Goal: Task Accomplishment & Management: Manage account settings

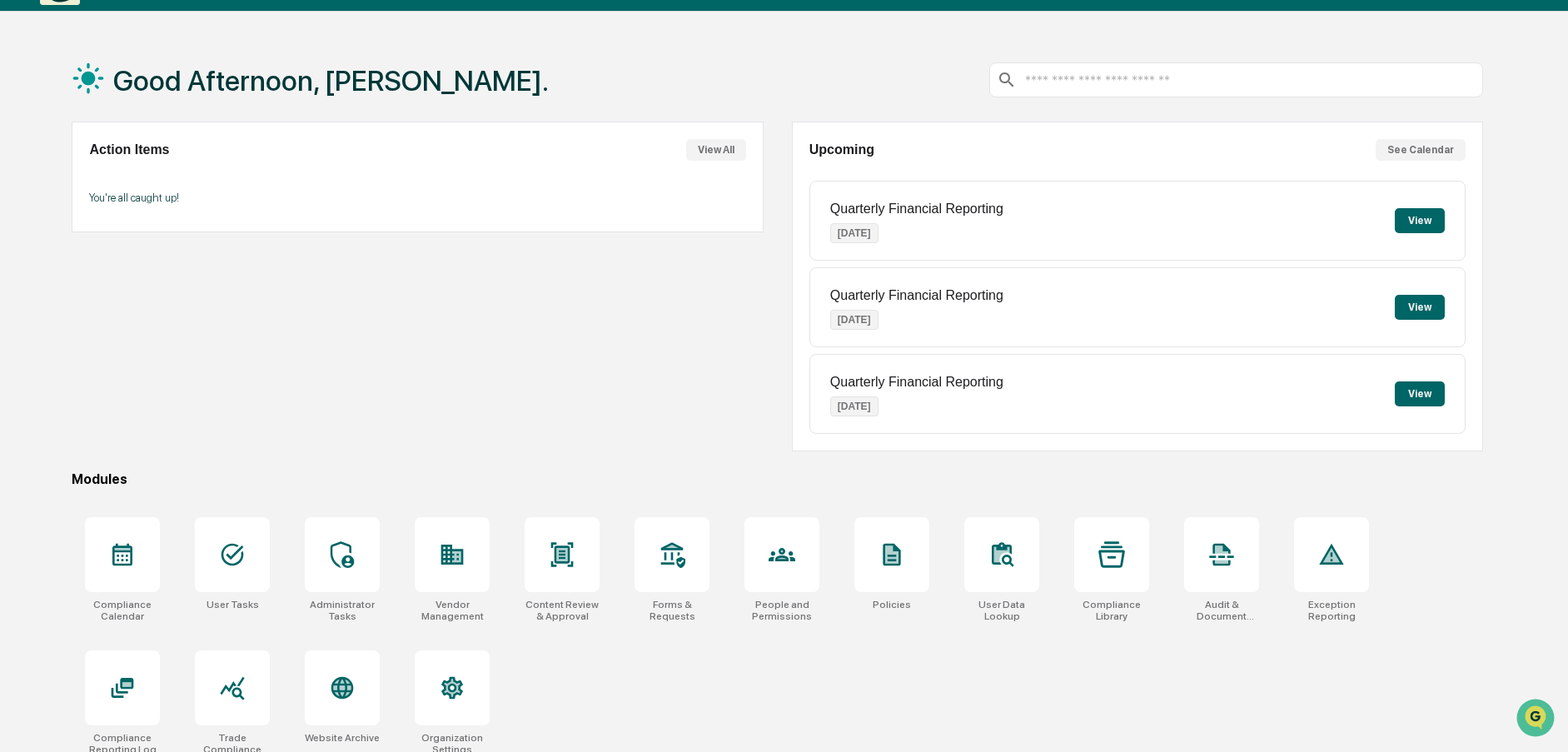
scroll to position [79, 0]
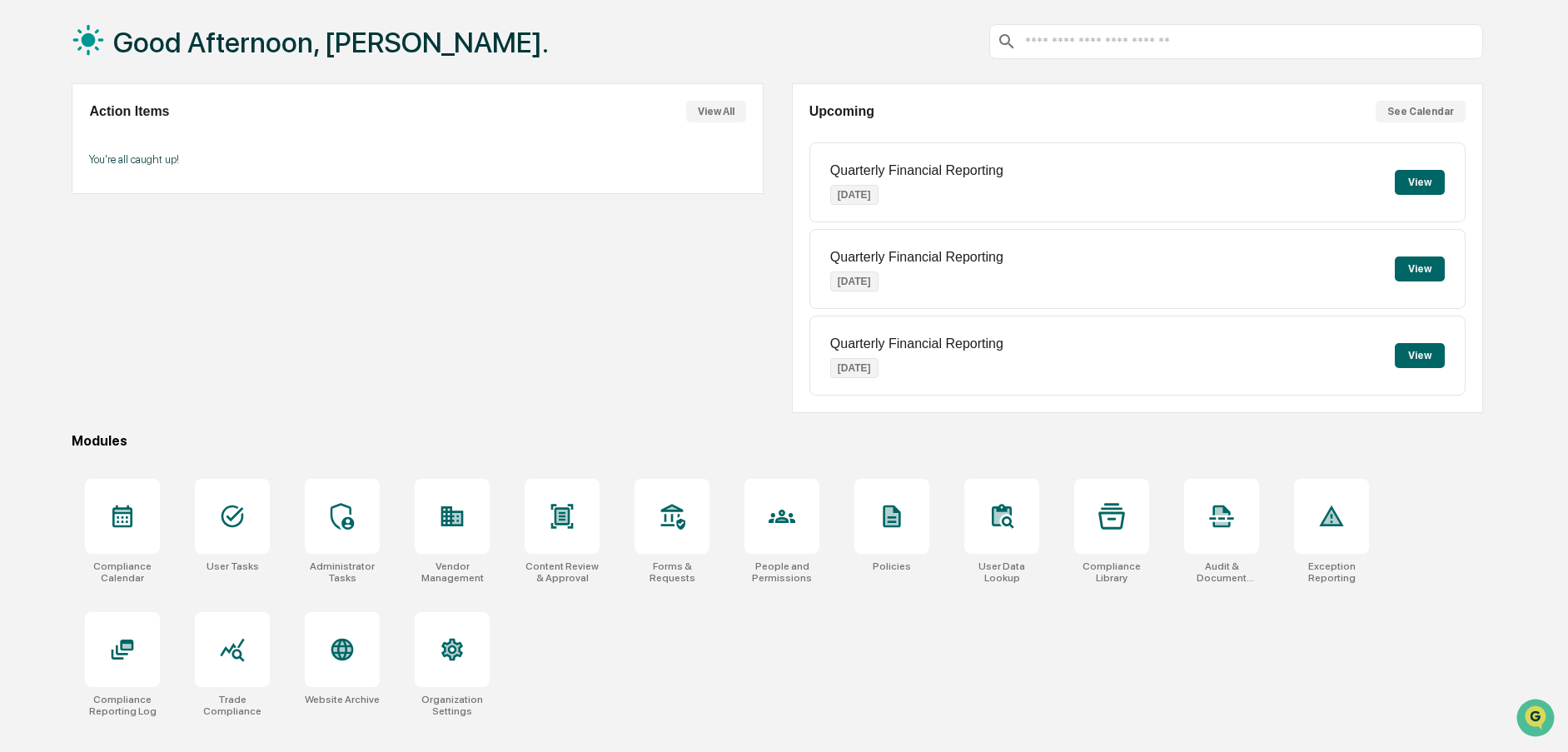
click at [650, 689] on div "Compliance Calendar User Tasks Administrator Tasks Vendor Management Content Re…" at bounding box center [777, 597] width 1411 height 258
click at [253, 502] on div at bounding box center [233, 516] width 75 height 75
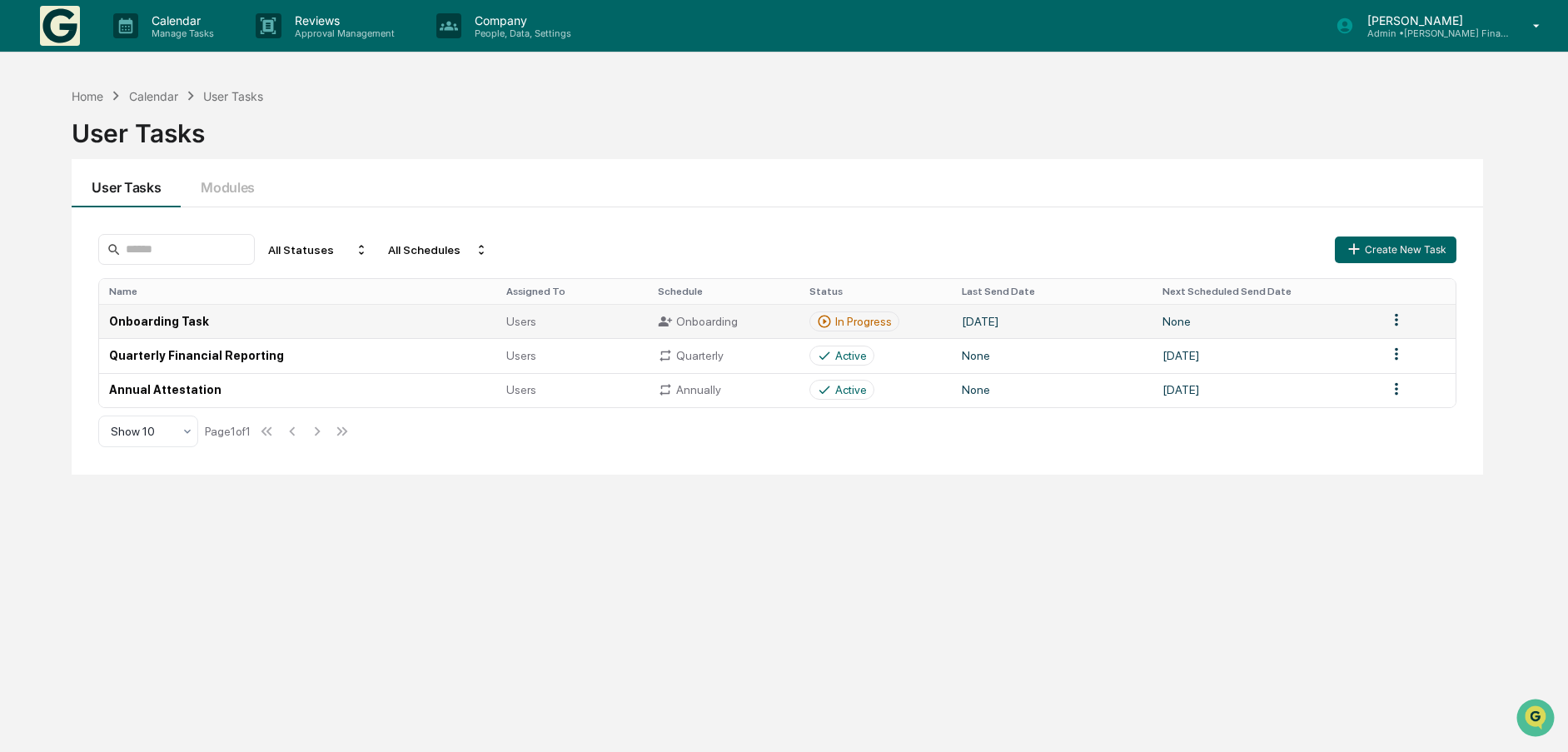
click at [841, 324] on div "In Progress" at bounding box center [864, 322] width 56 height 14
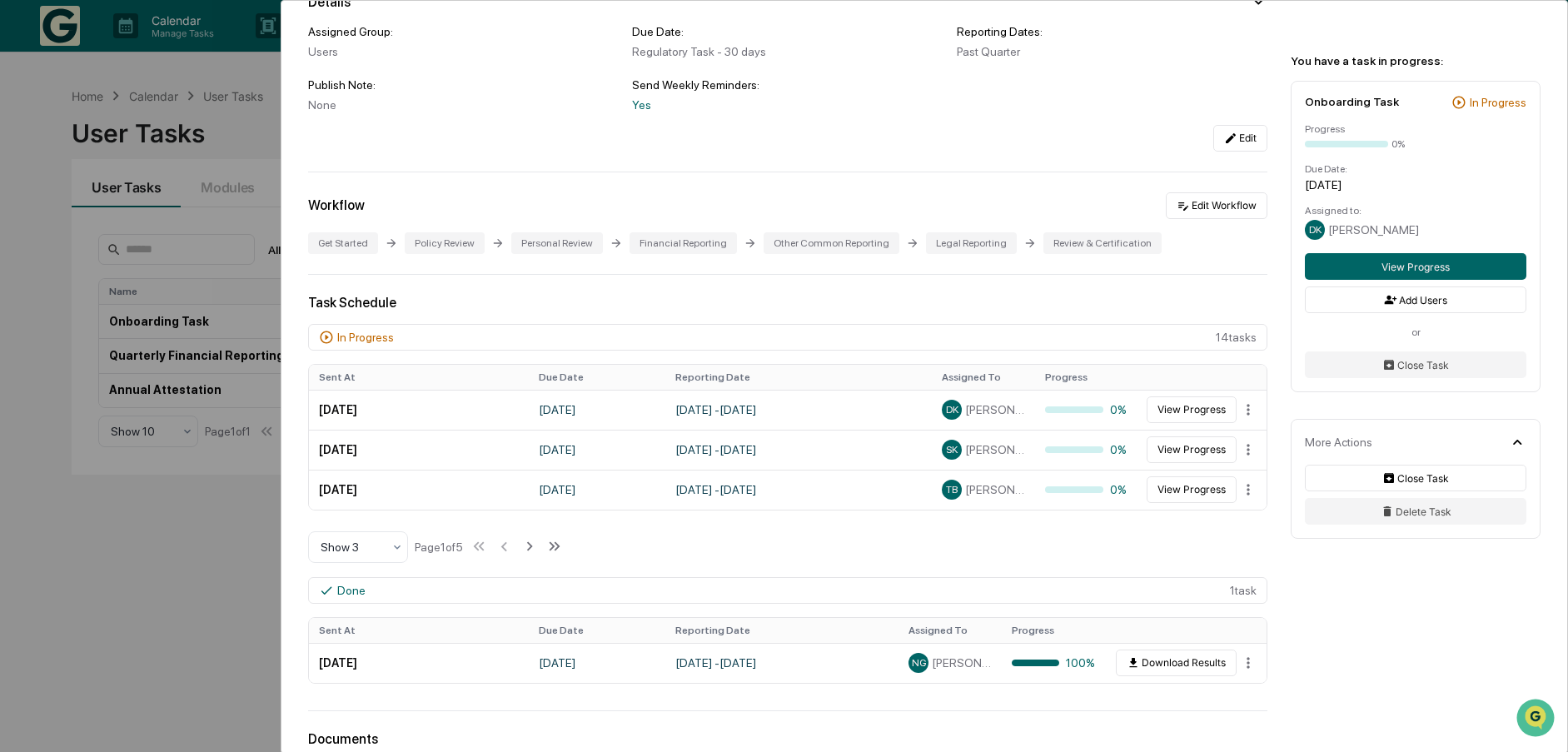
scroll to position [167, 0]
click at [398, 542] on icon at bounding box center [398, 546] width 14 height 14
click at [385, 652] on div "Show 10" at bounding box center [358, 652] width 98 height 33
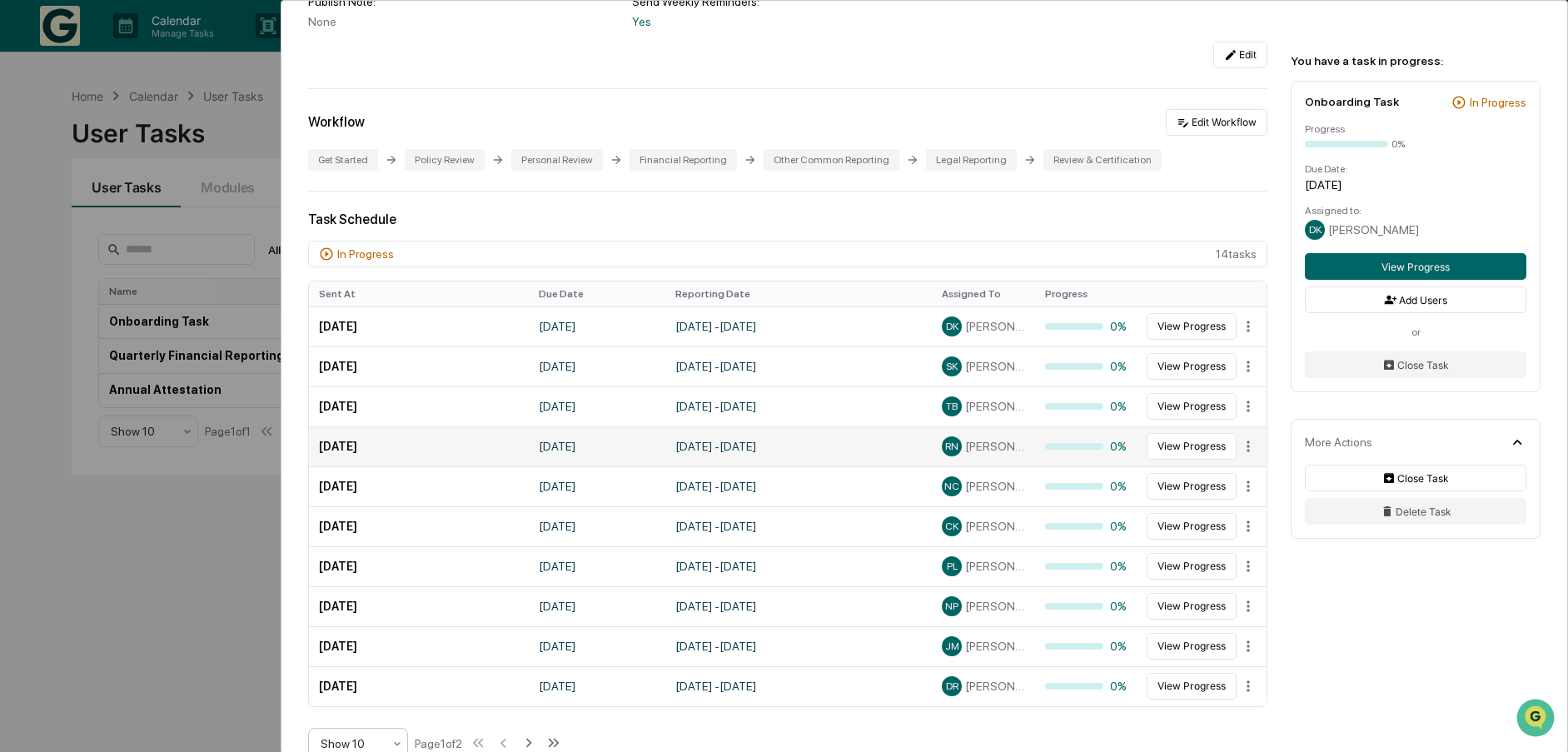
scroll to position [416, 0]
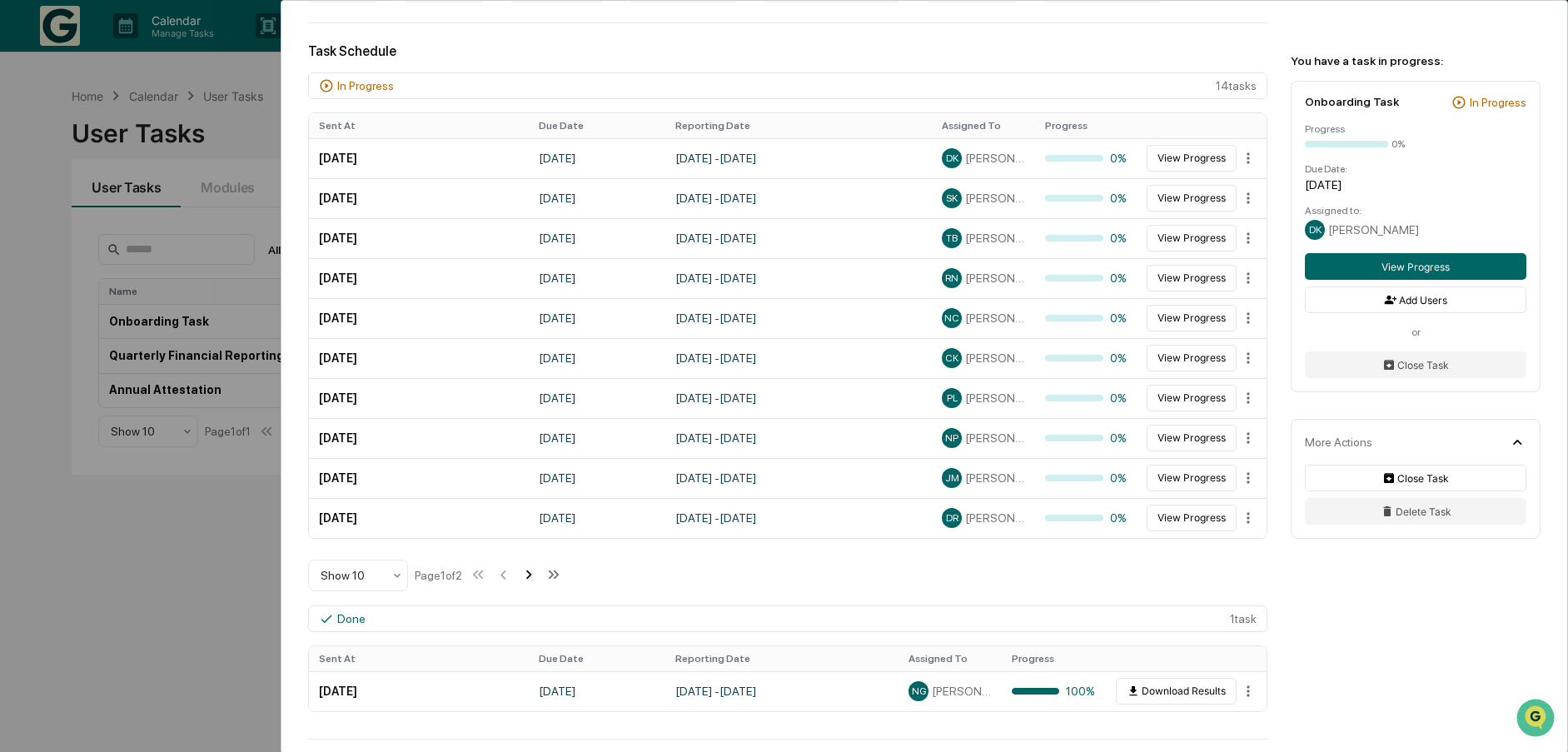
click at [533, 576] on icon at bounding box center [529, 575] width 19 height 19
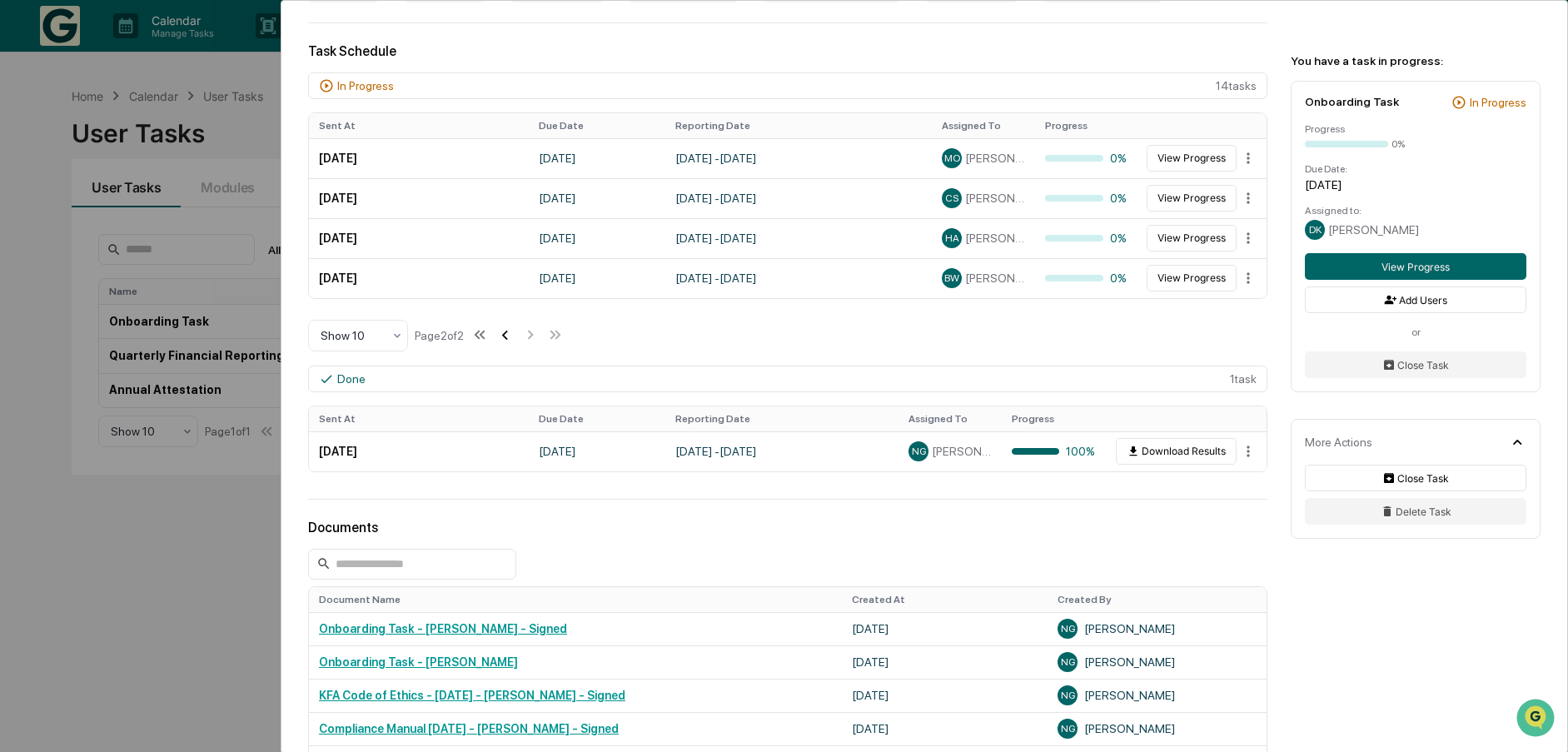
click at [510, 336] on icon at bounding box center [505, 335] width 19 height 19
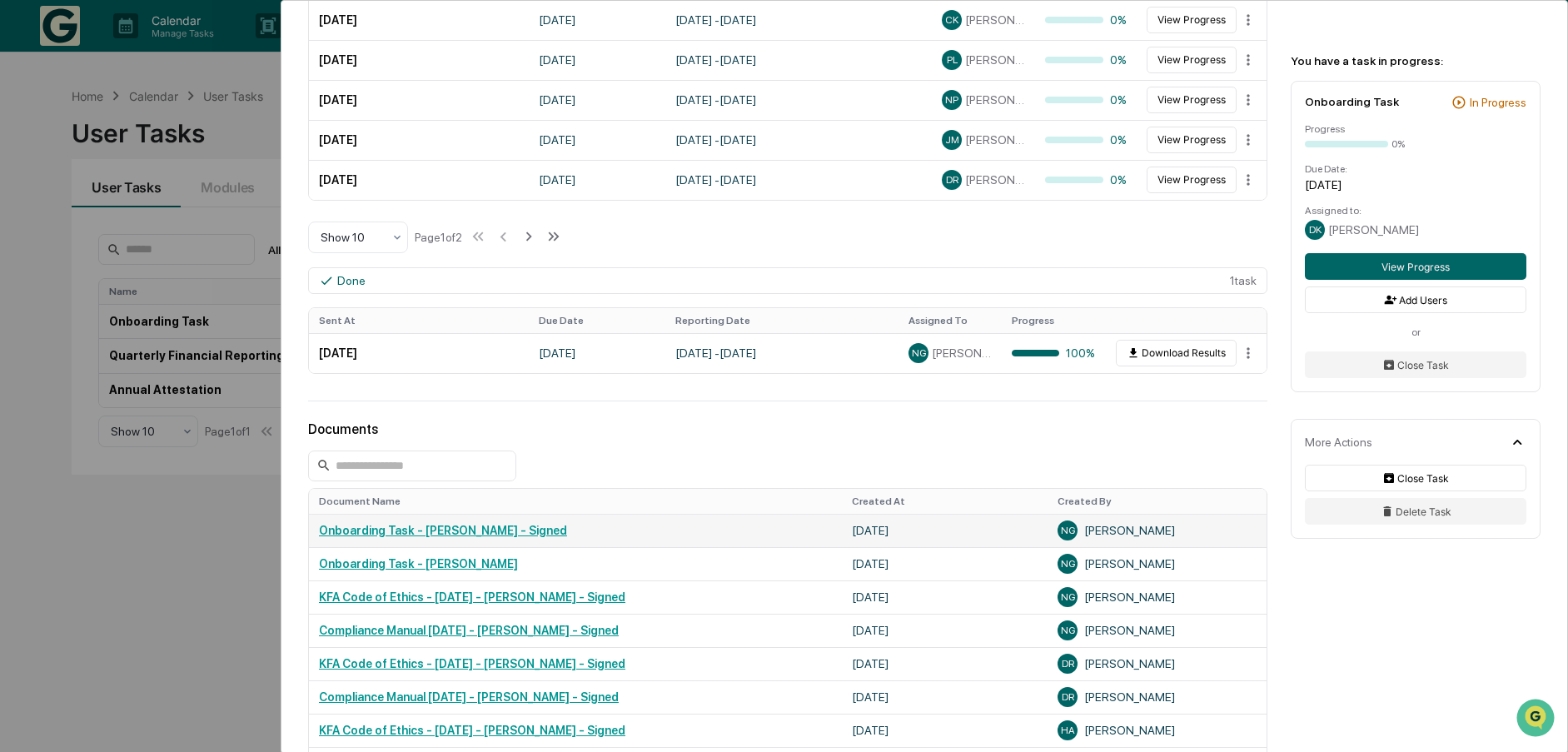
scroll to position [916, 0]
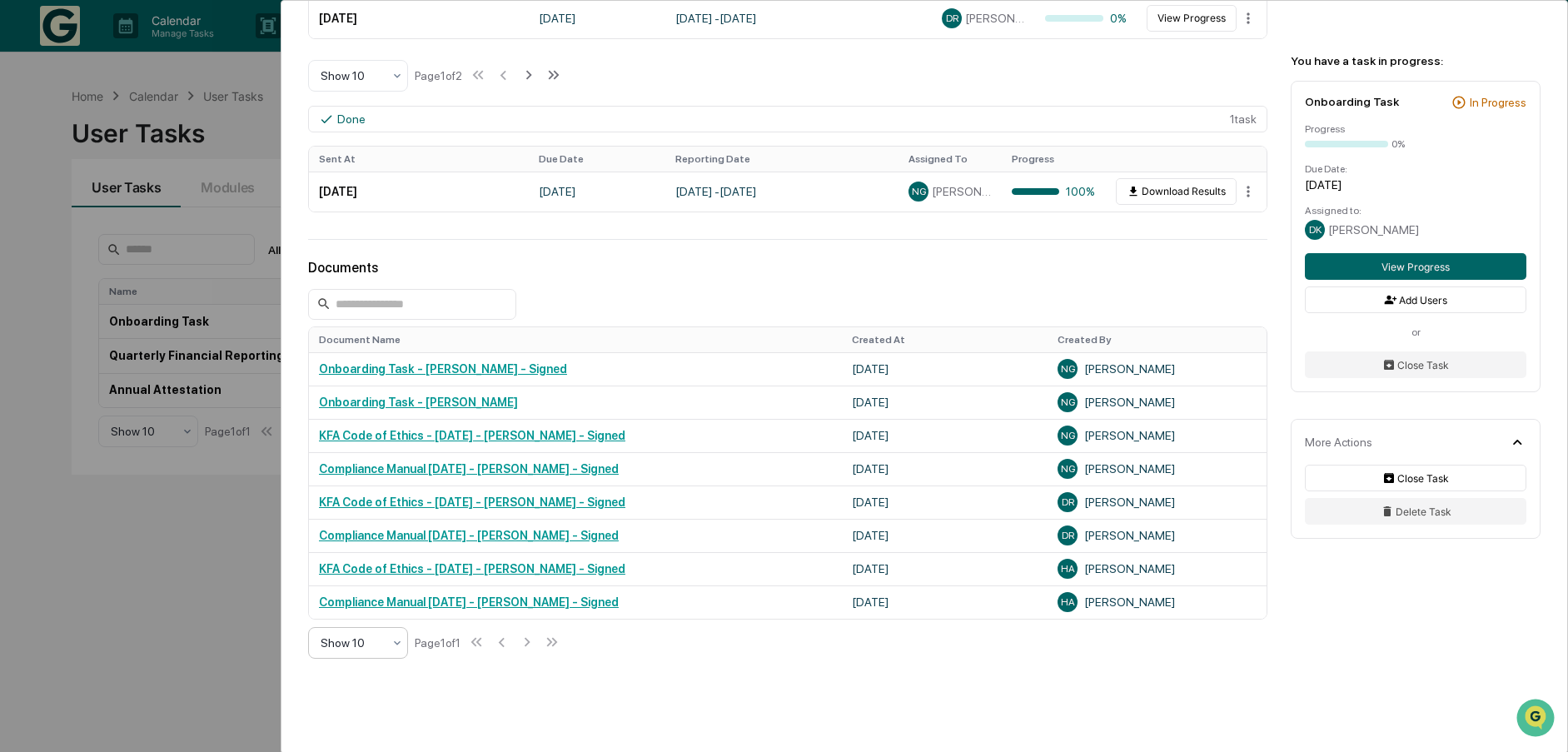
click at [398, 640] on icon at bounding box center [398, 643] width 14 height 14
drag, startPoint x: 383, startPoint y: 605, endPoint x: 554, endPoint y: 613, distance: 171.2
click at [383, 604] on div "Show 100" at bounding box center [358, 600] width 98 height 33
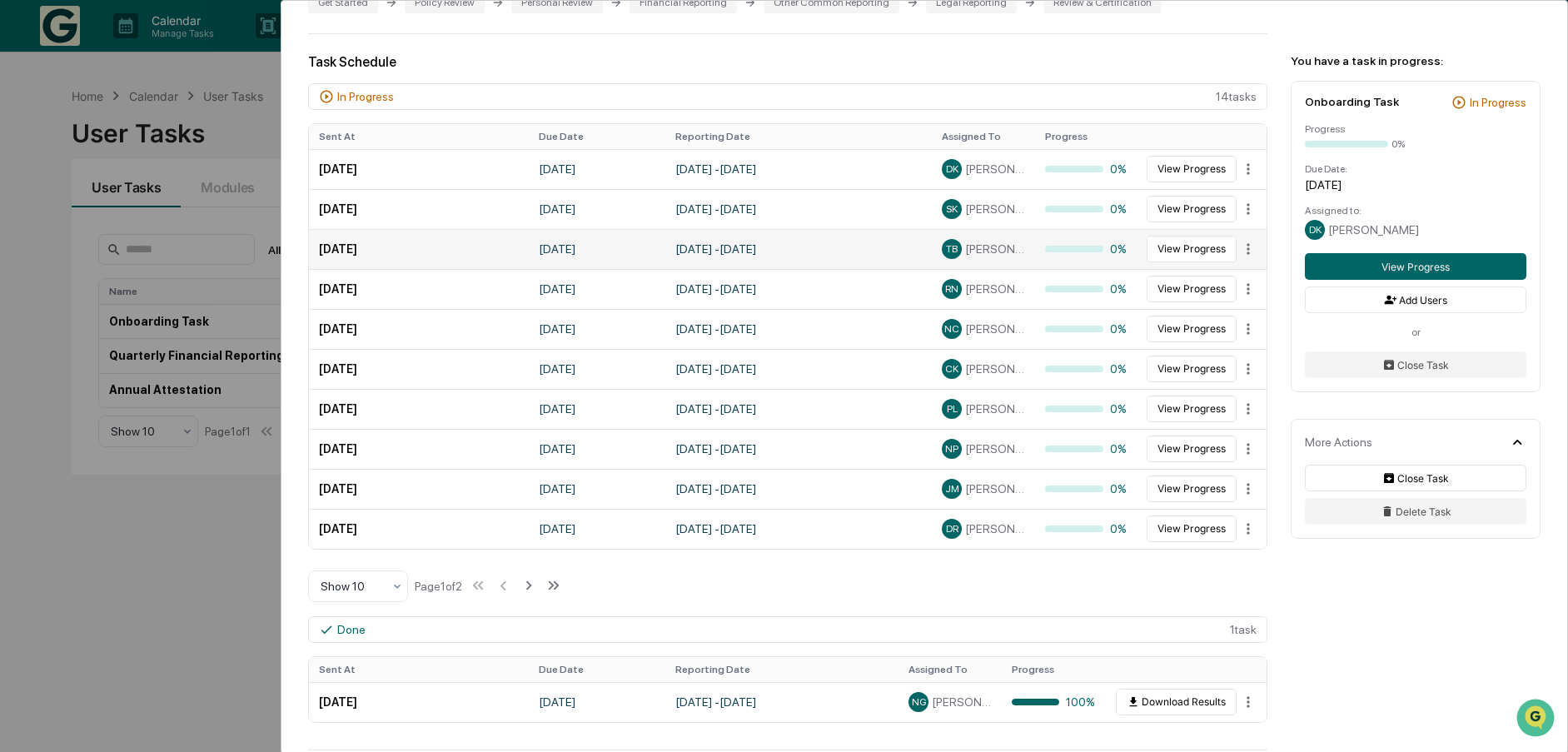
scroll to position [407, 0]
click at [533, 583] on icon at bounding box center [529, 584] width 19 height 19
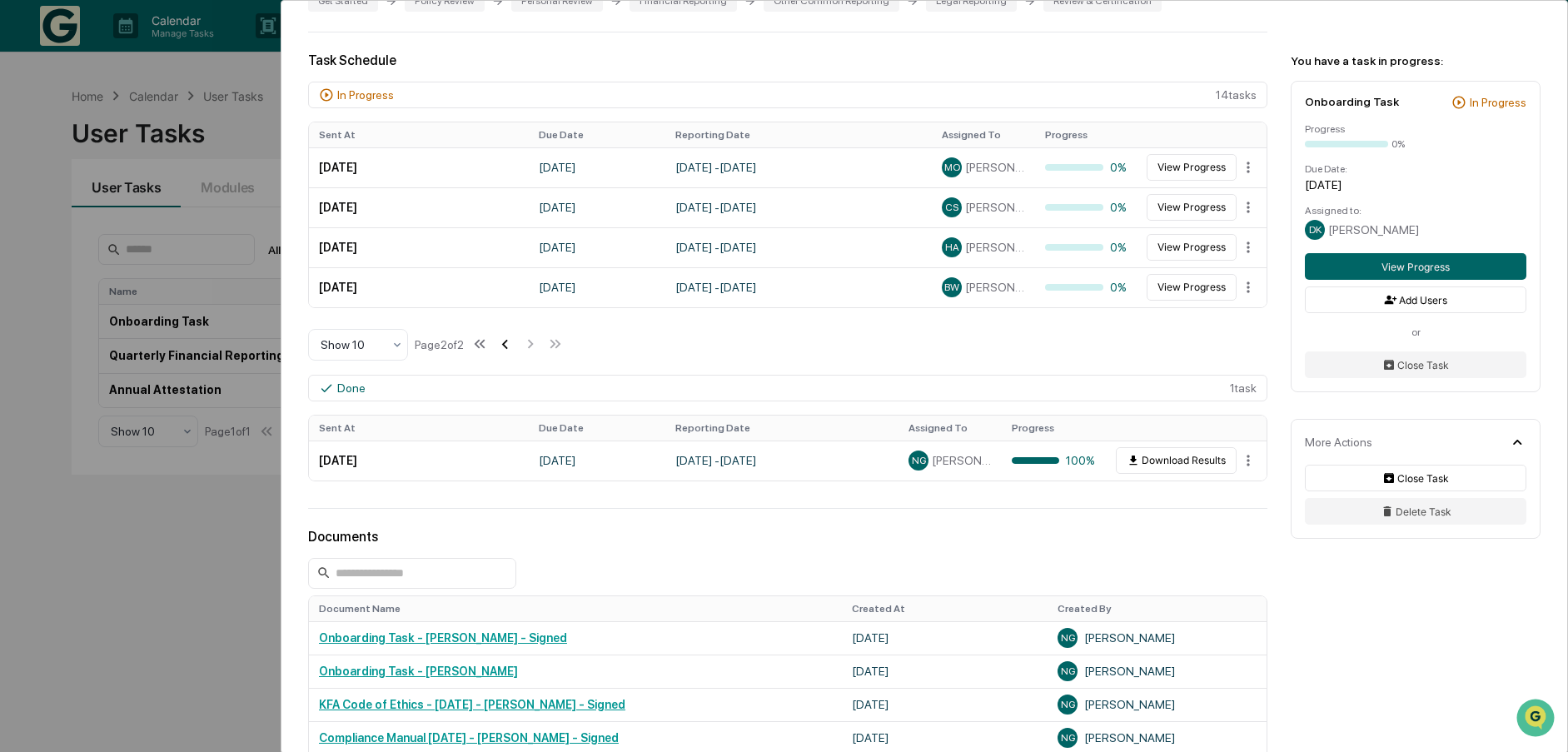
click at [510, 345] on icon at bounding box center [505, 344] width 19 height 19
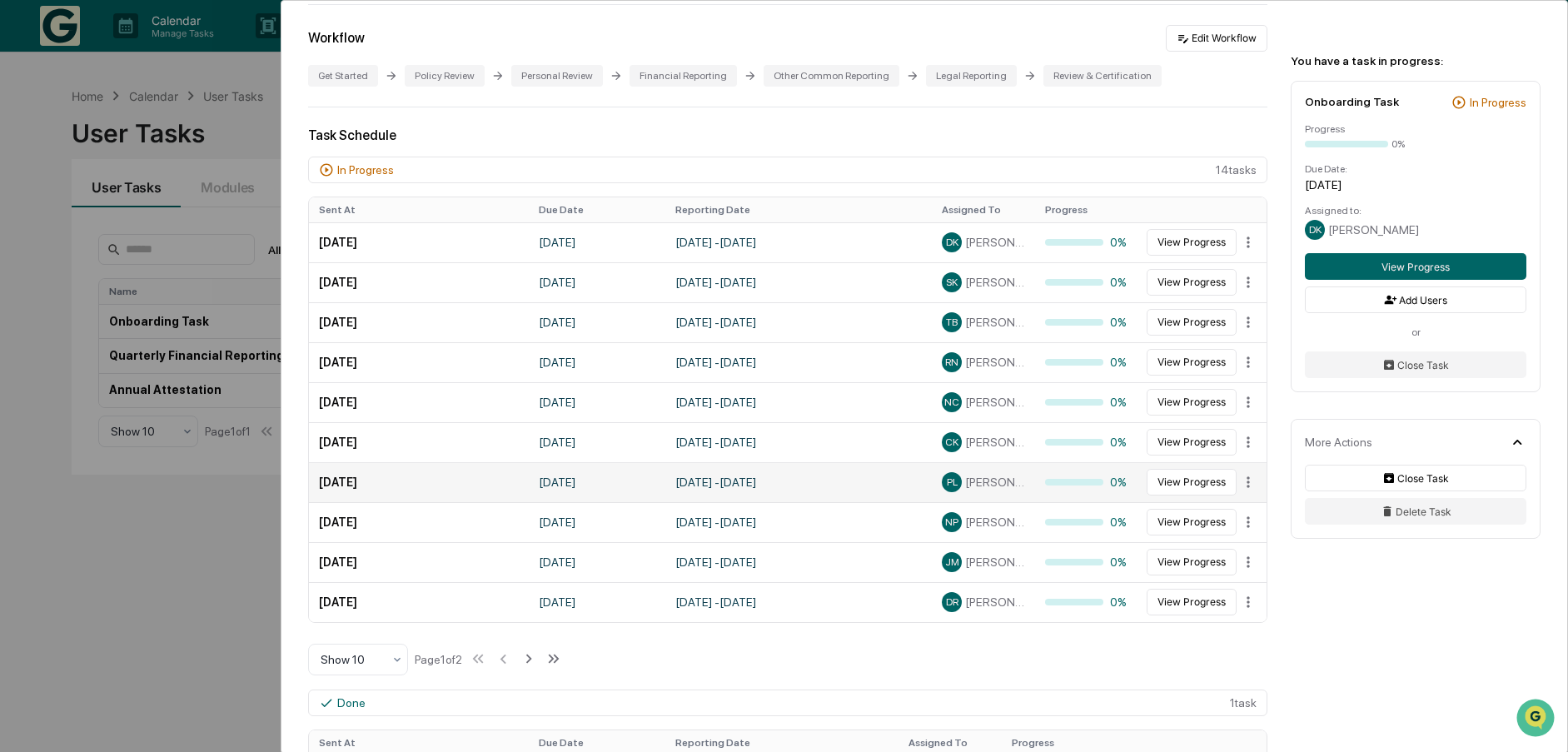
scroll to position [333, 0]
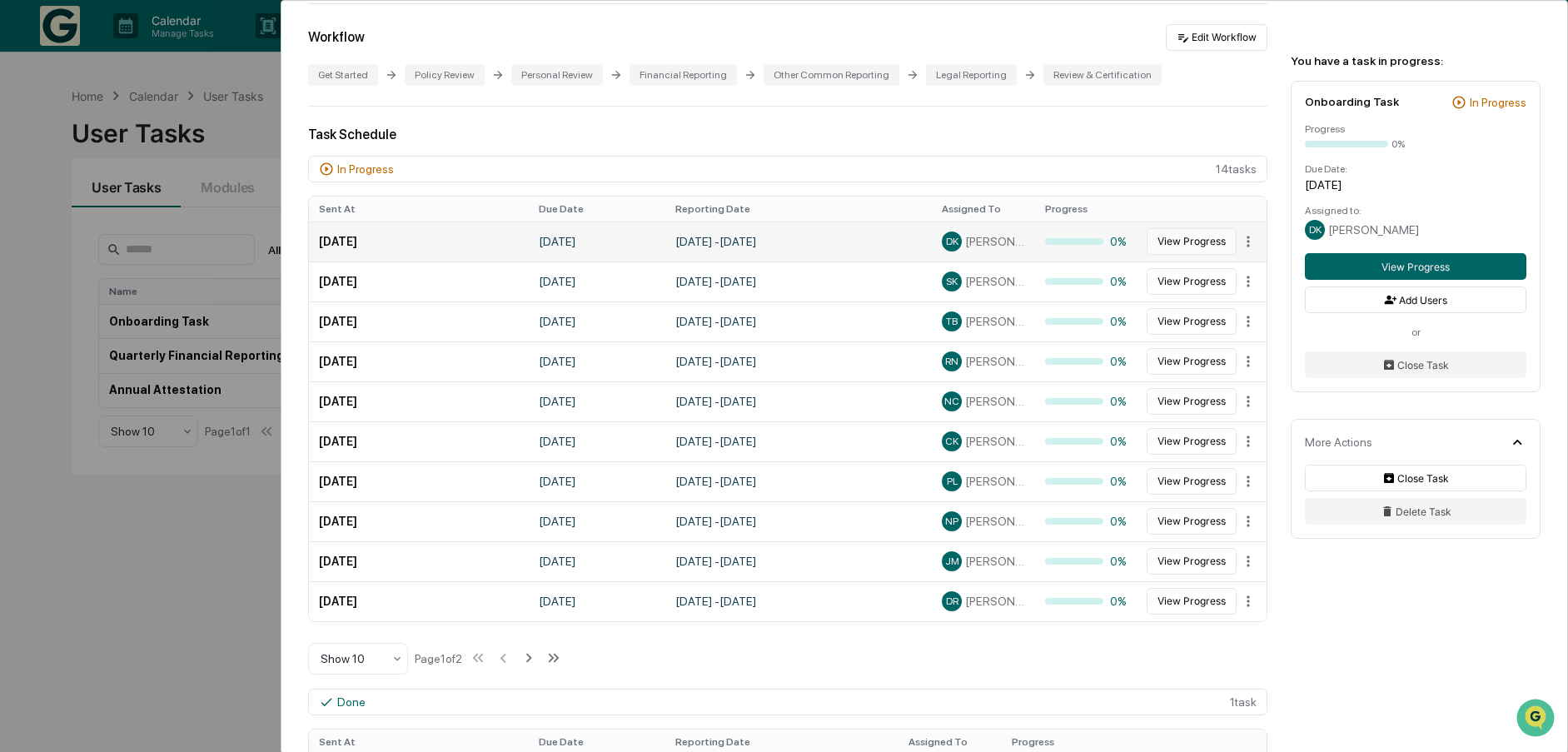
click at [1196, 240] on button "View Progress" at bounding box center [1192, 241] width 90 height 26
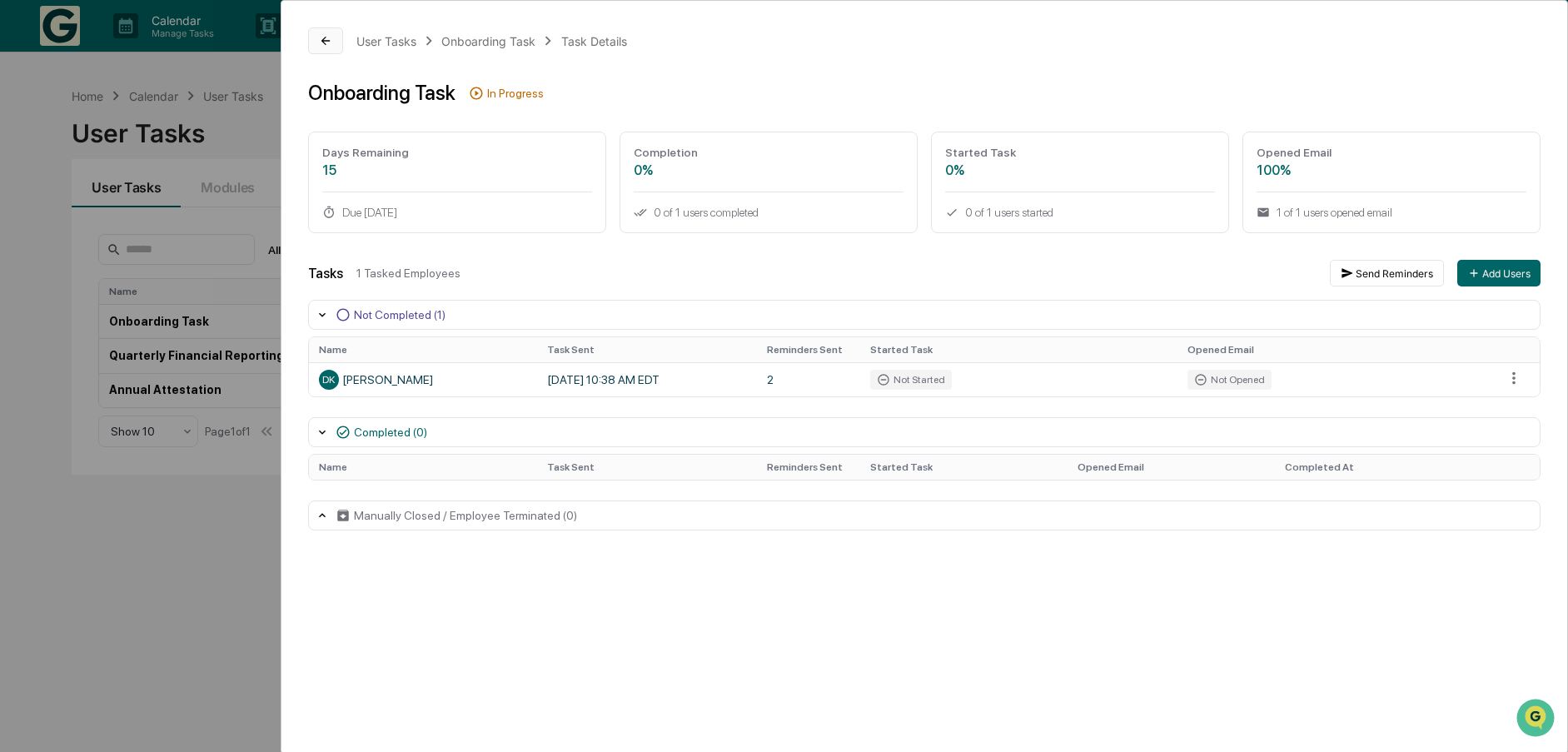
click at [335, 41] on button at bounding box center [325, 40] width 35 height 26
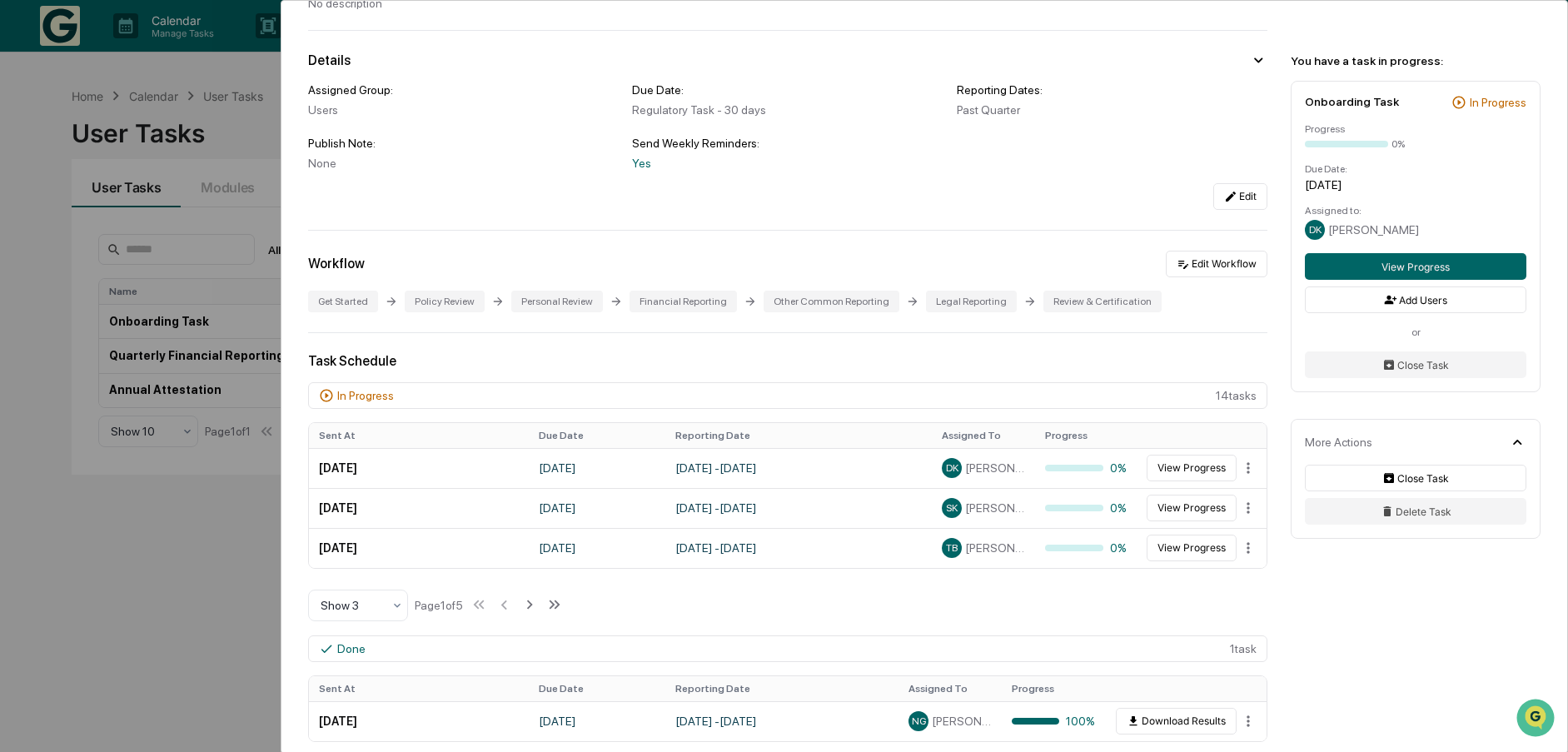
scroll to position [250, 0]
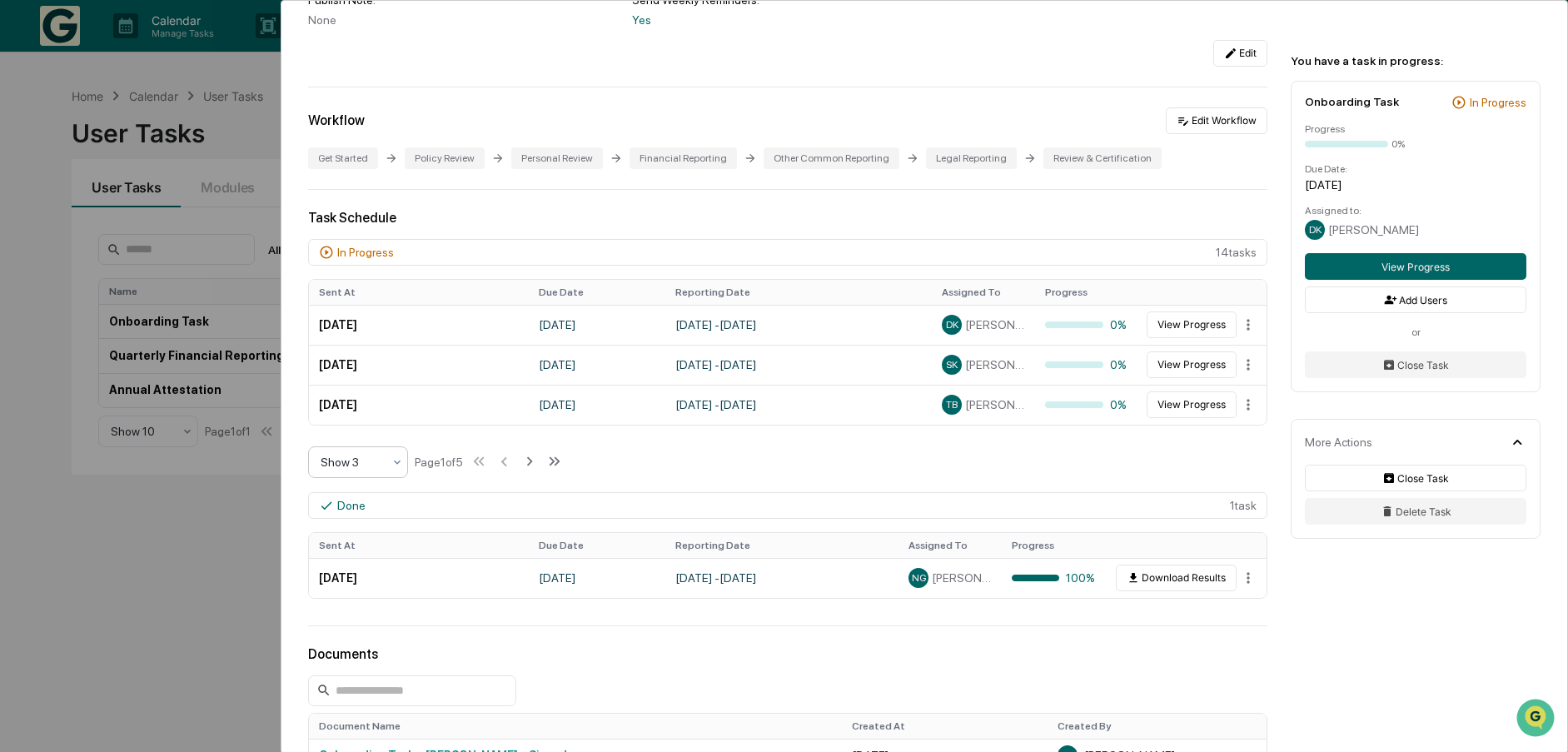
click at [394, 459] on icon at bounding box center [398, 462] width 14 height 14
click at [356, 567] on div "Show 10" at bounding box center [358, 568] width 98 height 33
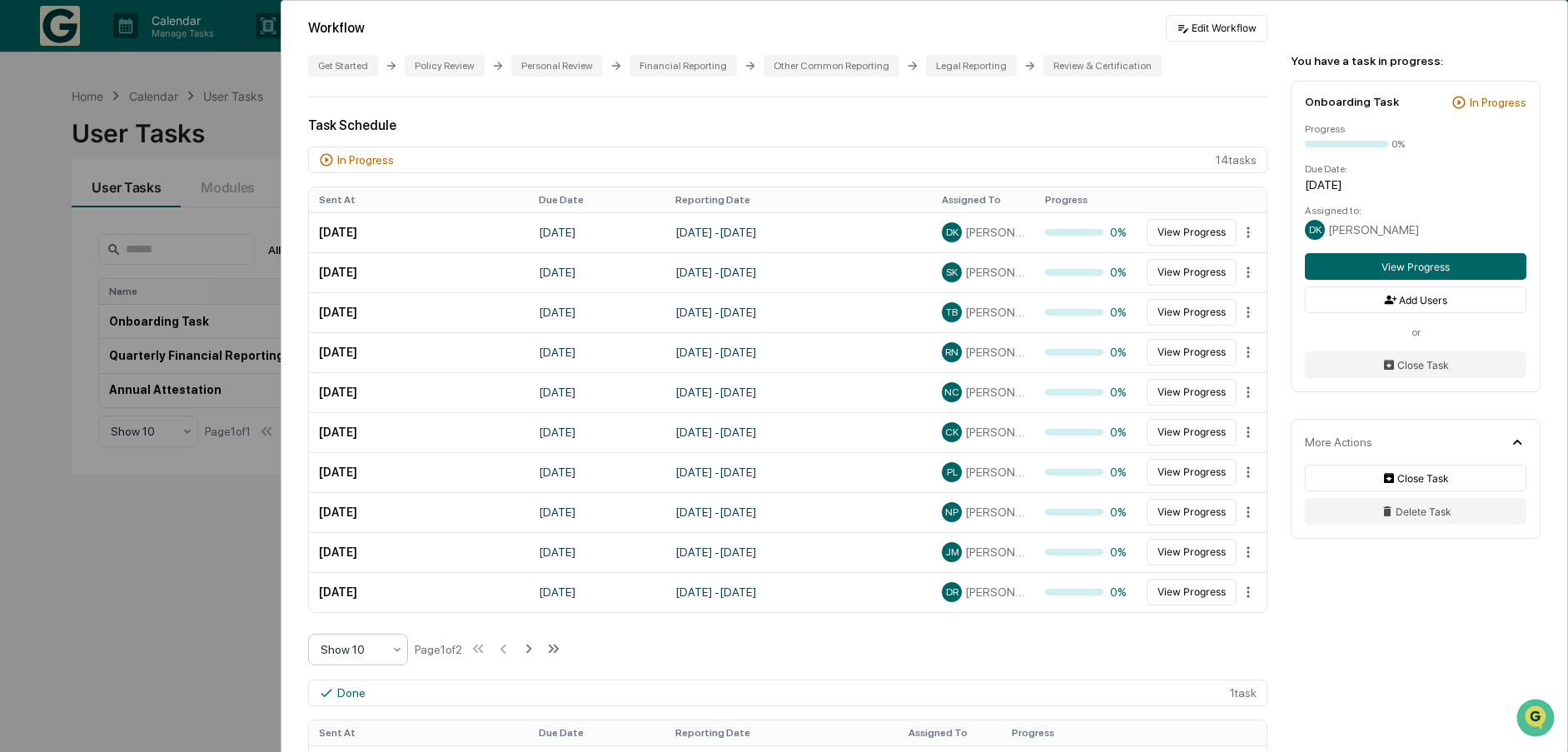
scroll to position [583, 0]
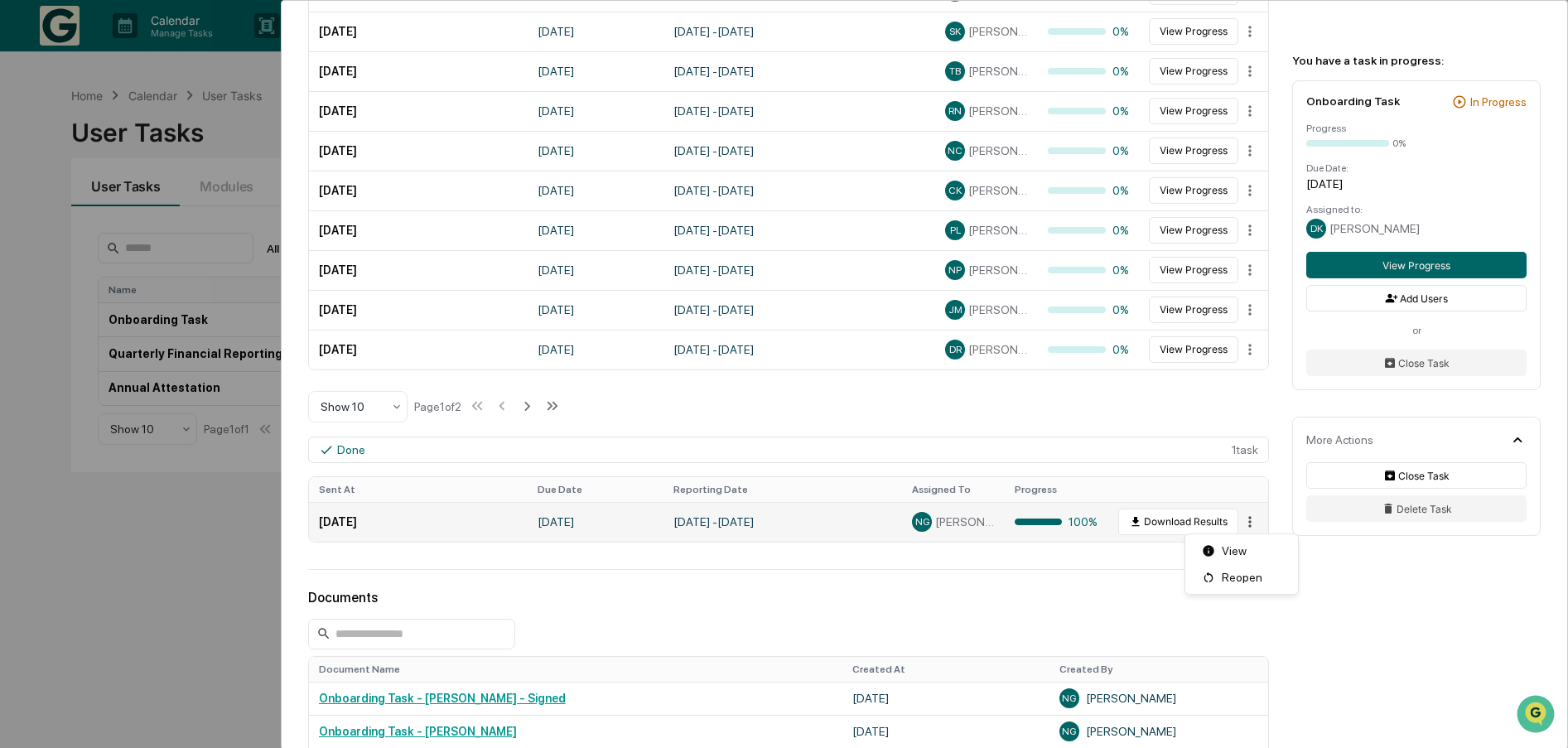
click at [1233, 525] on html "Calendar Manage Tasks Reviews Approval Management Company People, Data, Setting…" at bounding box center [784, 374] width 1568 height 748
click at [1230, 551] on div "View" at bounding box center [1241, 551] width 106 height 26
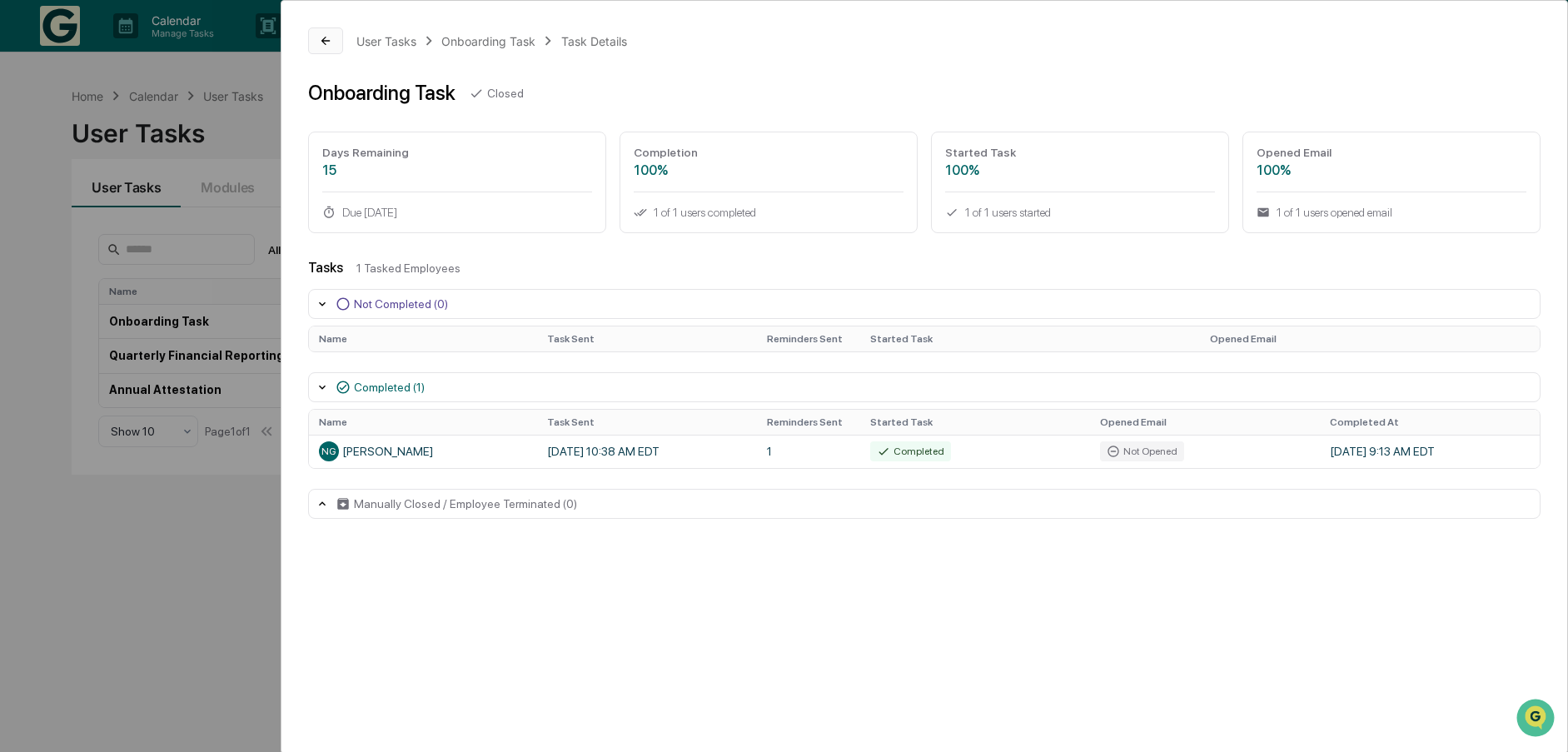
click at [329, 39] on icon at bounding box center [325, 41] width 14 height 14
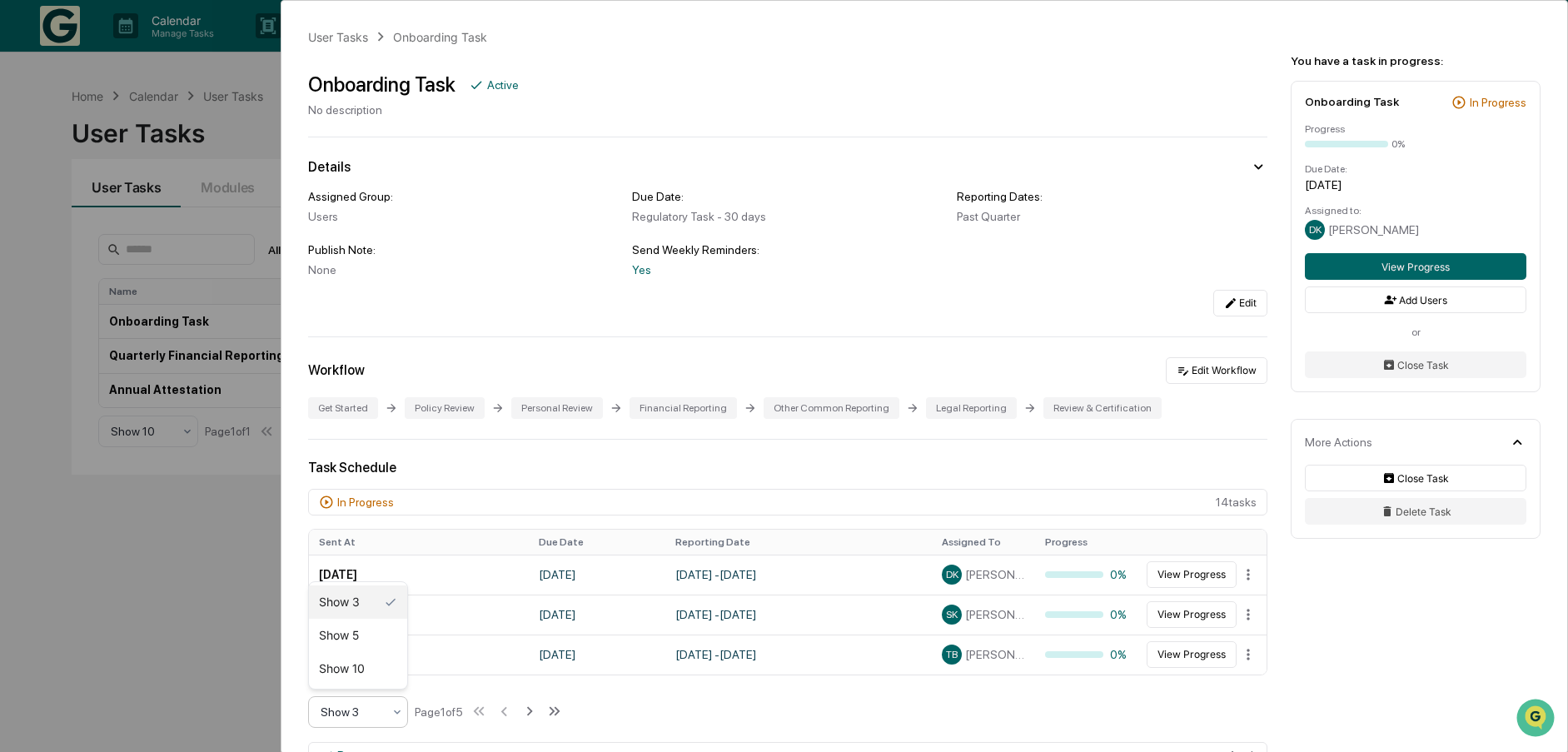
click at [392, 715] on icon at bounding box center [398, 712] width 14 height 14
click at [365, 675] on div "Show 10" at bounding box center [358, 669] width 98 height 33
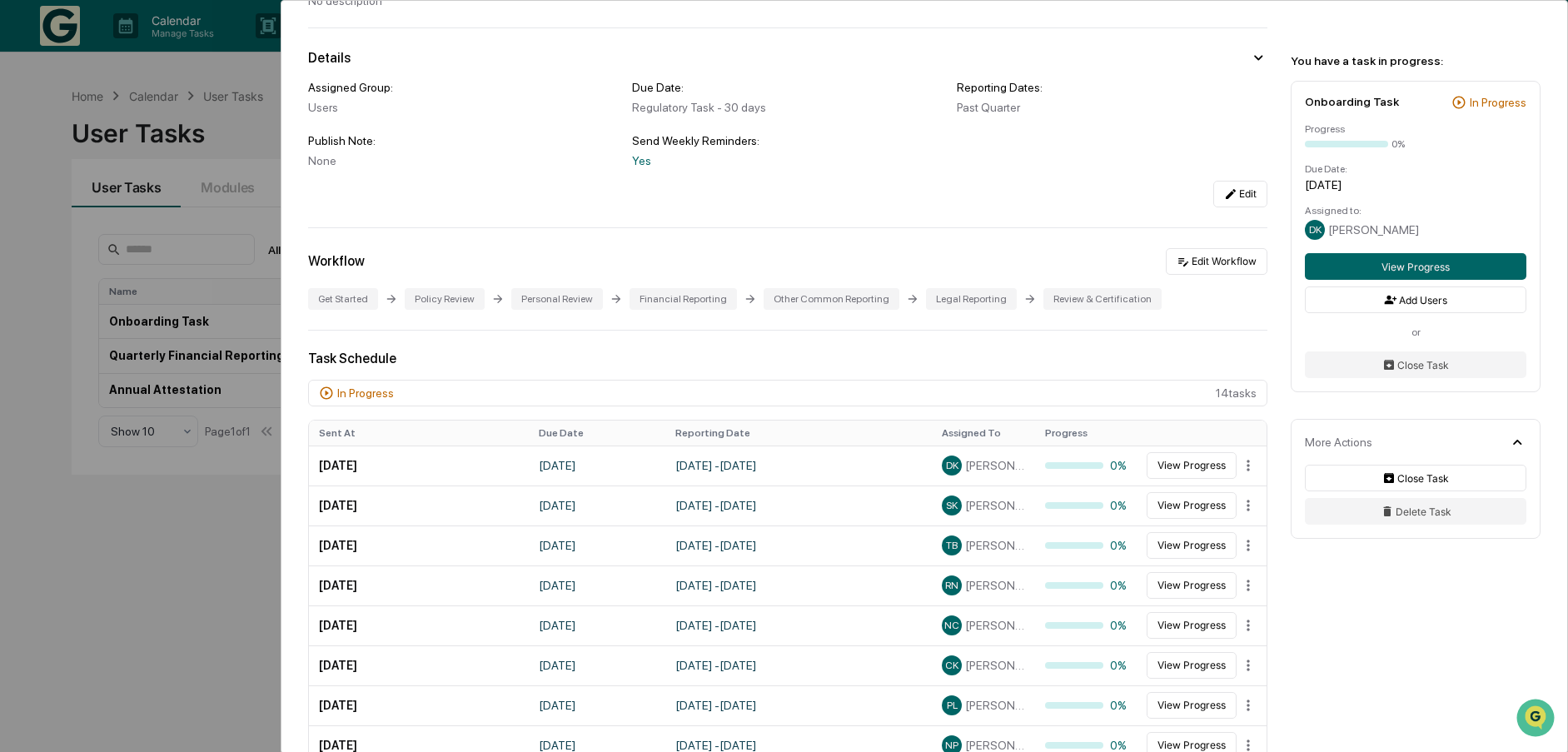
scroll to position [333, 0]
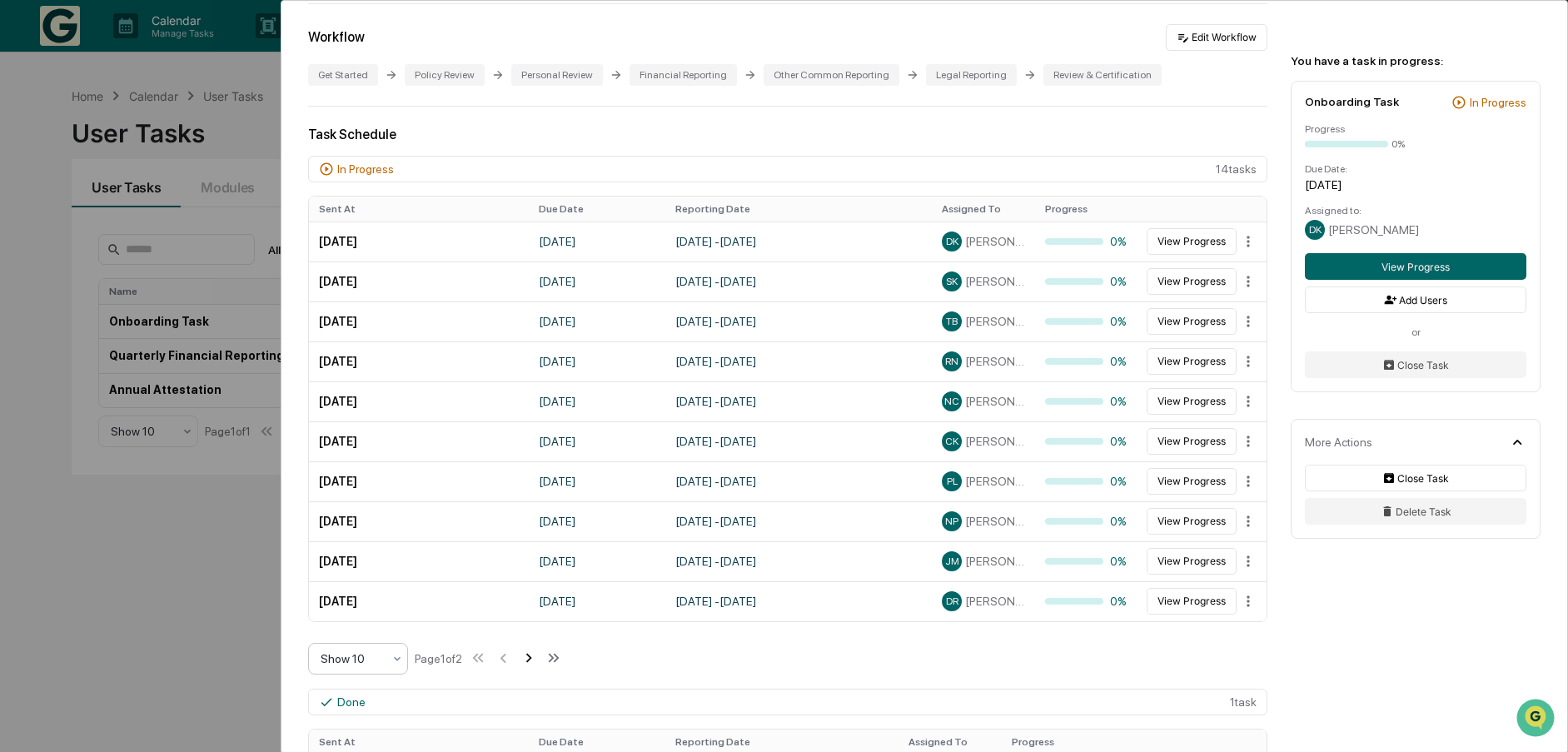
click at [532, 657] on icon at bounding box center [529, 658] width 19 height 19
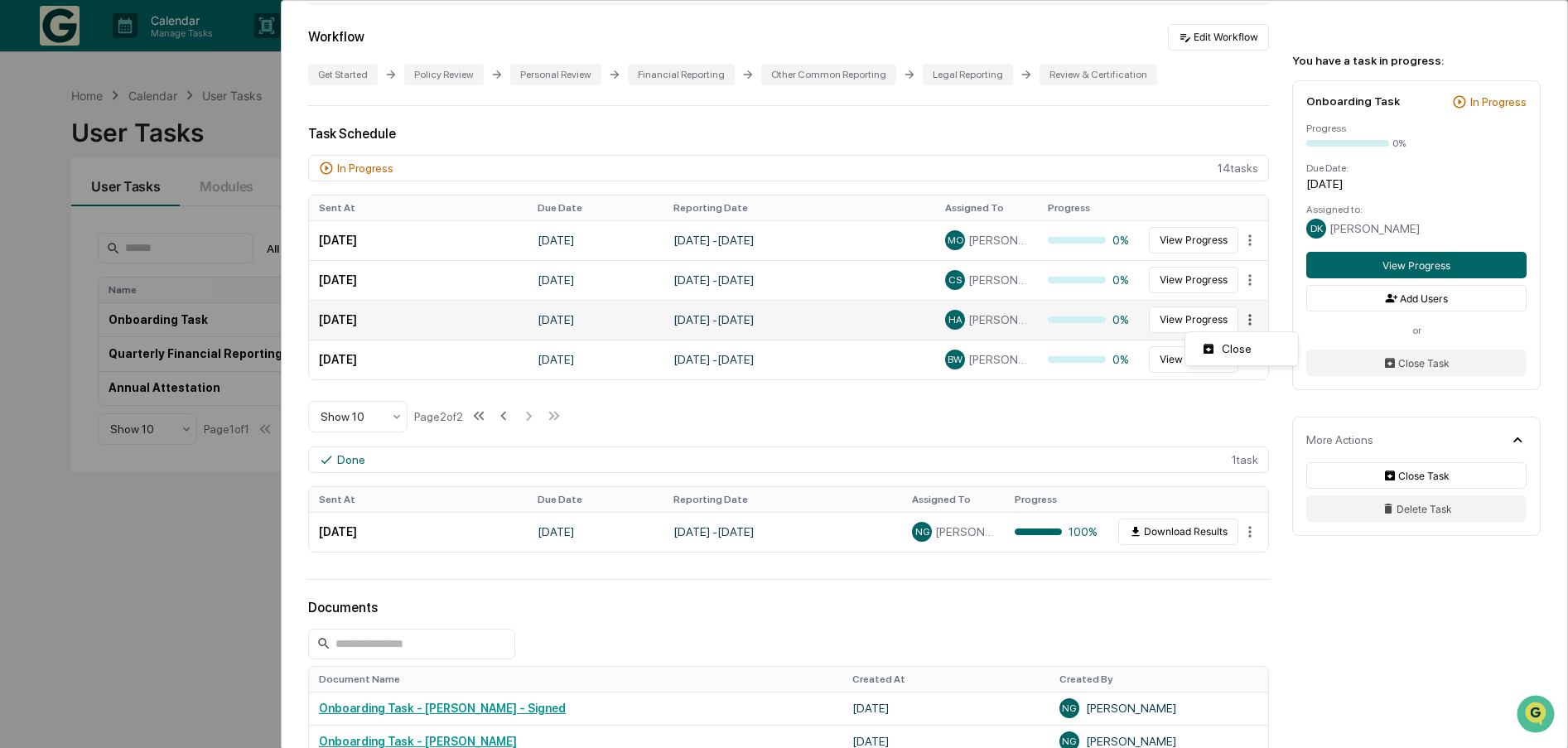
click at [1233, 322] on html "Calendar Manage Tasks Reviews Approval Management Company People, Data, Setting…" at bounding box center [784, 374] width 1568 height 748
click at [1091, 411] on html "Calendar Manage Tasks Reviews Approval Management Company People, Data, Setting…" at bounding box center [784, 374] width 1568 height 748
click at [1180, 317] on button "View Progress" at bounding box center [1185, 319] width 90 height 26
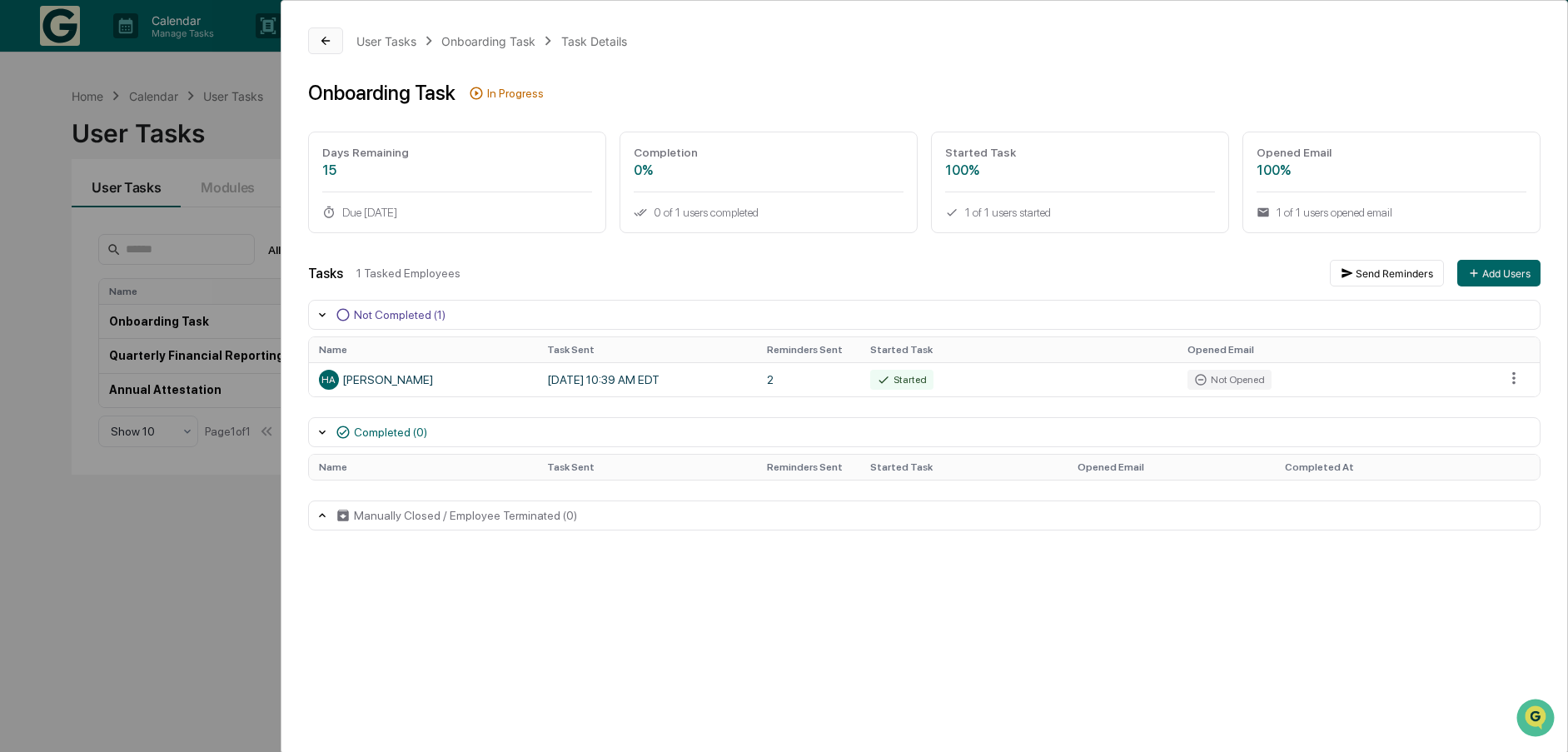
click at [319, 43] on icon at bounding box center [325, 41] width 14 height 14
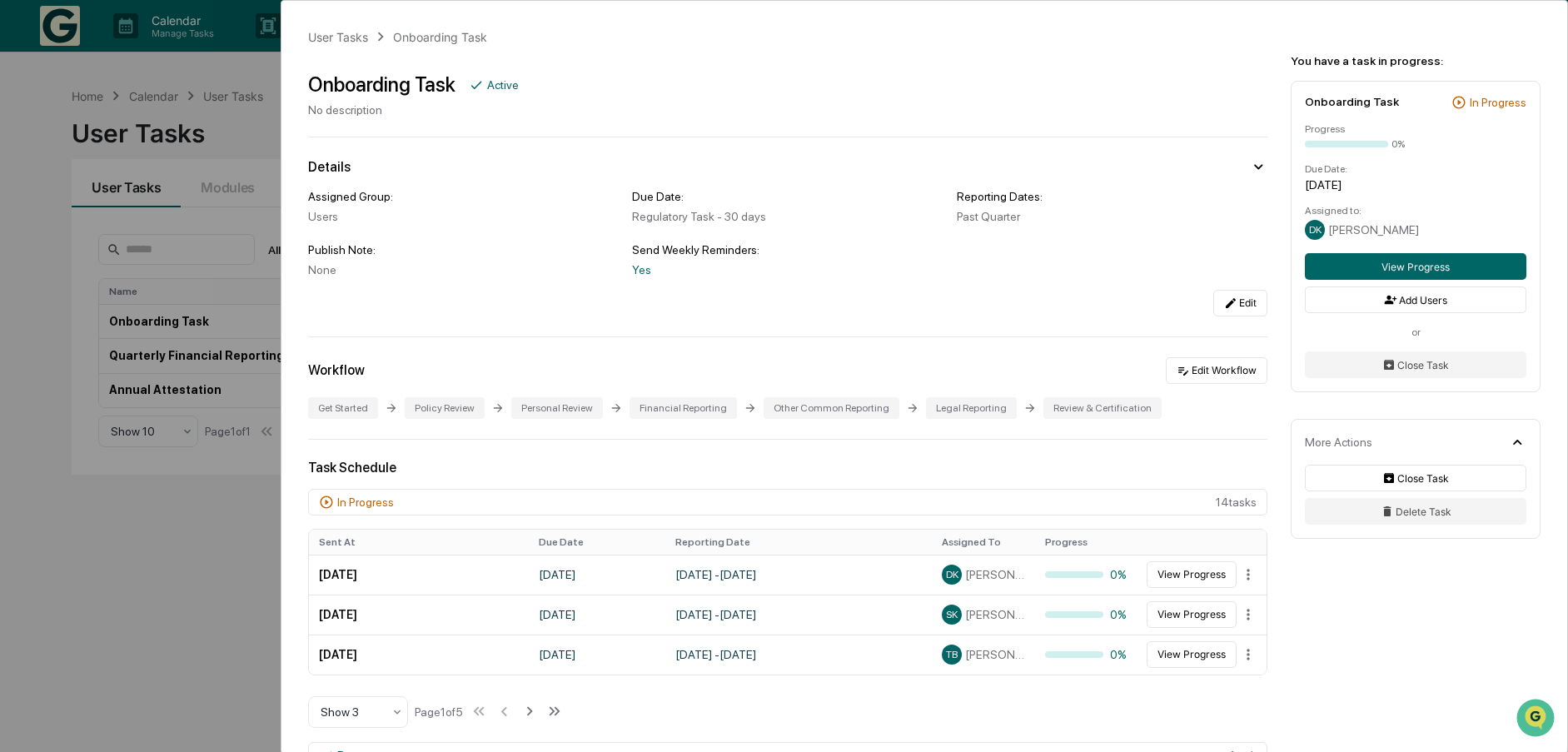
click at [160, 671] on div "User Tasks Onboarding Task Onboarding Task Active No description Details Assign…" at bounding box center [784, 376] width 1568 height 752
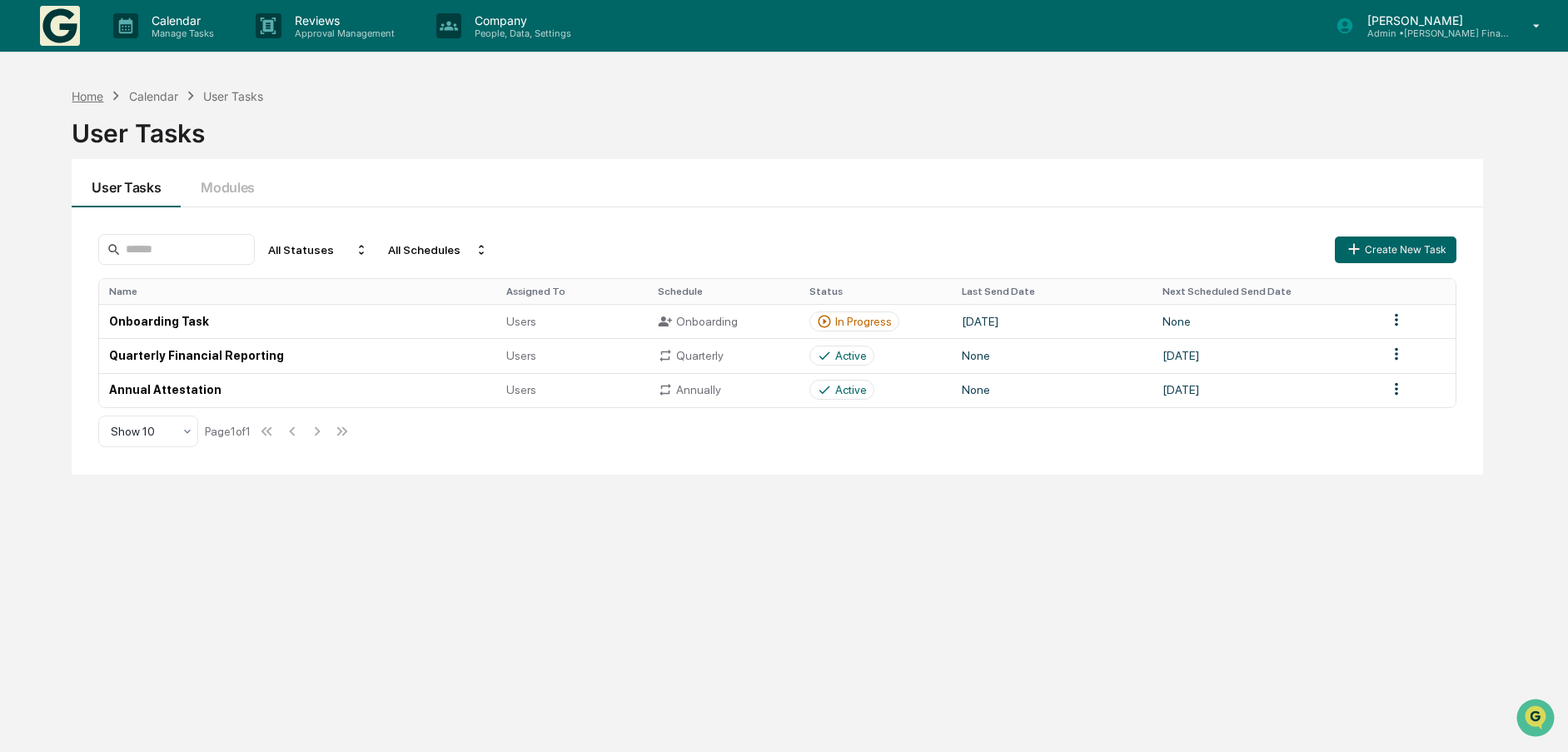
click at [95, 96] on div "Home" at bounding box center [87, 96] width 32 height 14
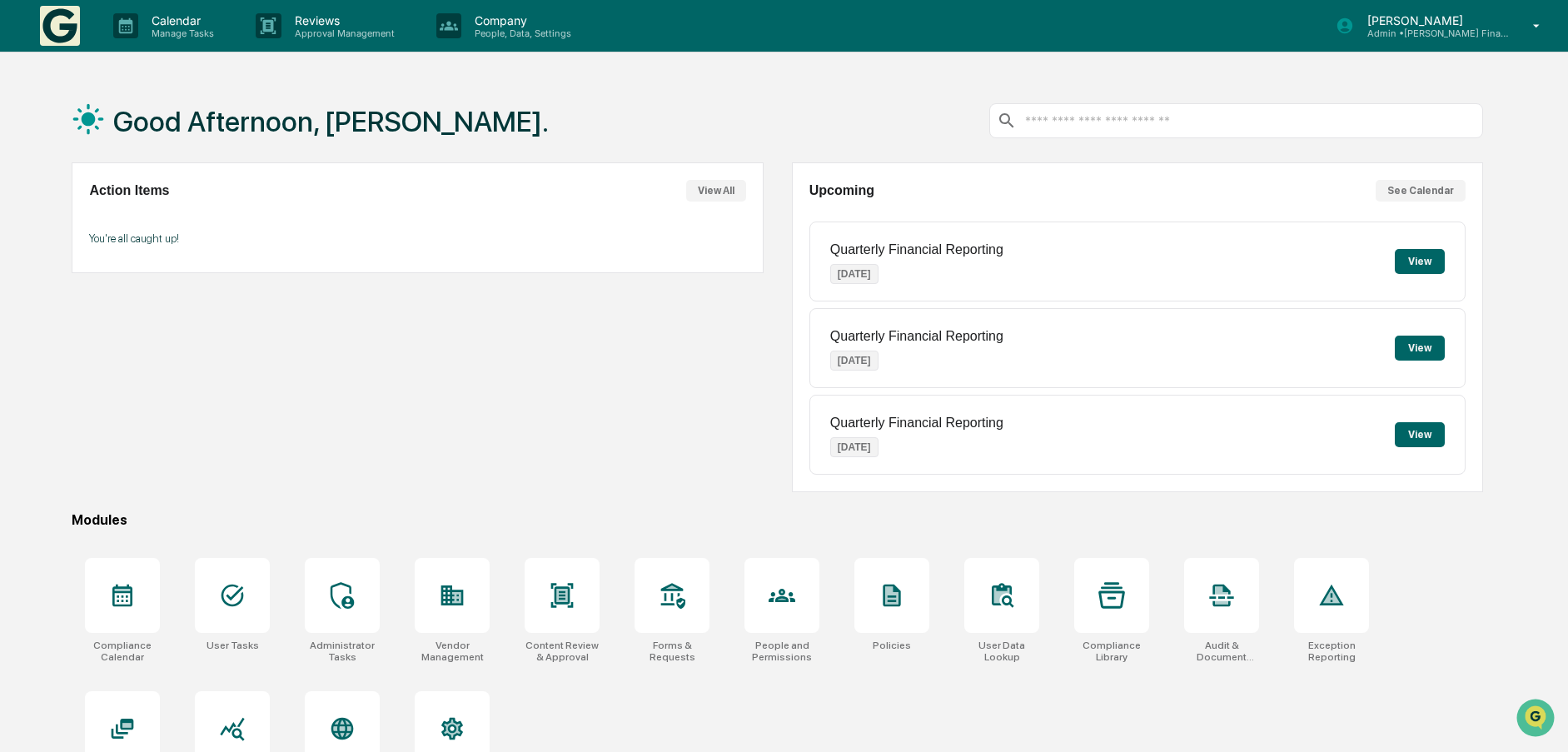
scroll to position [79, 0]
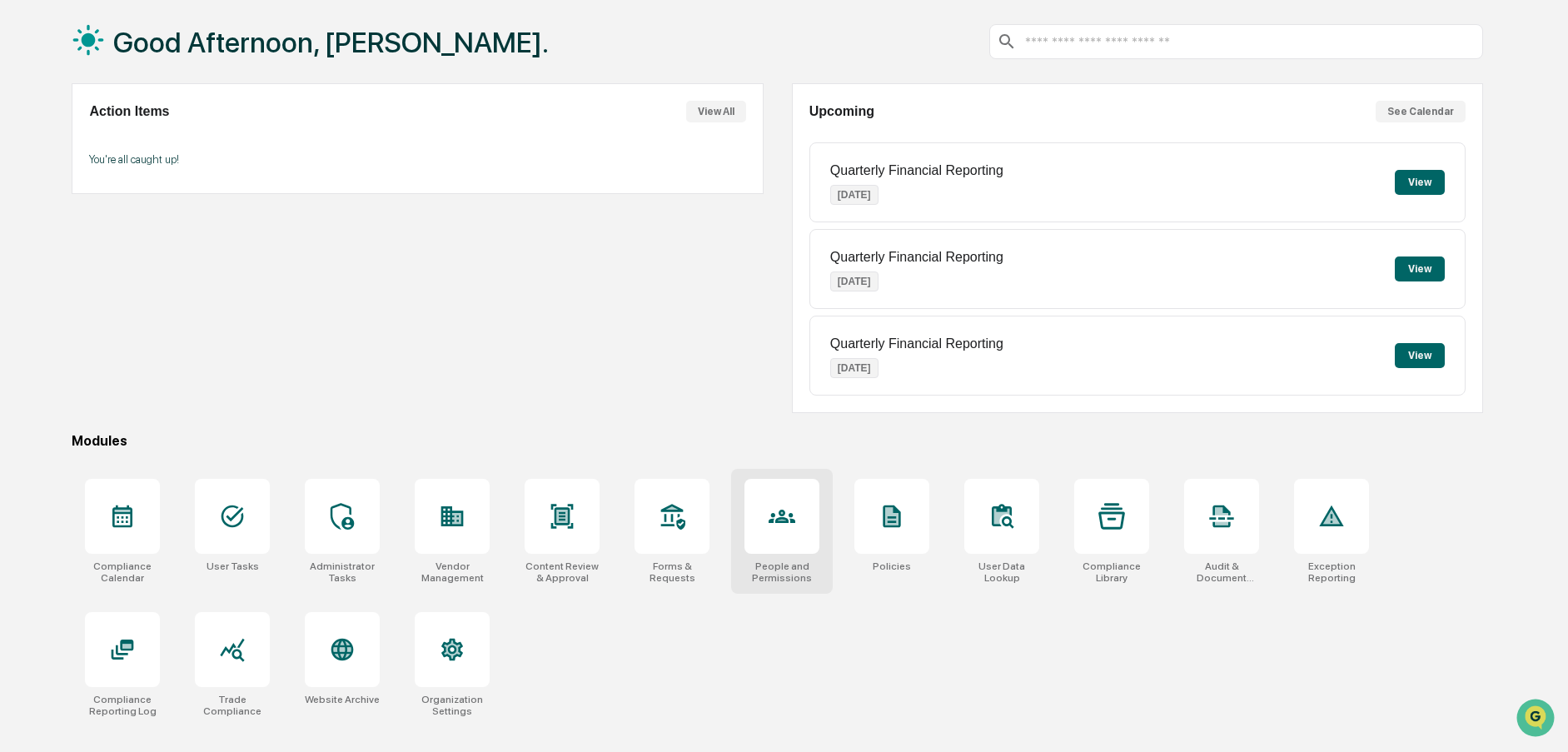
click at [780, 532] on div at bounding box center [782, 516] width 75 height 75
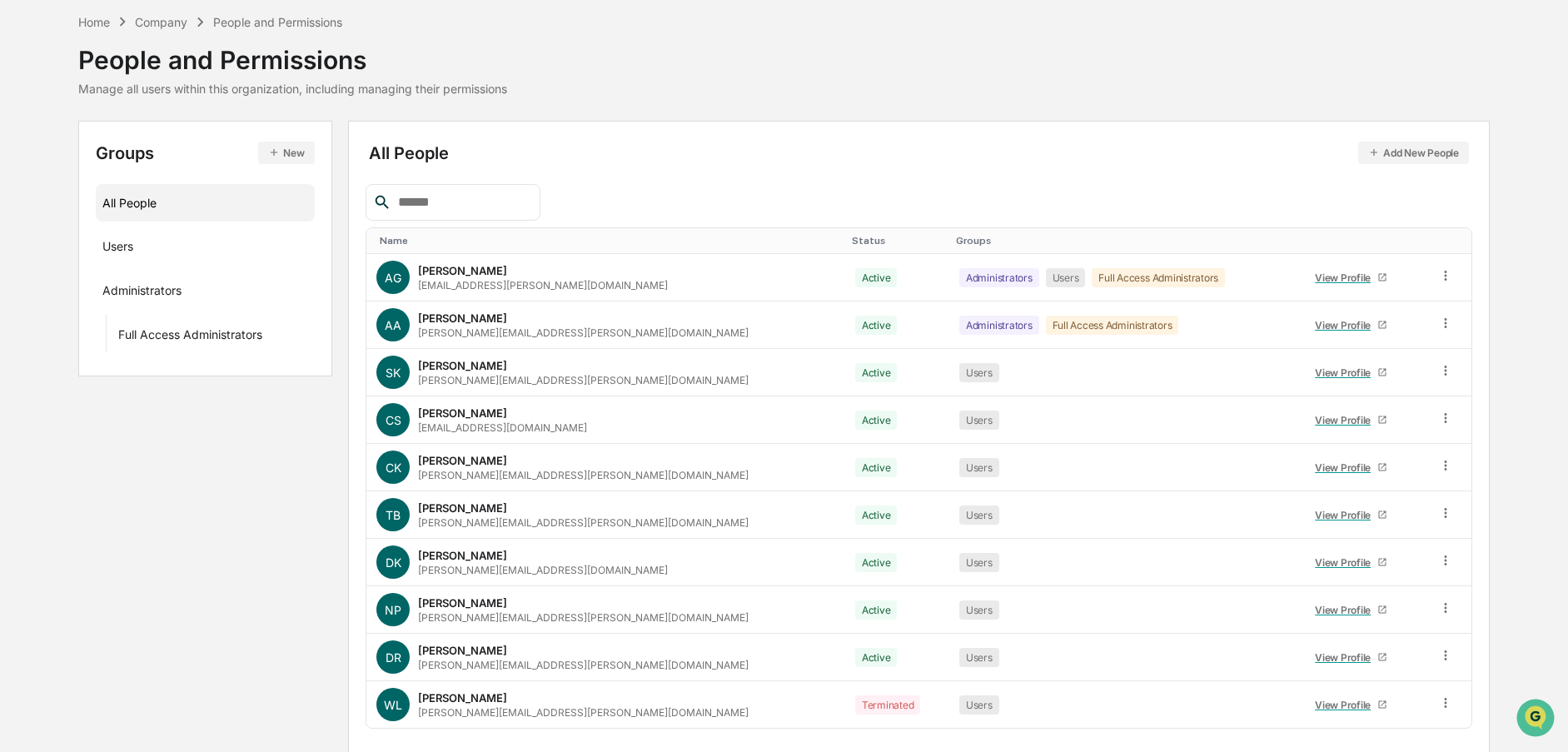
scroll to position [118, 0]
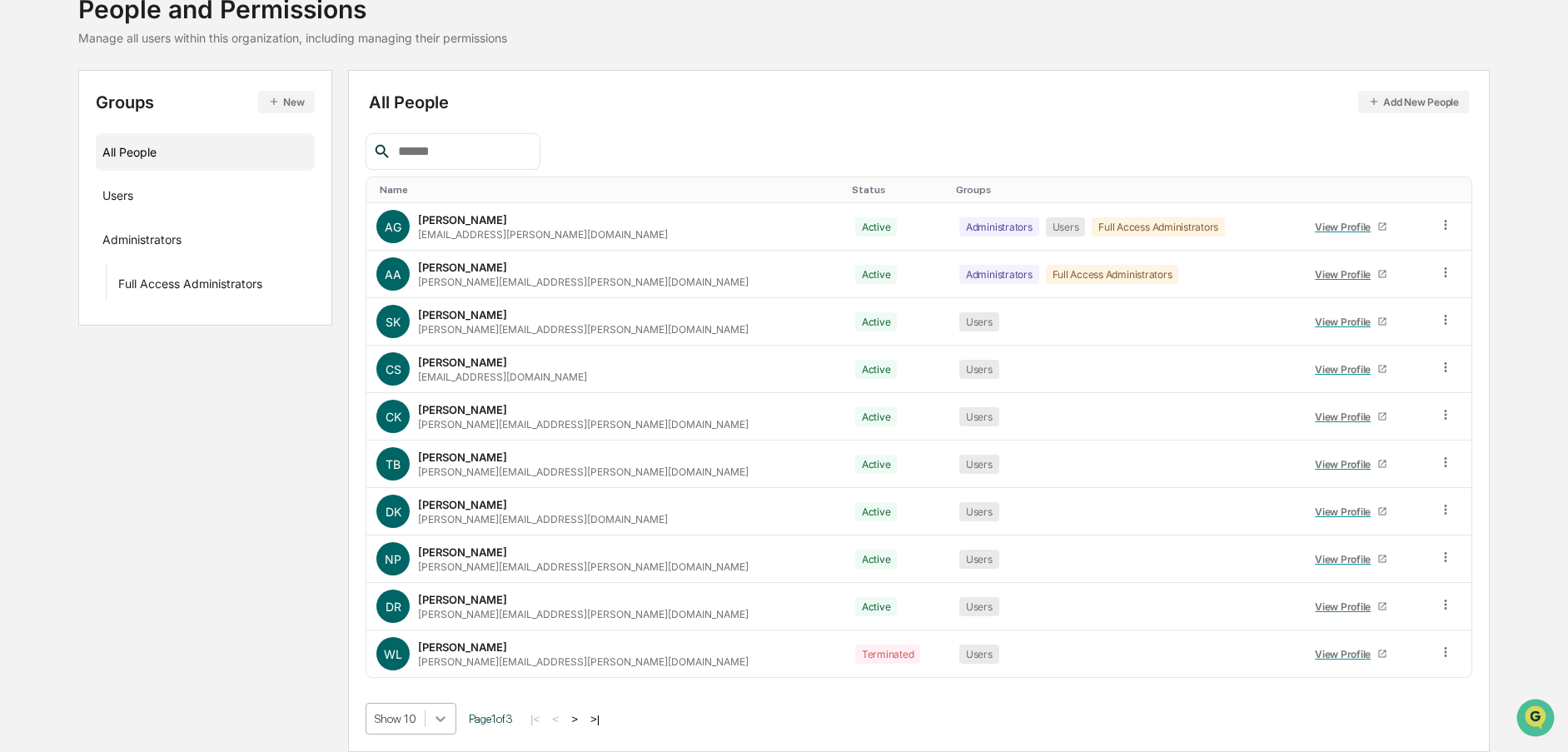
click at [450, 717] on body "Calendar Manage Tasks Reviews Approval Management Company People, Data, Setting…" at bounding box center [784, 317] width 1568 height 870
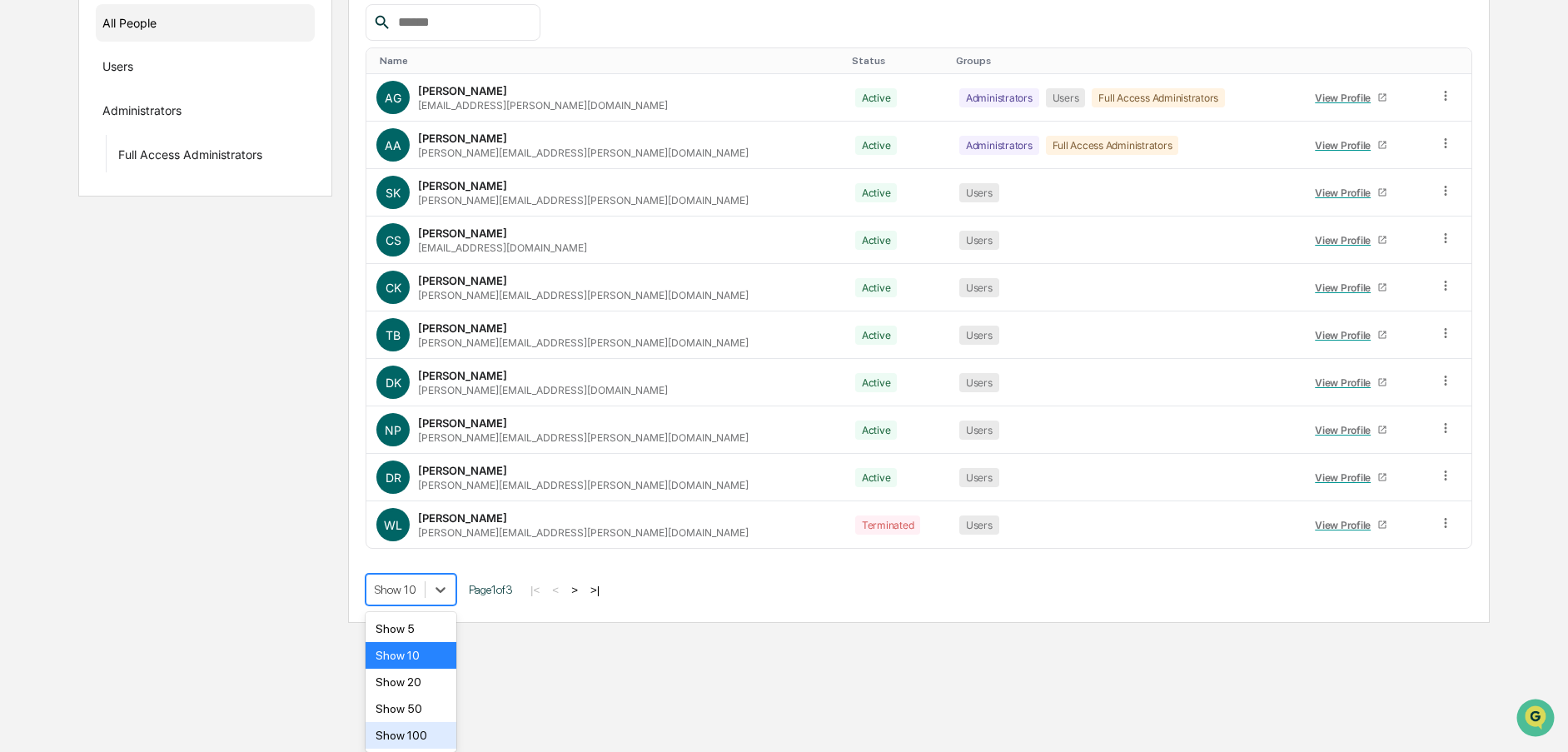
click at [418, 732] on div "Show 100" at bounding box center [411, 735] width 91 height 26
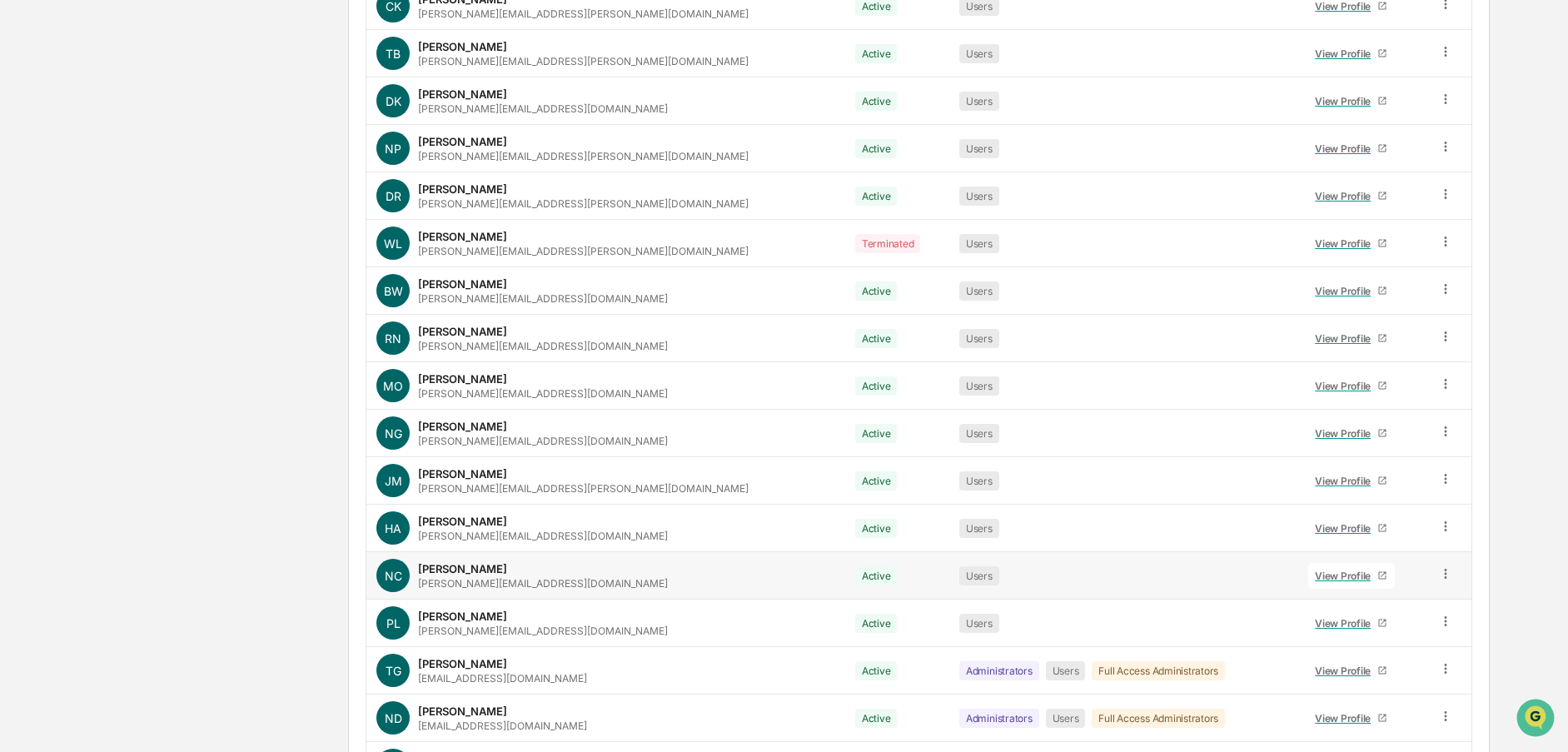
scroll to position [734, 0]
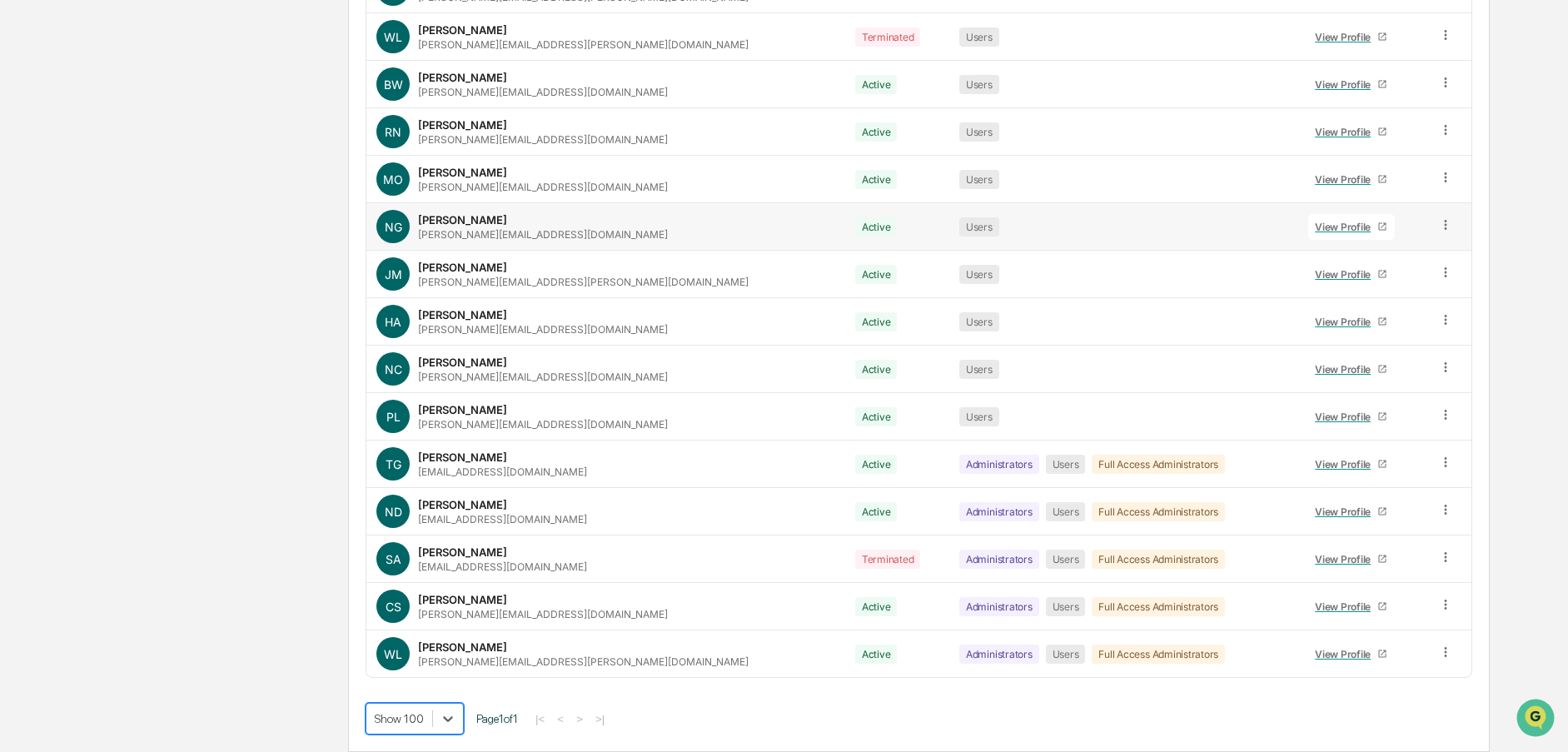
click at [1315, 221] on div "View Profile" at bounding box center [1346, 227] width 62 height 13
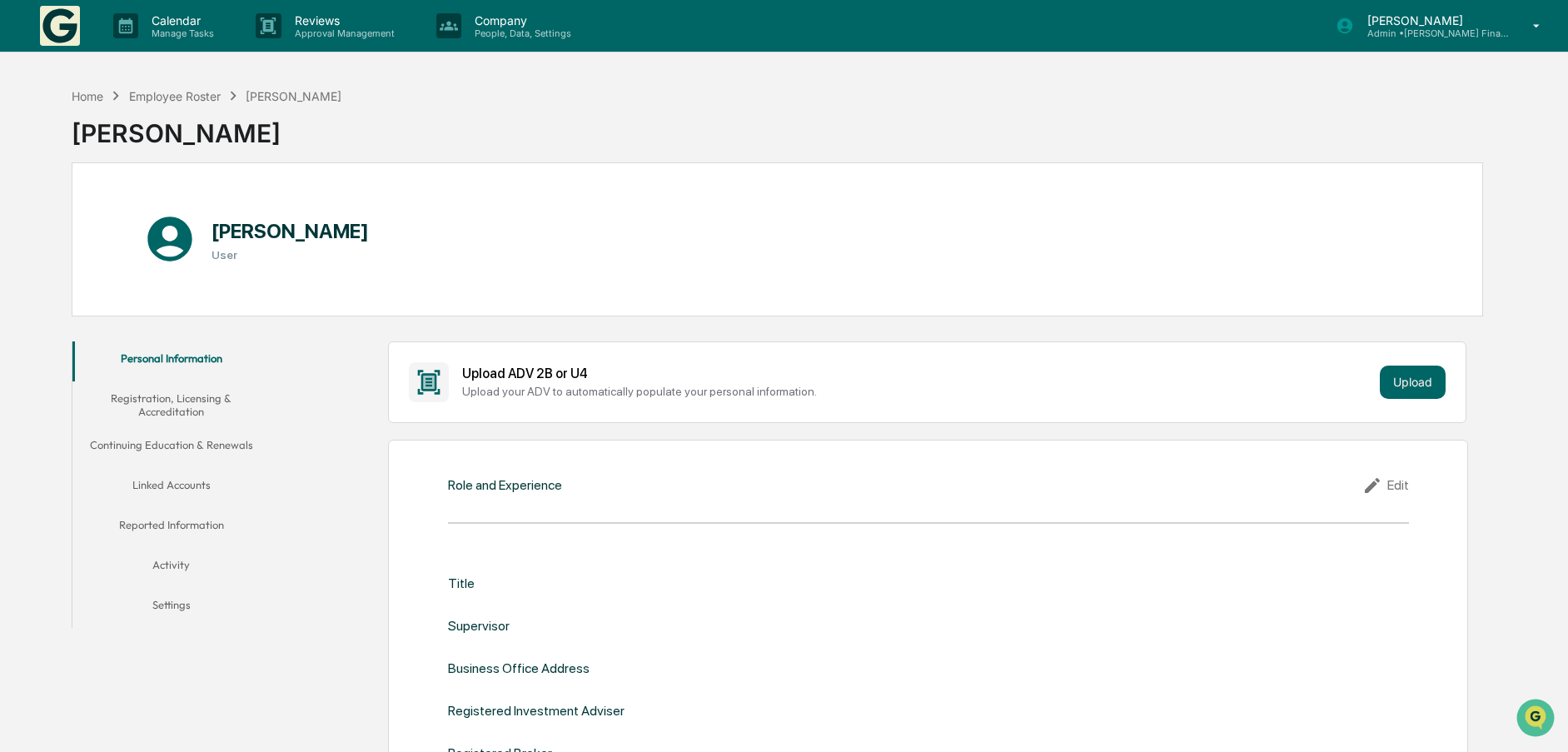
click at [169, 523] on button "Reported Information" at bounding box center [170, 527] width 197 height 40
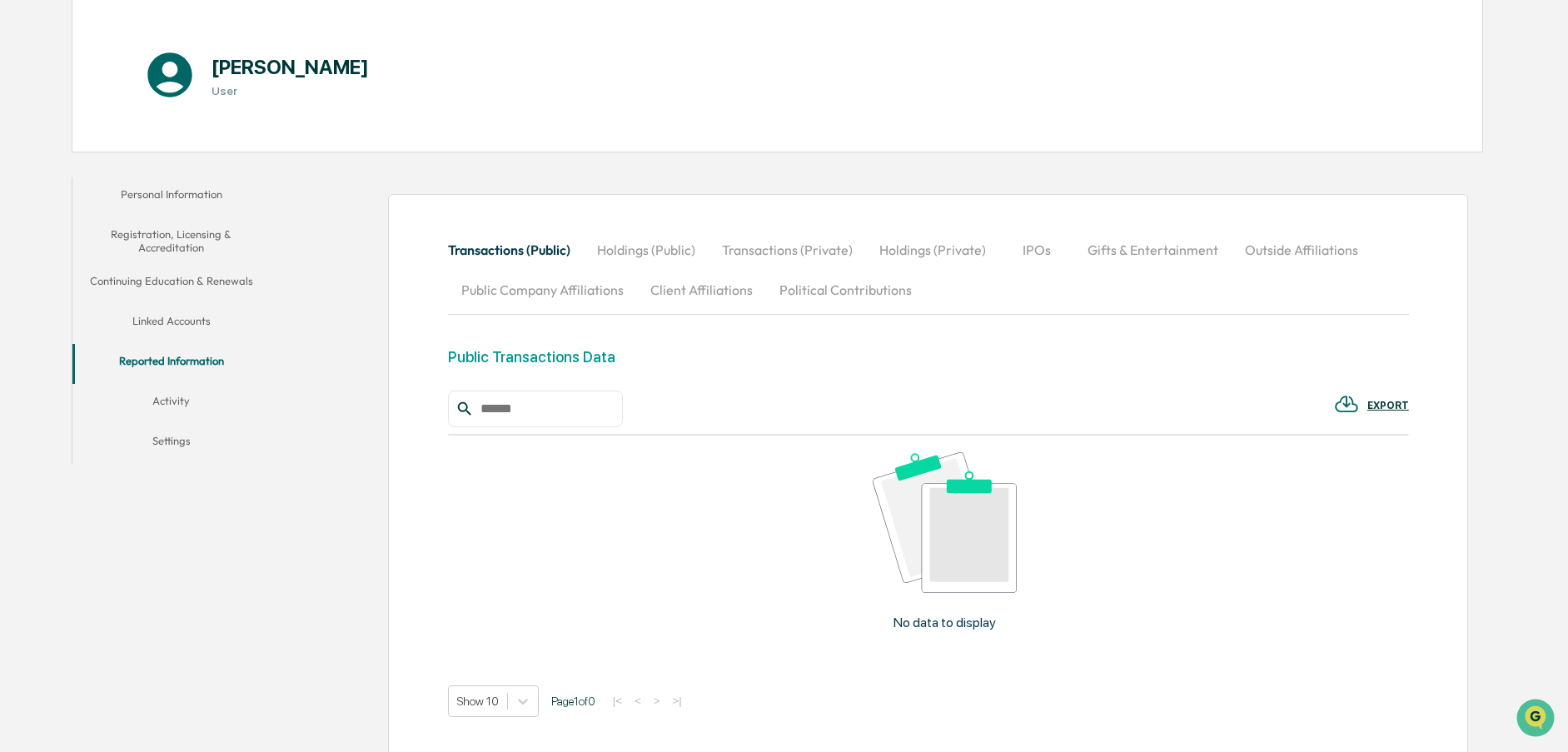
scroll to position [270, 0]
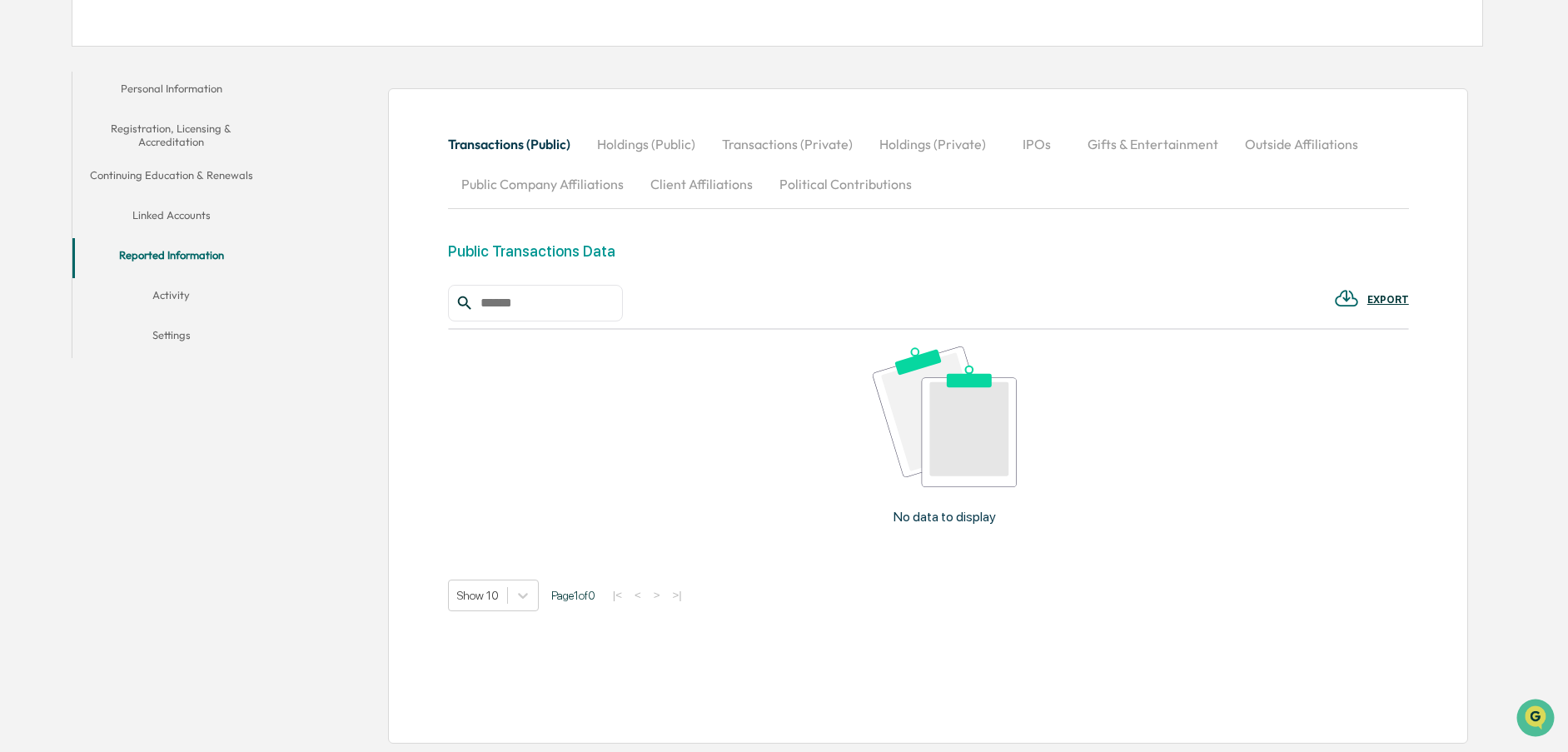
click at [169, 292] on button "Activity" at bounding box center [170, 298] width 197 height 40
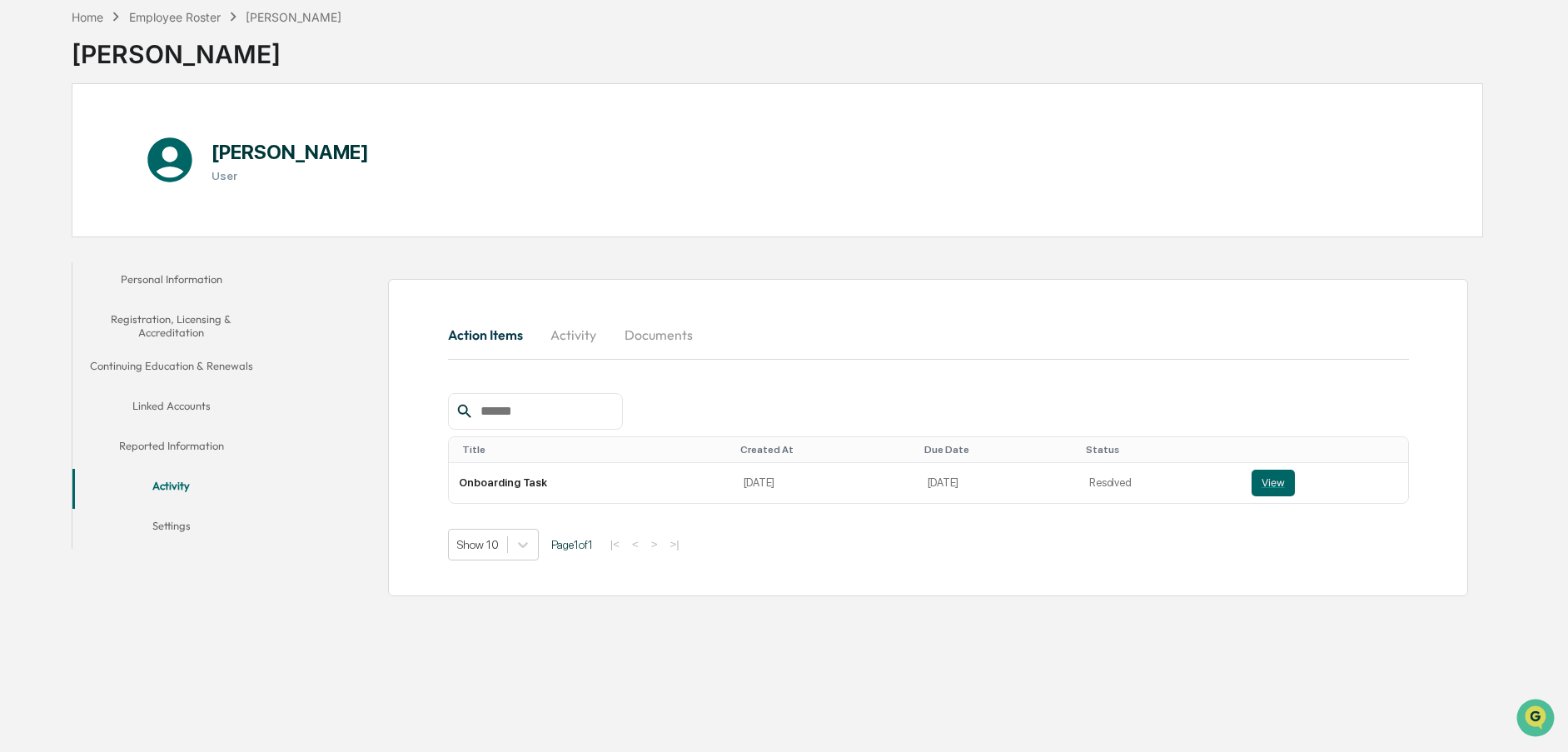
click at [164, 396] on button "Linked Accounts" at bounding box center [170, 409] width 197 height 40
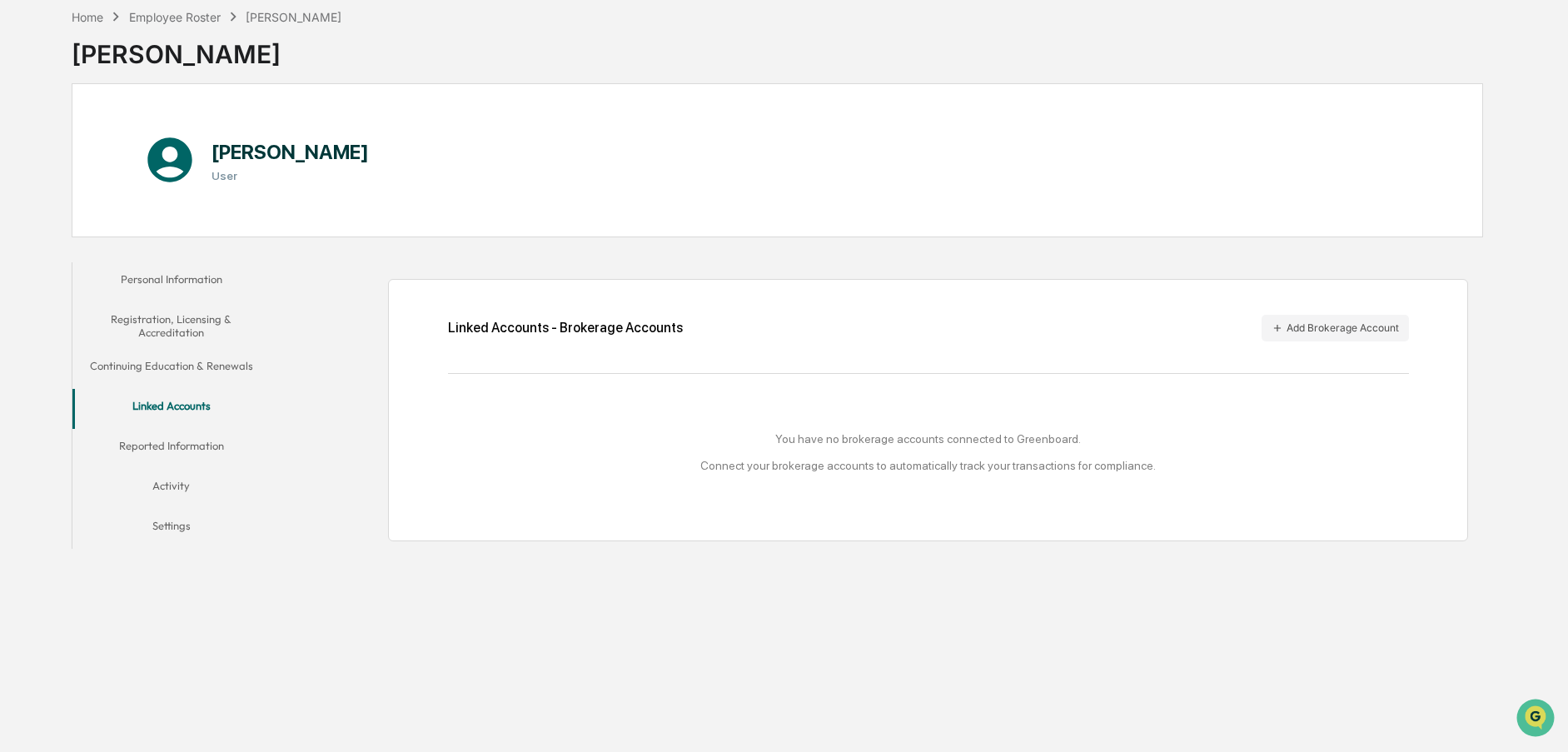
click at [181, 278] on button "Personal Information" at bounding box center [170, 282] width 197 height 40
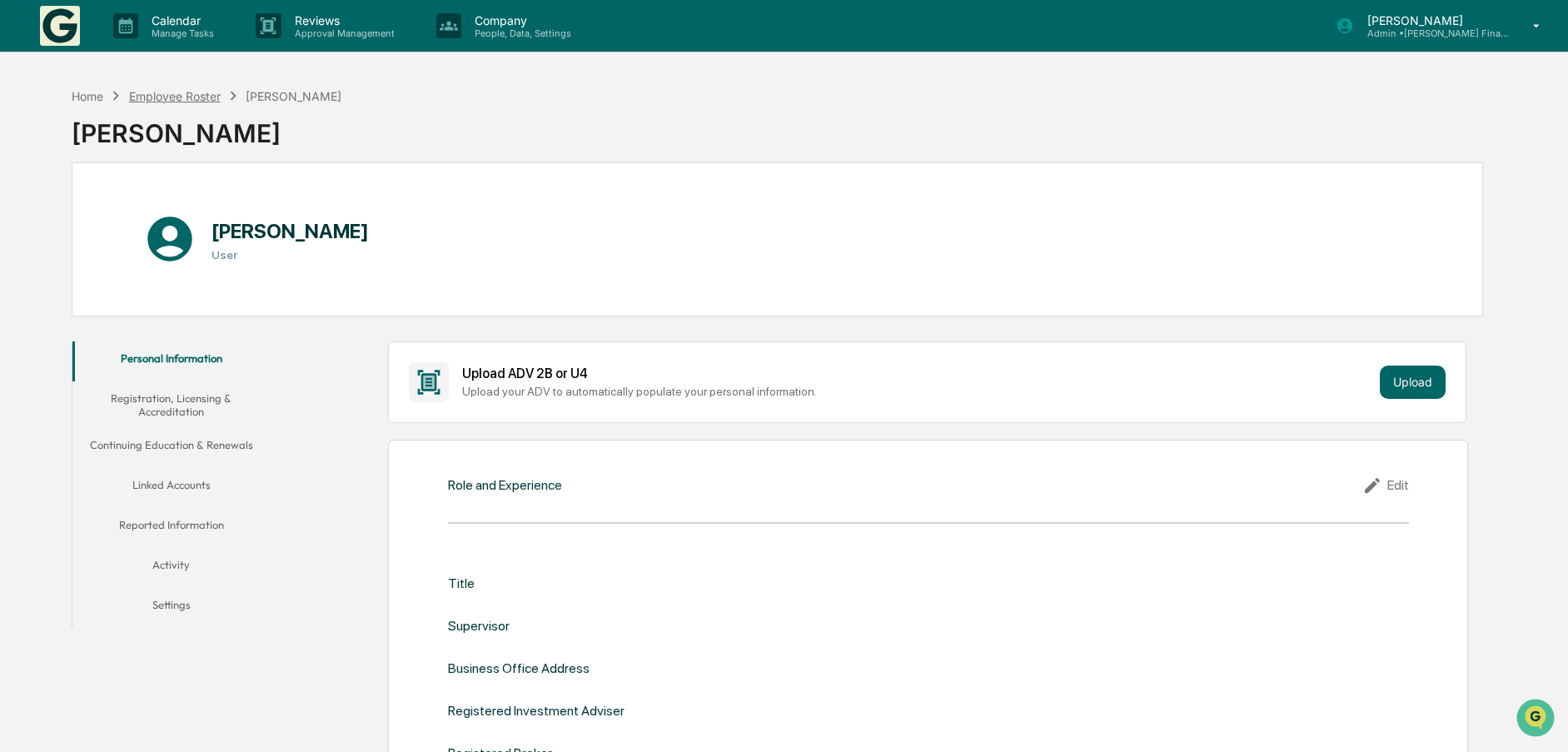
click at [188, 99] on div "Employee Roster" at bounding box center [175, 96] width 92 height 14
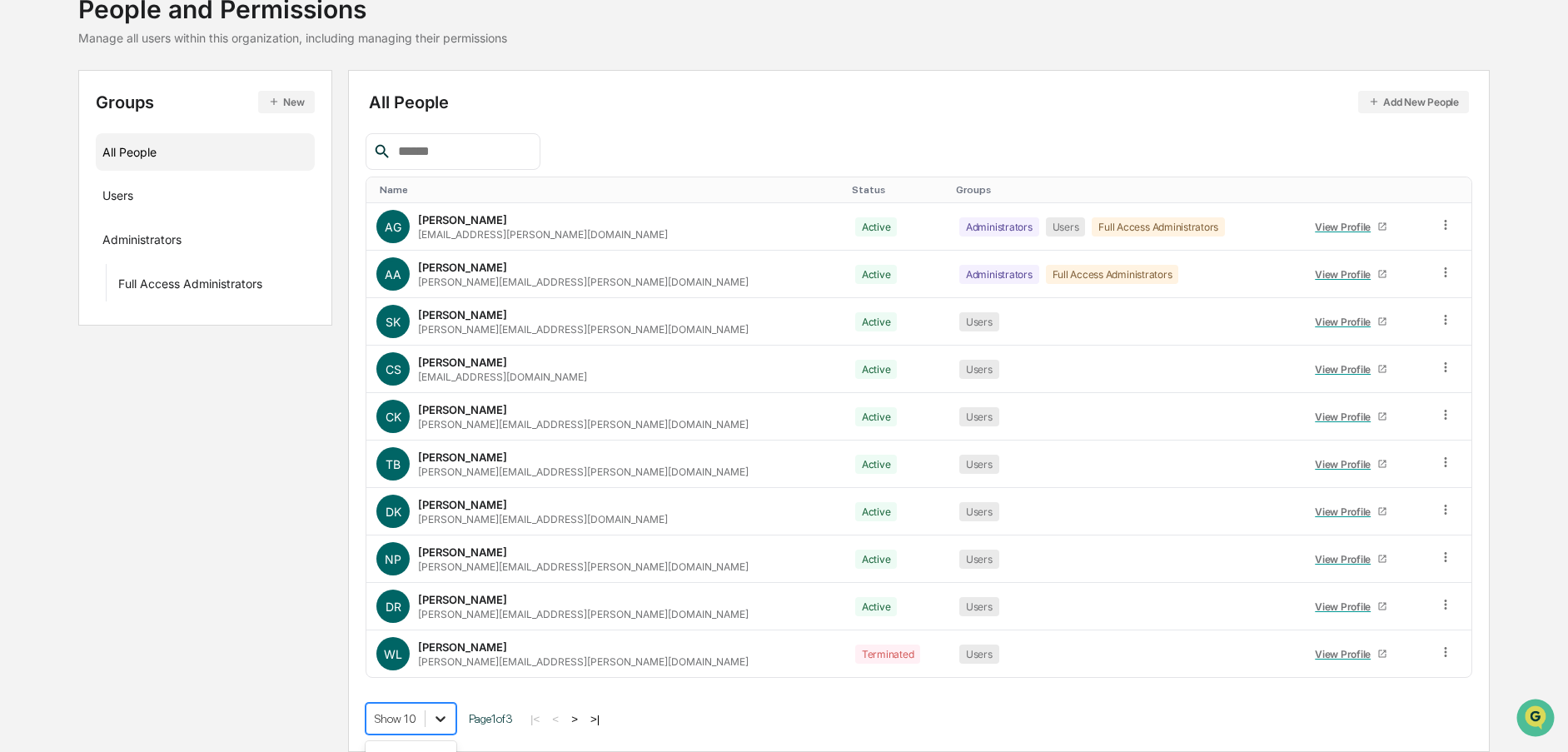
scroll to position [246, 0]
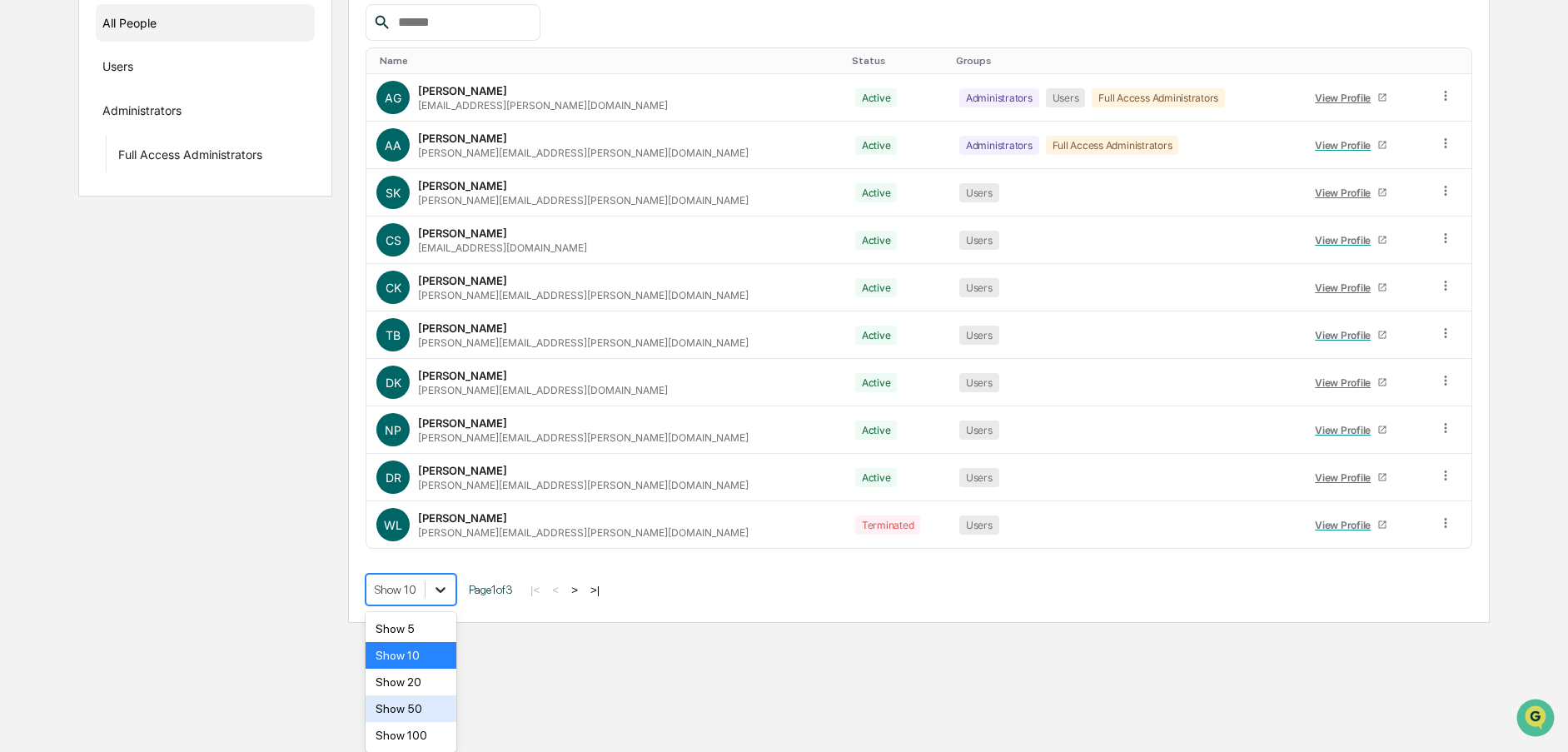
click at [441, 623] on body "Calendar Manage Tasks Reviews Approval Management Company People, Data, Setting…" at bounding box center [784, 188] width 1568 height 870
click at [420, 733] on div "Show 100" at bounding box center [411, 735] width 91 height 26
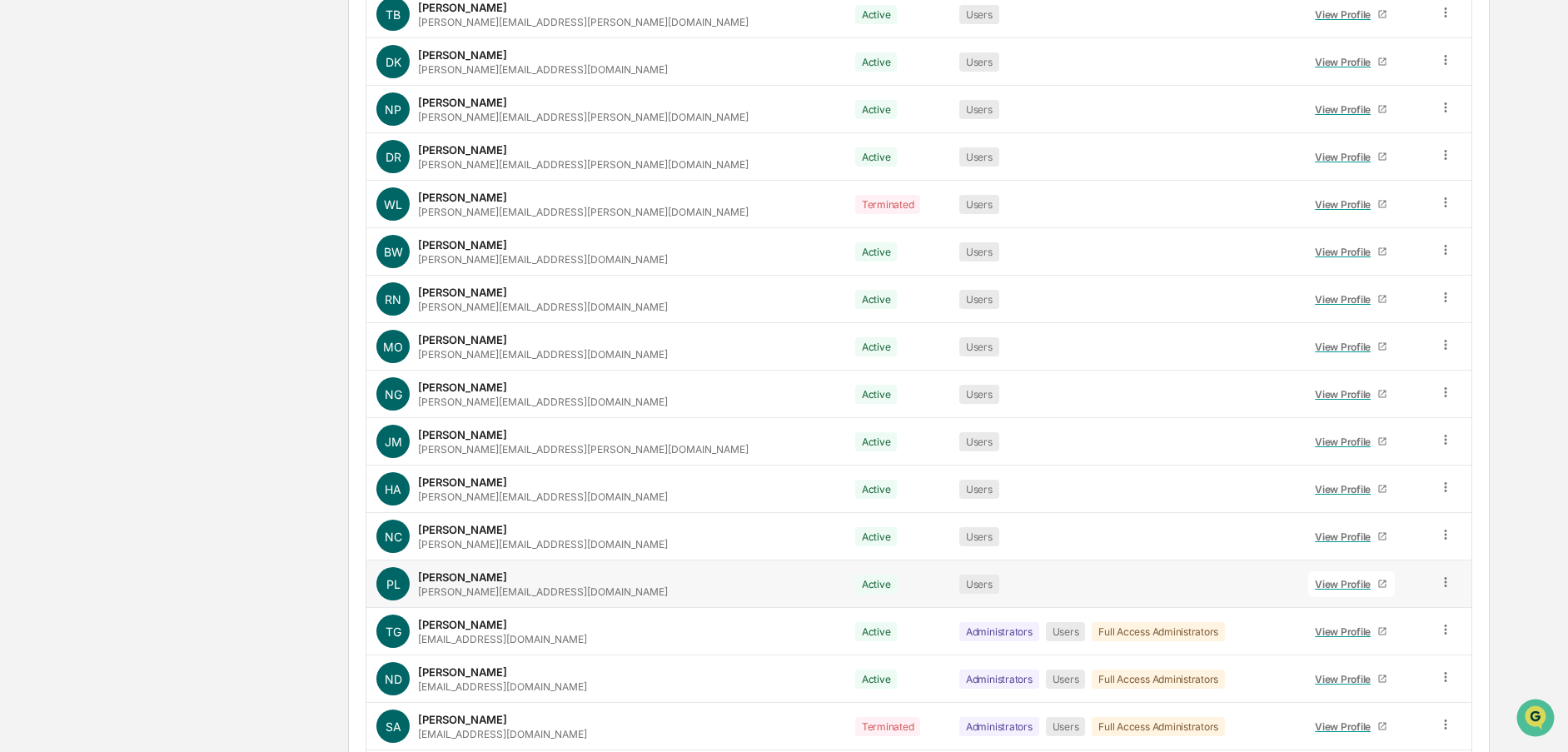
scroll to position [734, 0]
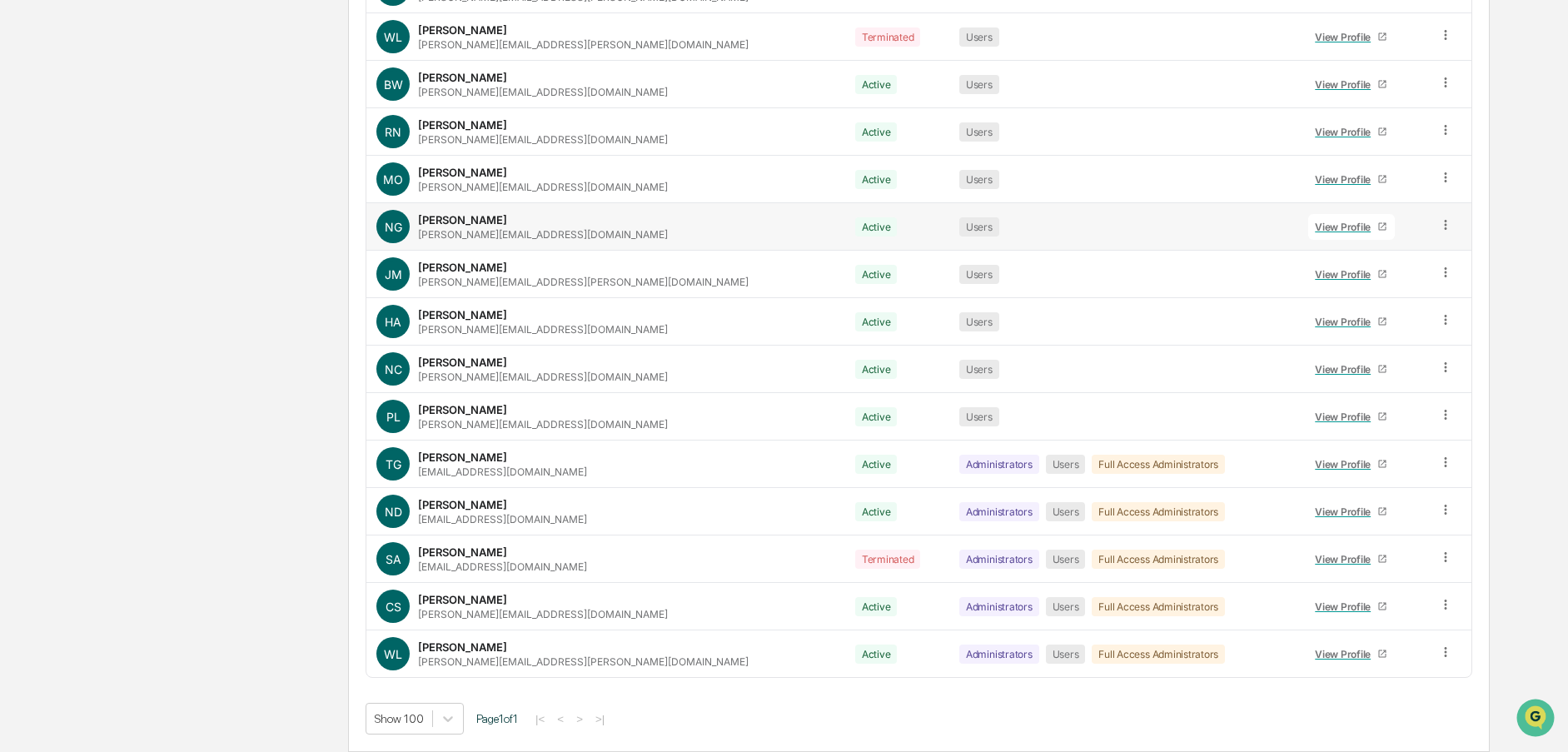
click at [1439, 223] on icon at bounding box center [1446, 225] width 16 height 16
click at [198, 398] on div "Groups New All People Users Administrators Full Access Administrators All Peopl…" at bounding box center [784, 102] width 1411 height 1299
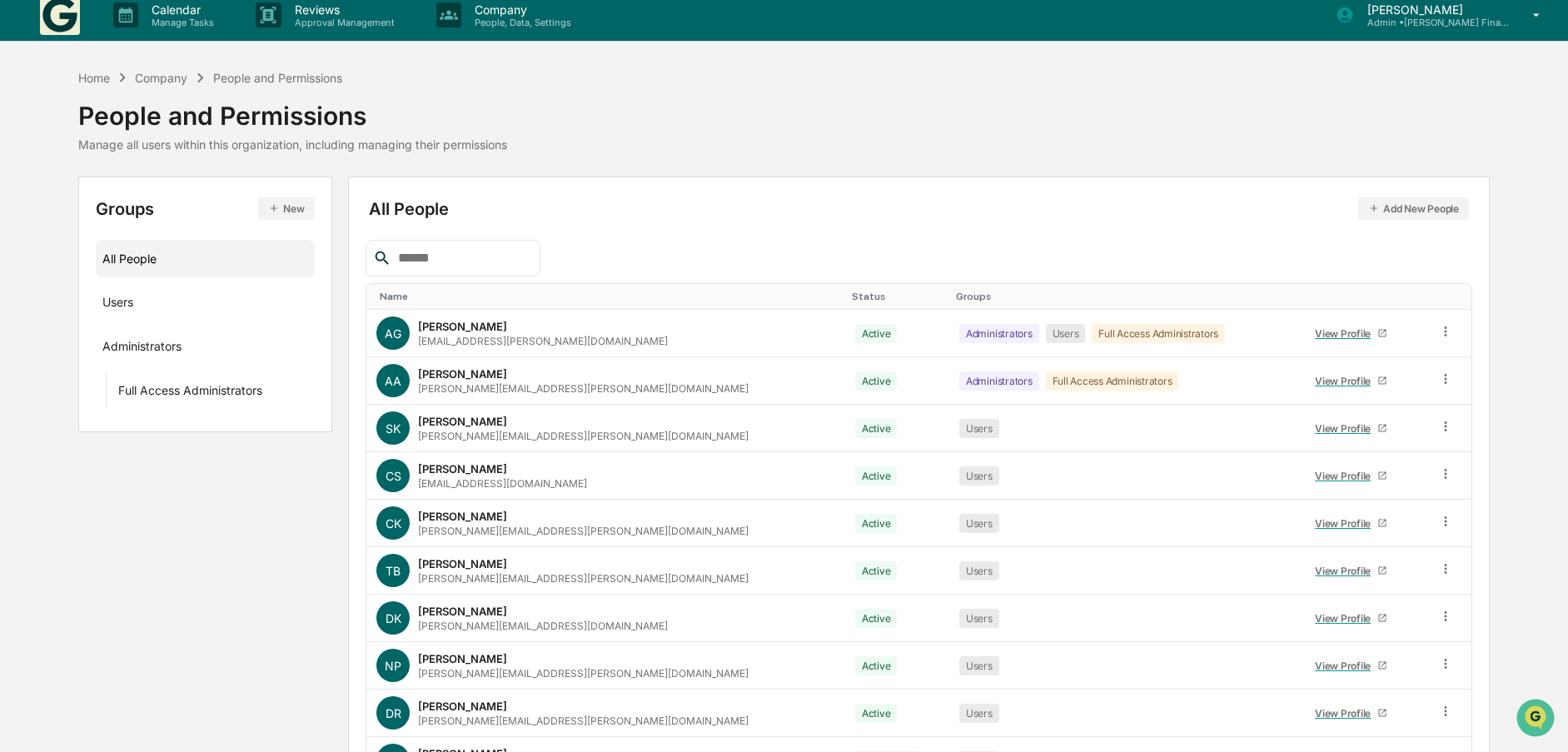
scroll to position [0, 0]
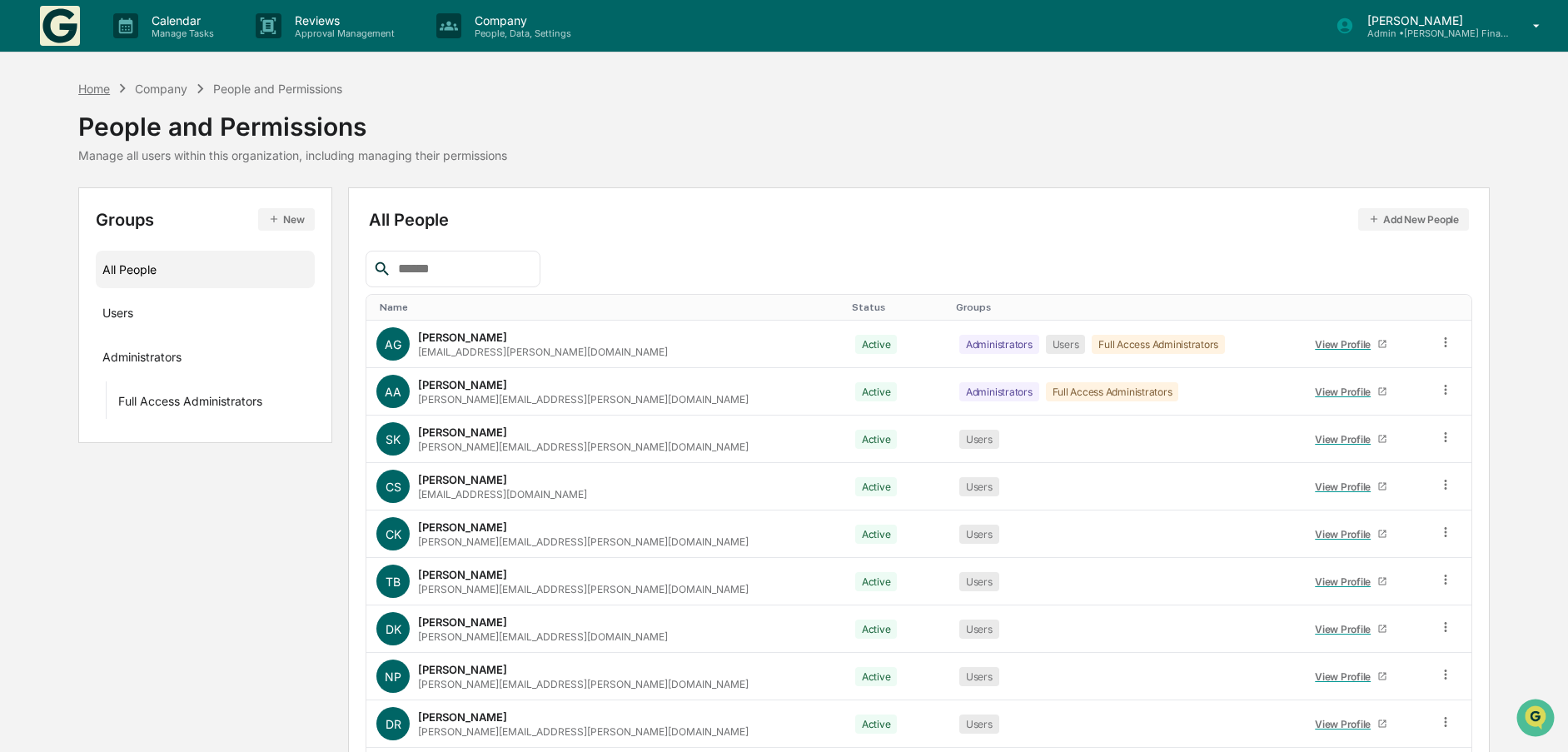
click at [90, 87] on div "Home" at bounding box center [94, 89] width 32 height 14
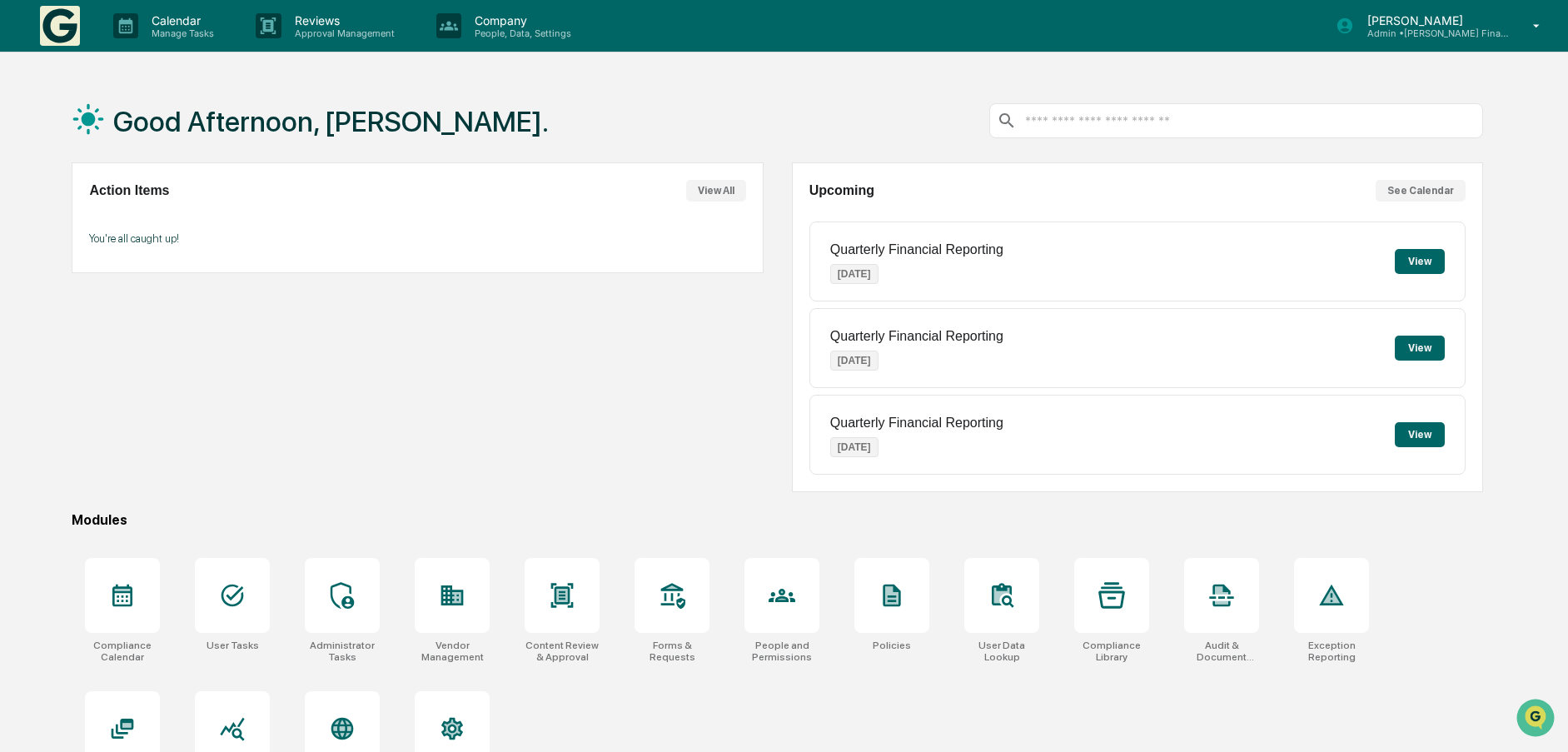
drag, startPoint x: 245, startPoint y: 597, endPoint x: 351, endPoint y: 443, distance: 187.0
click at [351, 443] on div "Good Afternoon, Thayne. Action Items View All You're all caught up! Upcoming Se…" at bounding box center [778, 455] width 1462 height 752
click at [118, 594] on icon at bounding box center [122, 594] width 26 height 26
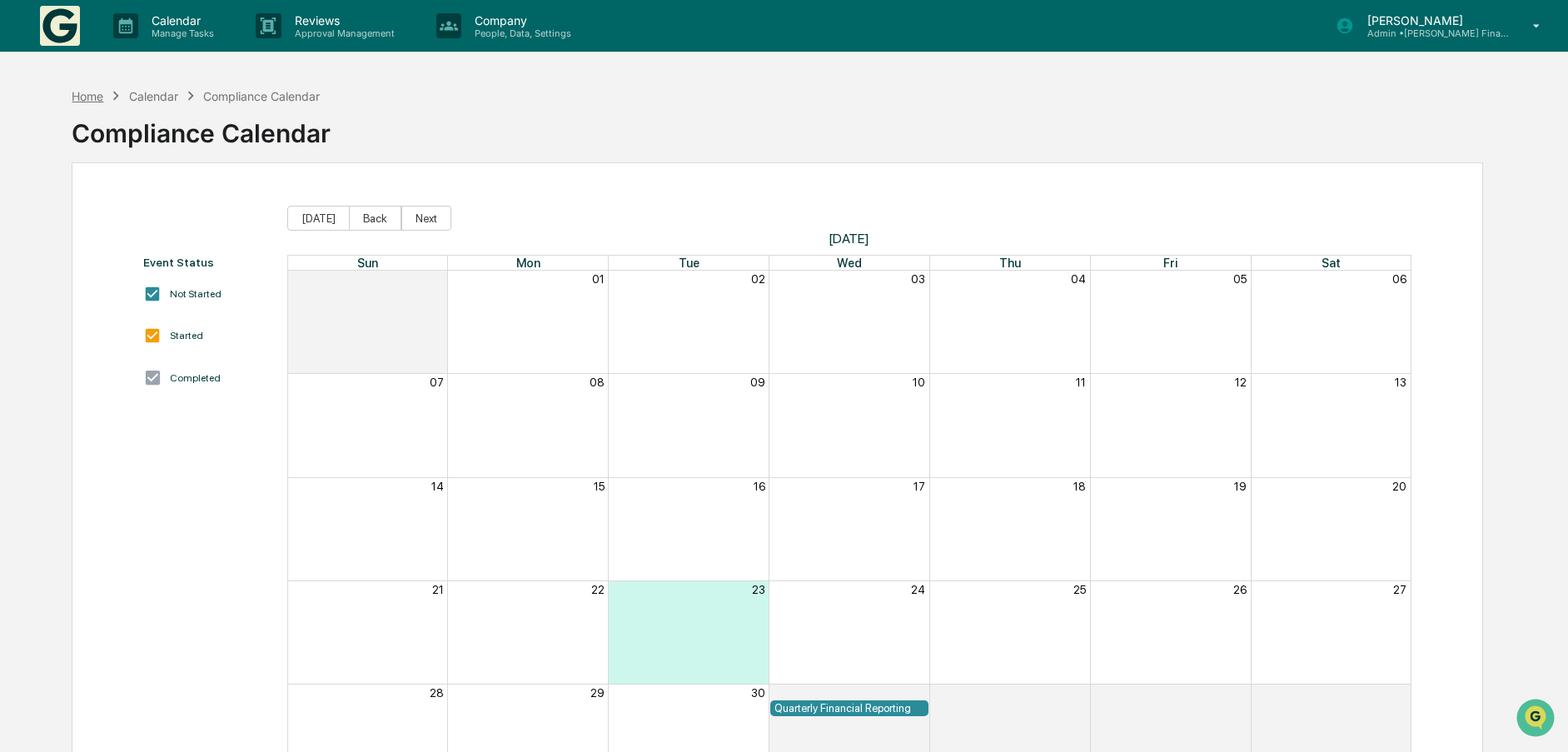
click at [86, 95] on div "Home" at bounding box center [87, 96] width 32 height 14
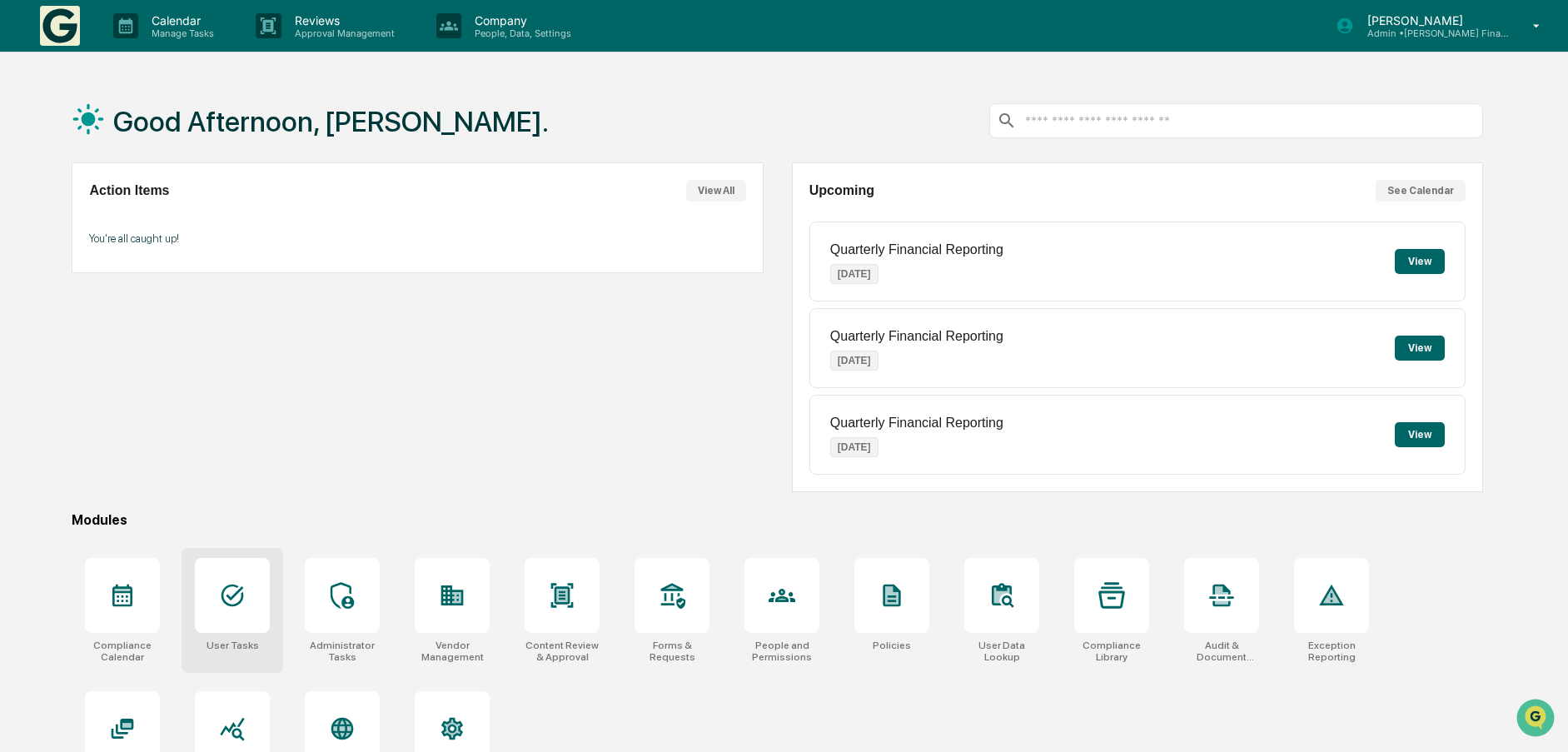
click at [250, 595] on div at bounding box center [233, 595] width 75 height 75
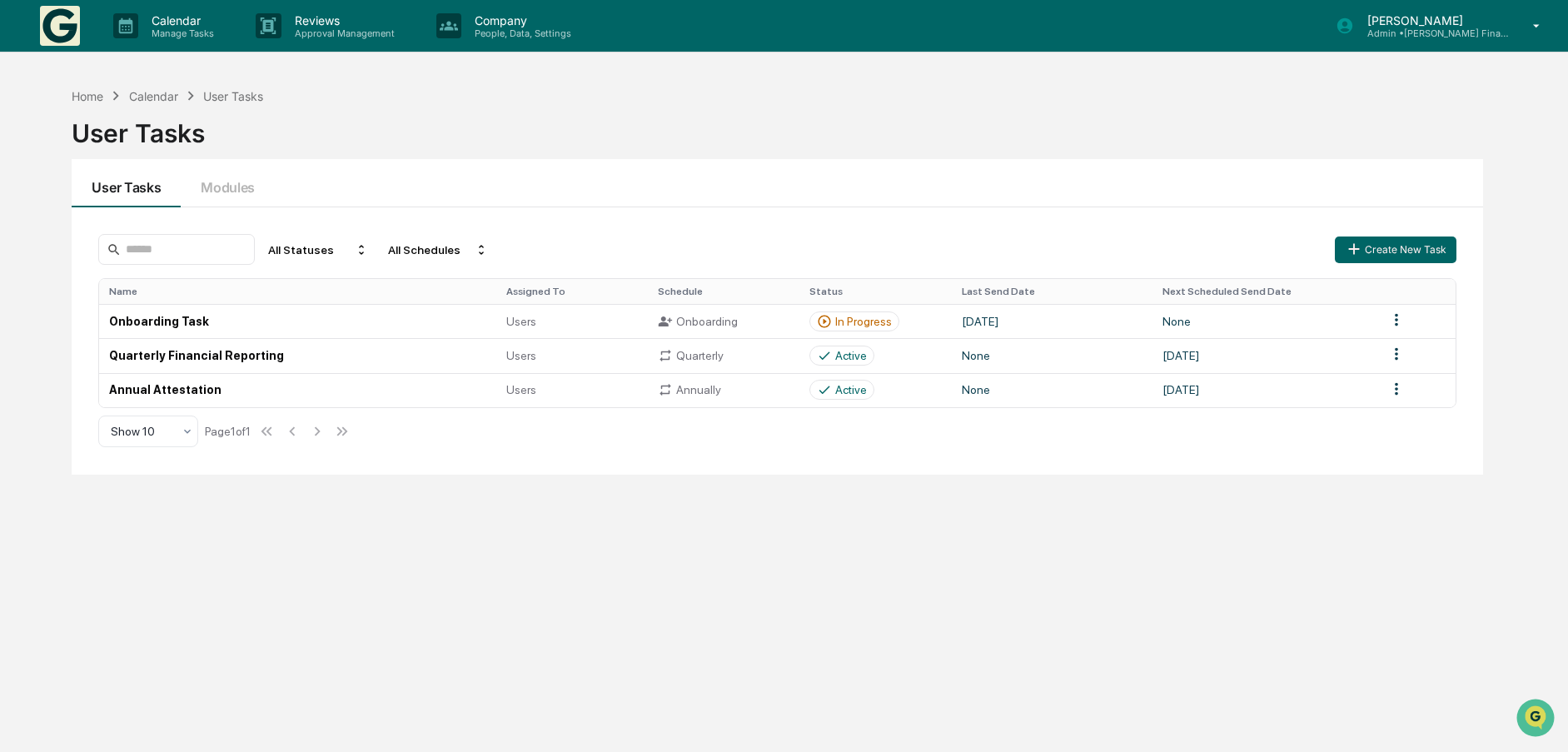
click at [96, 572] on div "Home Calendar User Tasks User Tasks User Tasks Modules All Statuses All Schedul…" at bounding box center [778, 455] width 1462 height 752
click at [83, 96] on div "Home" at bounding box center [87, 96] width 32 height 14
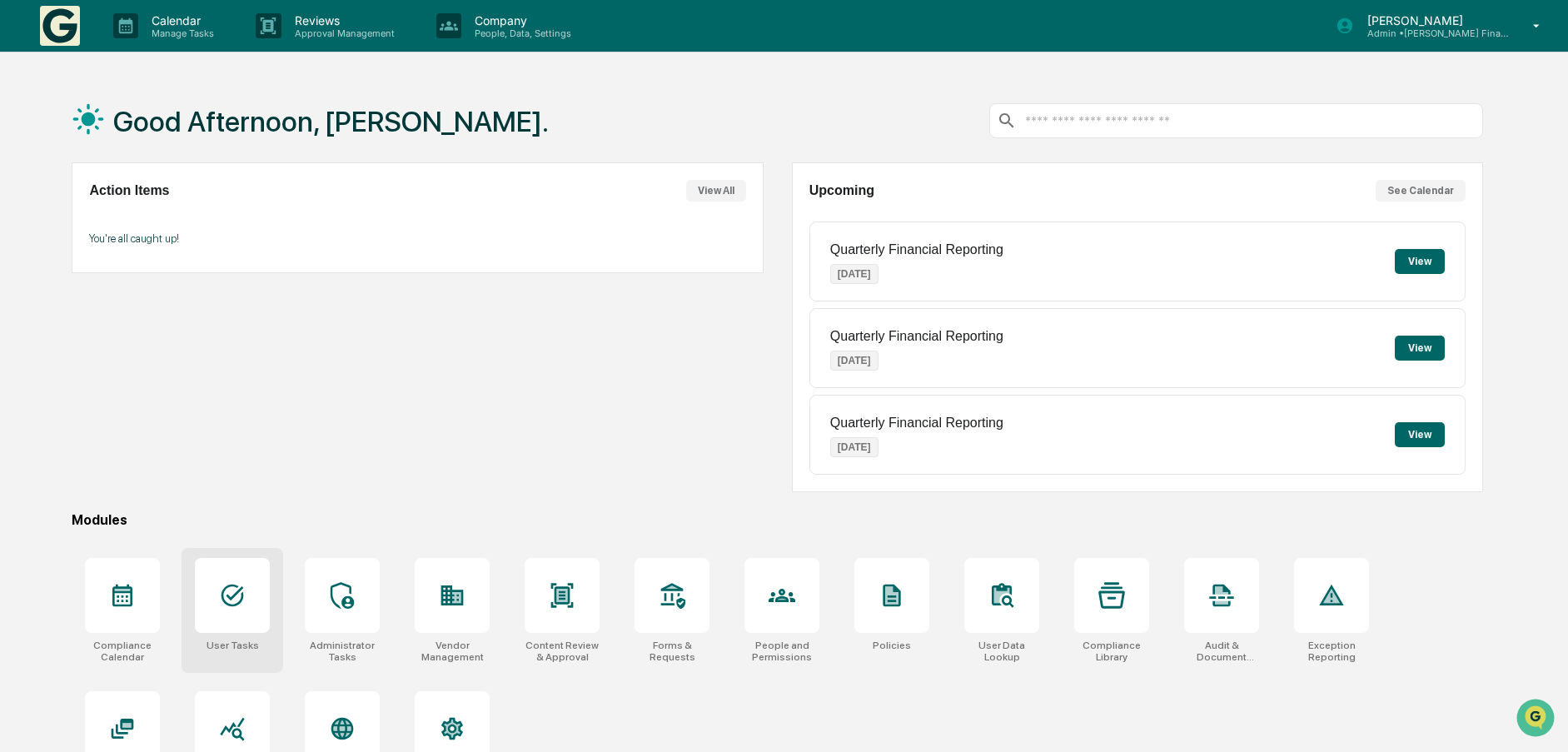
click at [236, 594] on icon at bounding box center [232, 594] width 26 height 26
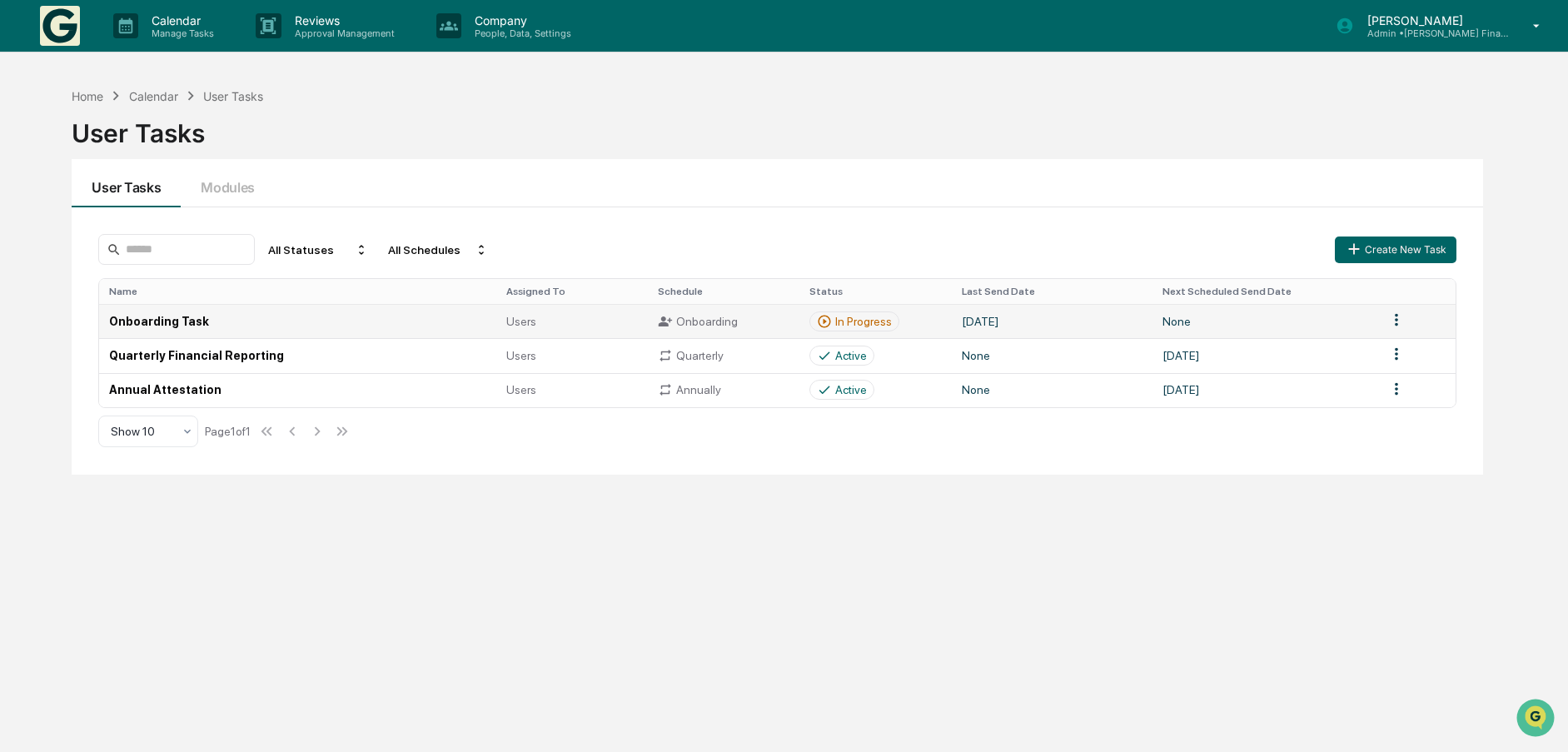
click at [859, 320] on div "In Progress" at bounding box center [864, 322] width 56 height 14
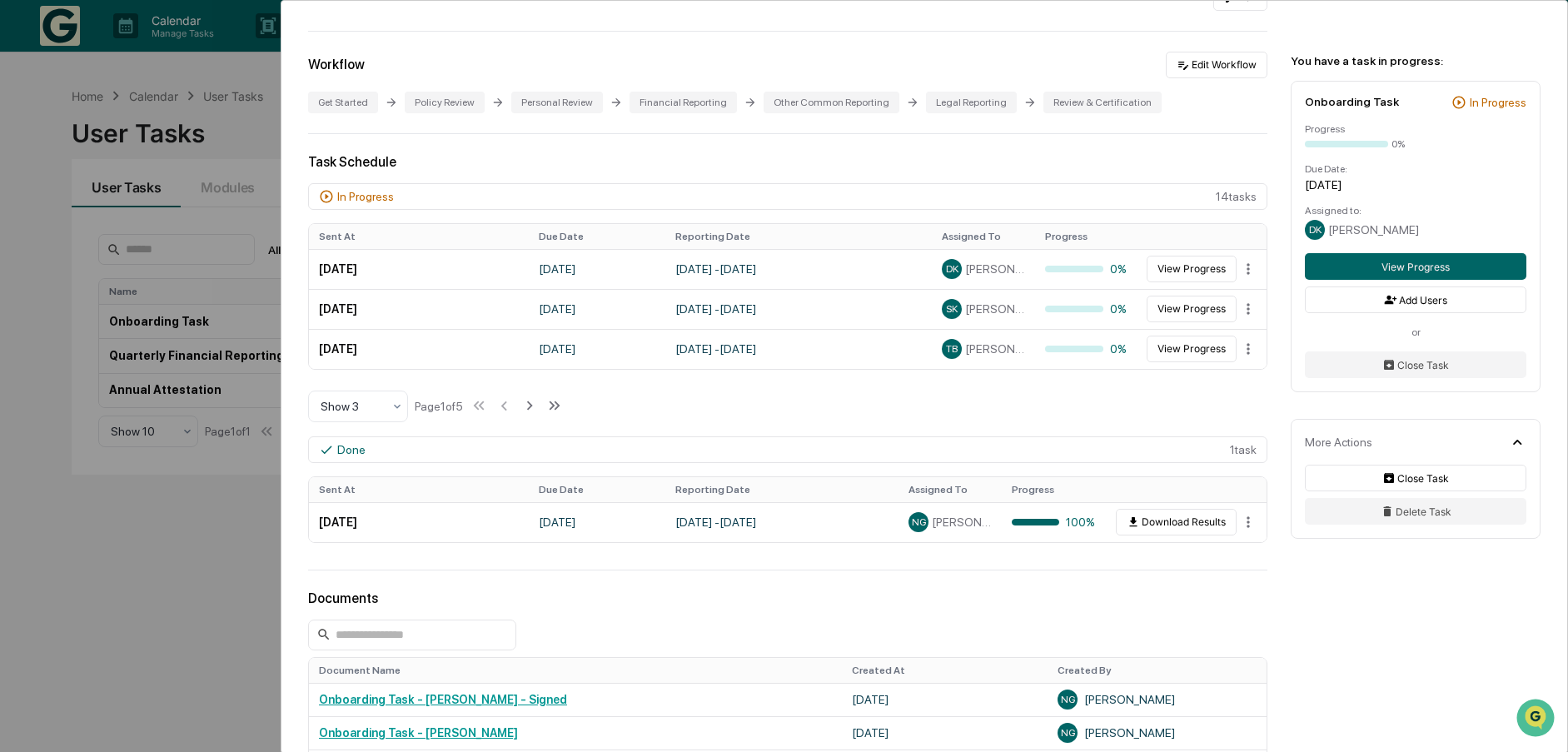
scroll to position [333, 0]
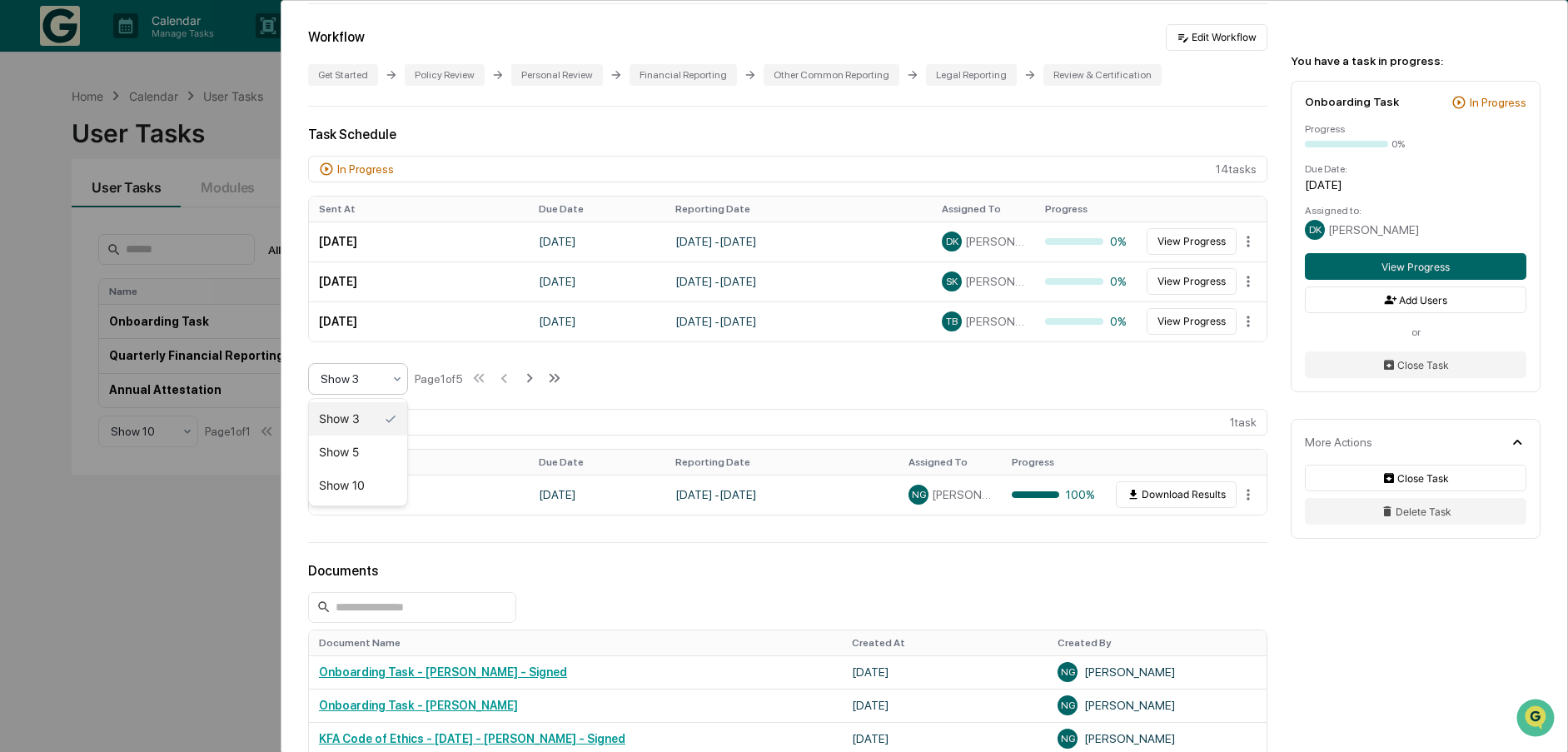
click at [393, 376] on icon at bounding box center [398, 379] width 14 height 14
click at [365, 488] on div "Show 10" at bounding box center [358, 485] width 98 height 33
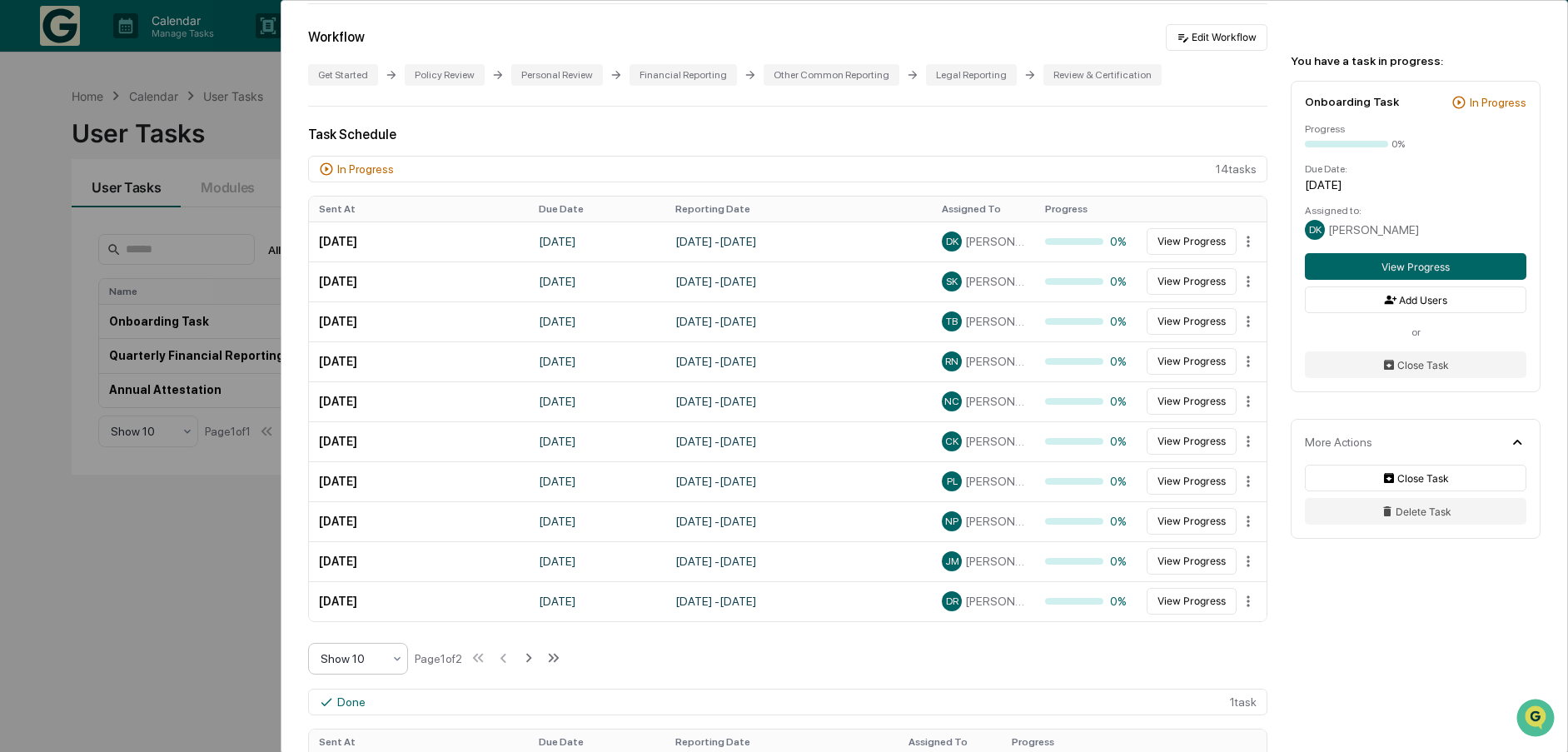
click at [133, 597] on div "User Tasks Onboarding Task Onboarding Task Active No description Details Assign…" at bounding box center [784, 376] width 1568 height 752
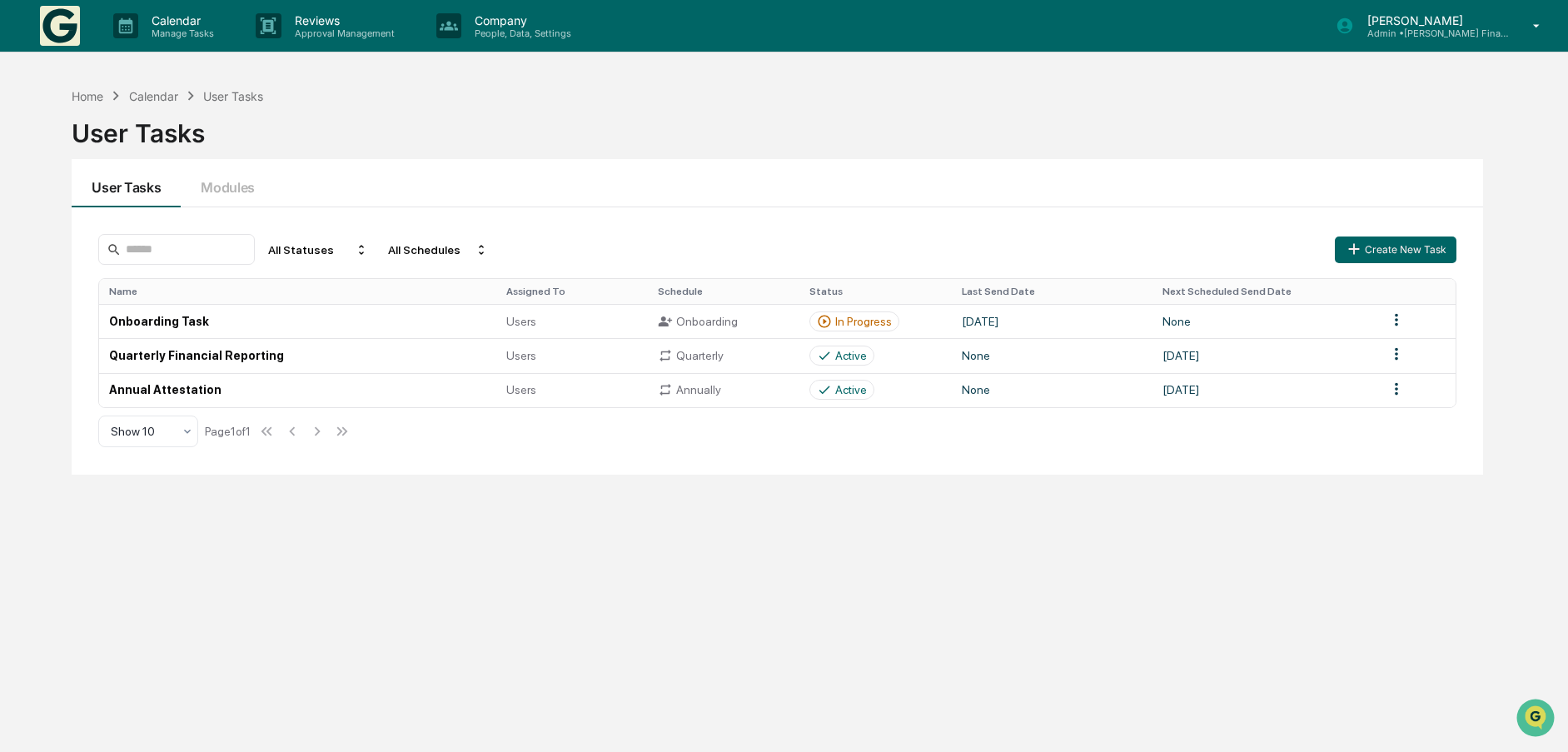
drag, startPoint x: 638, startPoint y: 638, endPoint x: 1021, endPoint y: 186, distance: 592.4
click at [638, 638] on div "Home Calendar User Tasks User Tasks User Tasks Modules All Statuses All Schedul…" at bounding box center [778, 455] width 1462 height 752
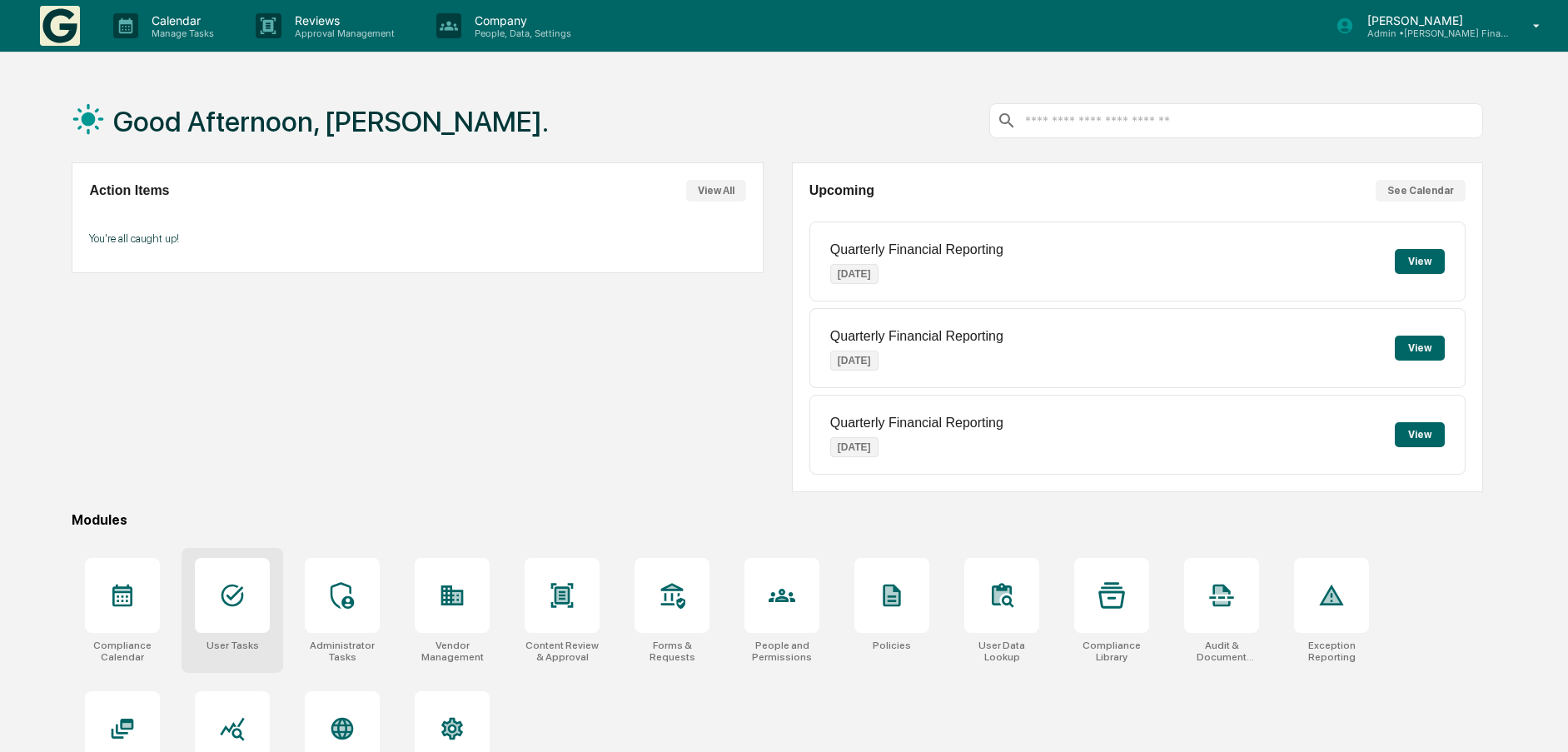
click at [234, 613] on div at bounding box center [233, 595] width 75 height 75
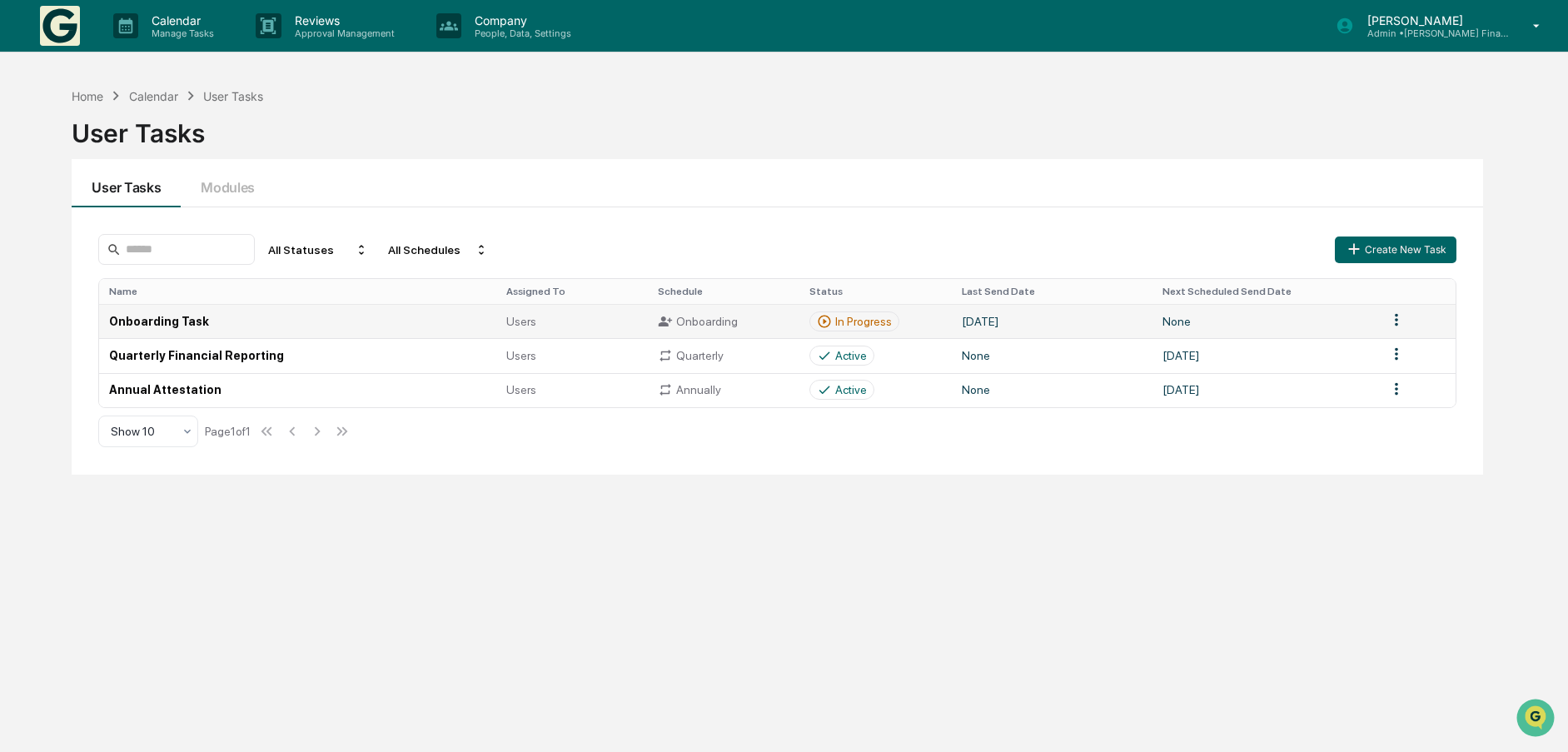
click at [869, 319] on div "In Progress" at bounding box center [864, 322] width 56 height 14
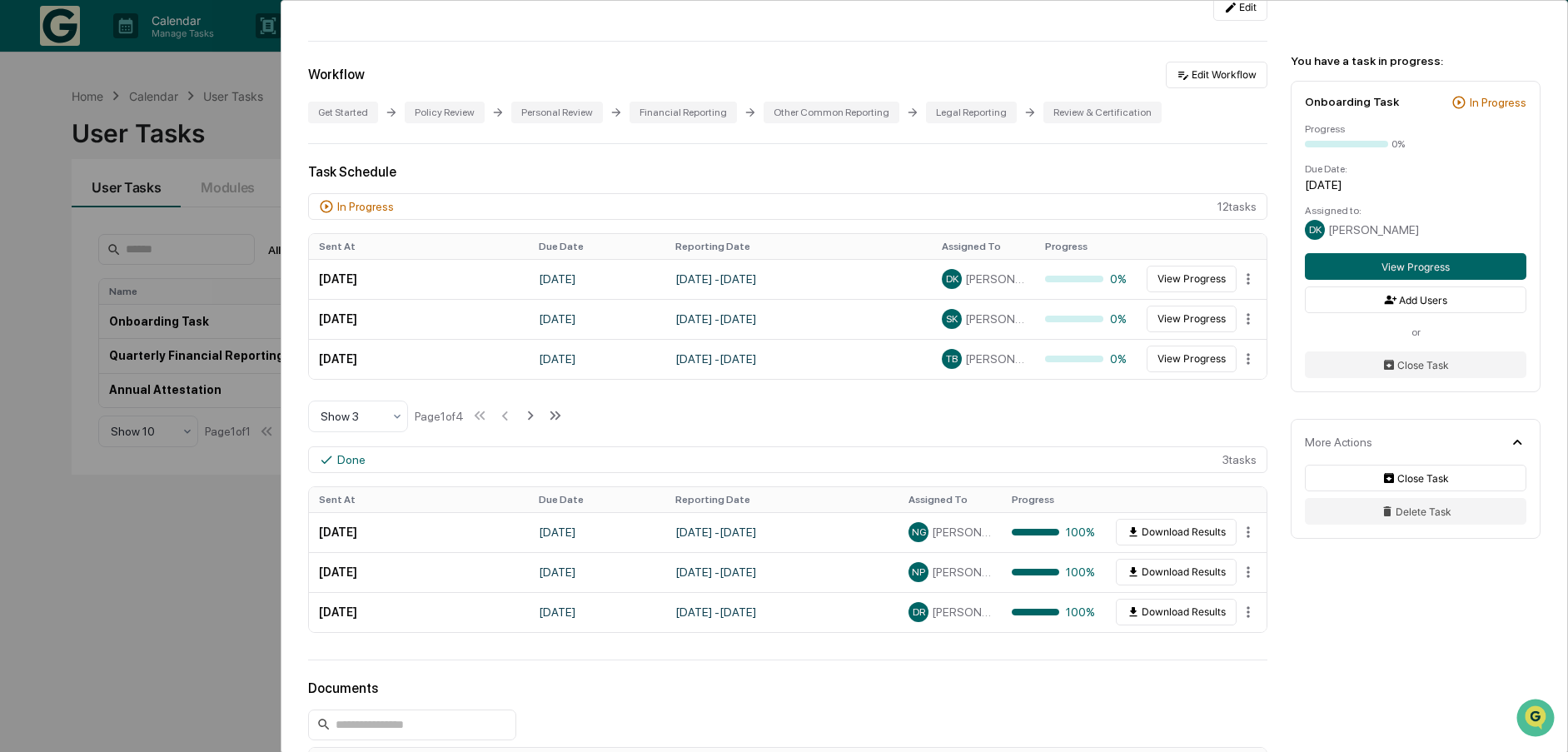
scroll to position [274, 0]
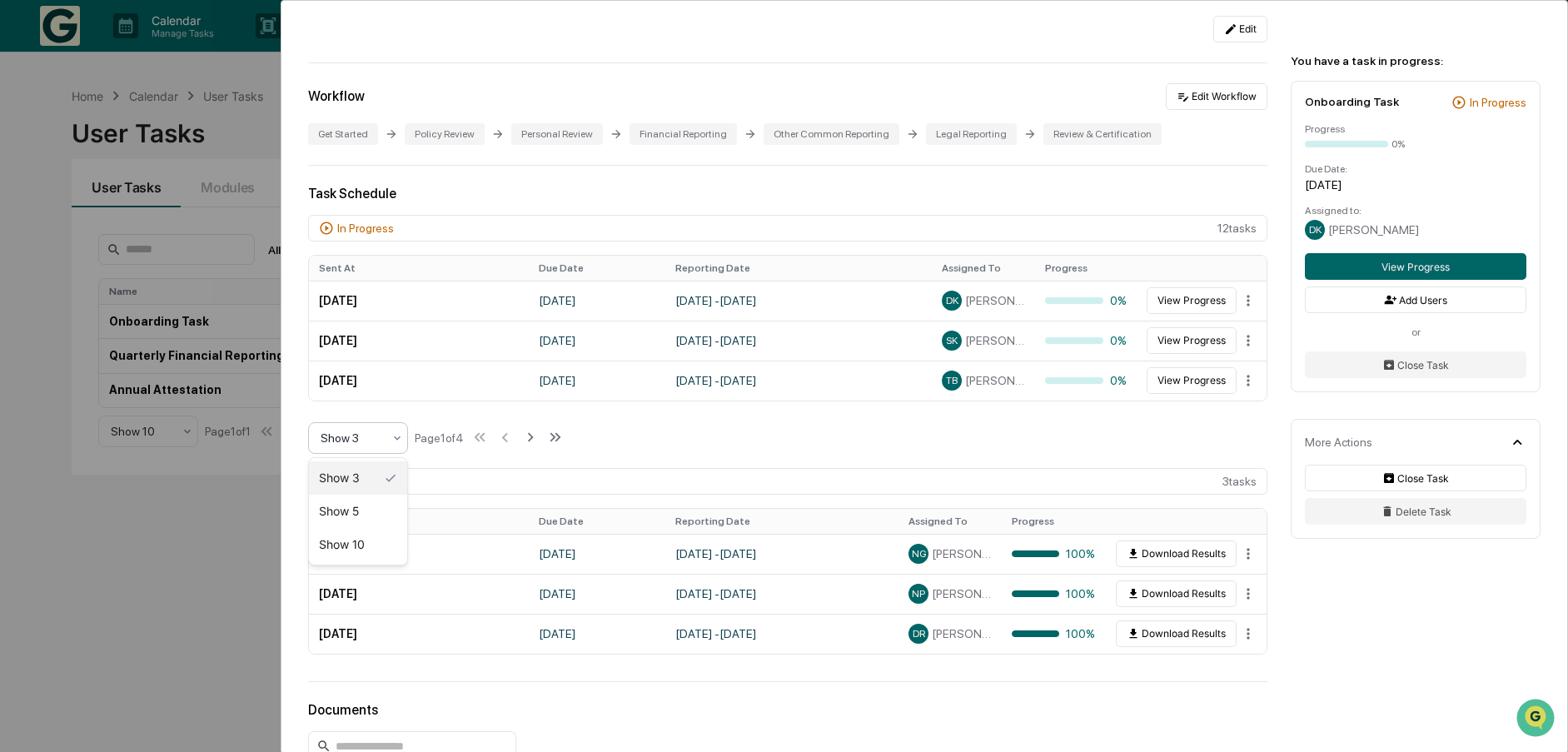
click at [403, 444] on icon at bounding box center [398, 438] width 14 height 14
click at [380, 547] on div "Show 10" at bounding box center [358, 544] width 98 height 33
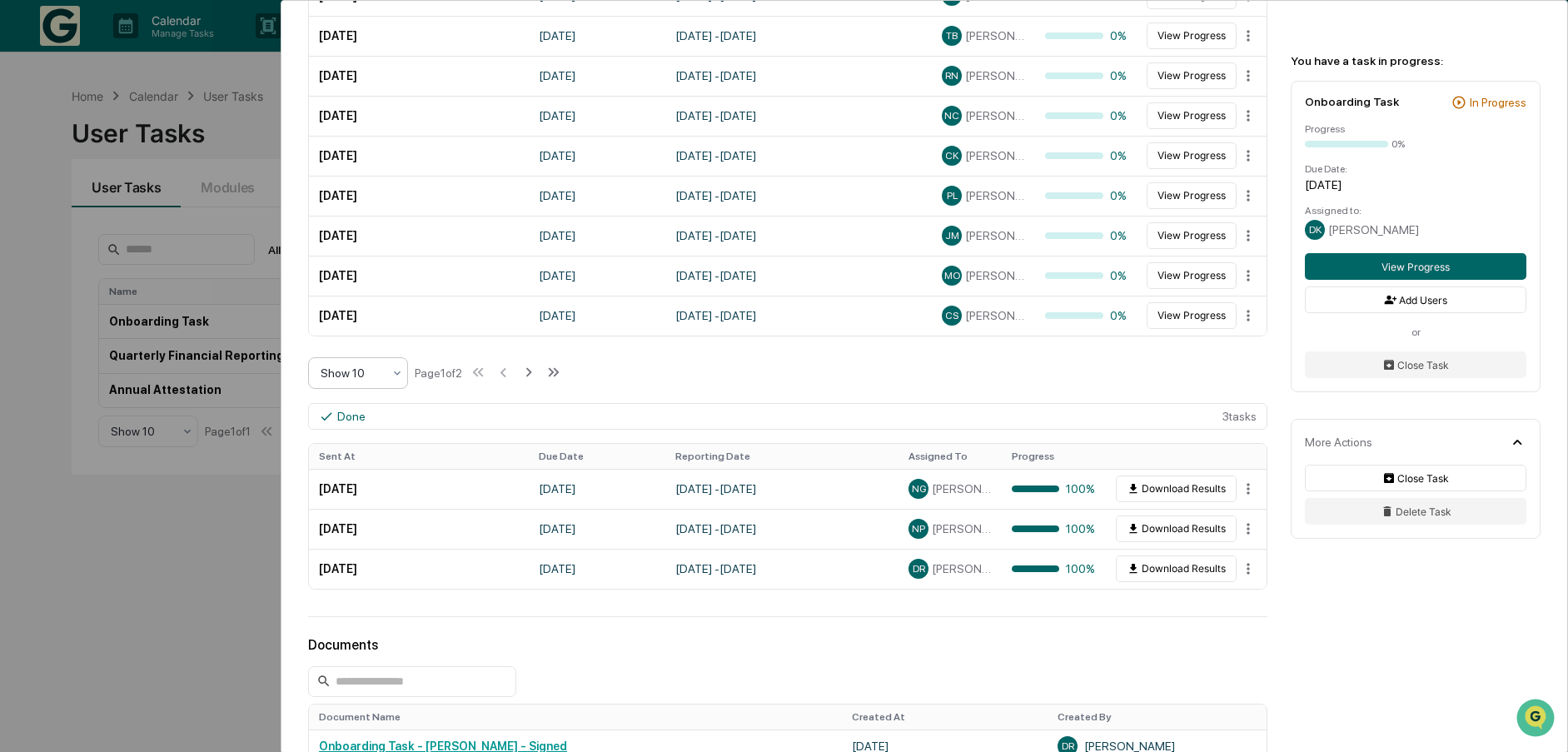
scroll to position [524, 0]
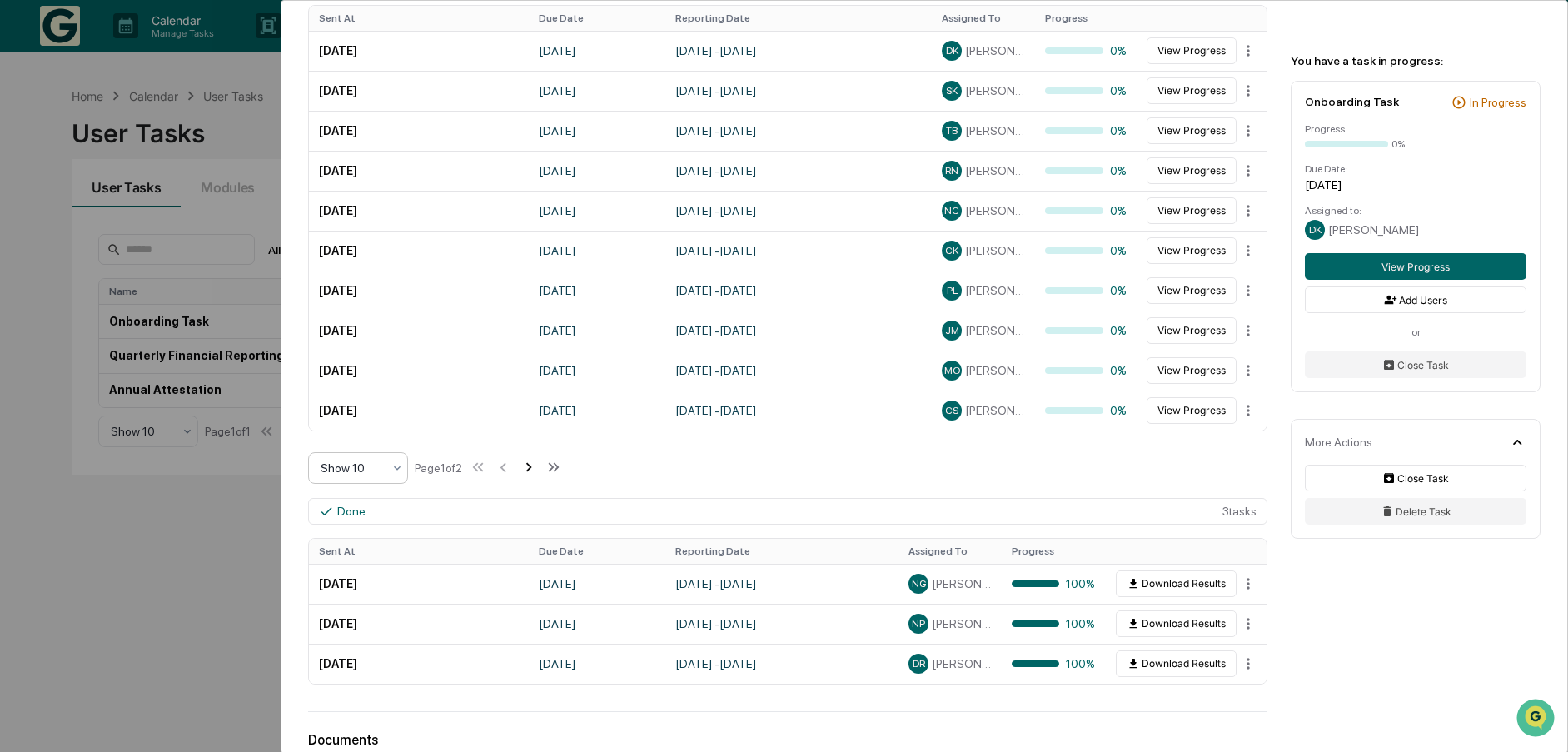
click at [531, 469] on icon at bounding box center [528, 468] width 6 height 9
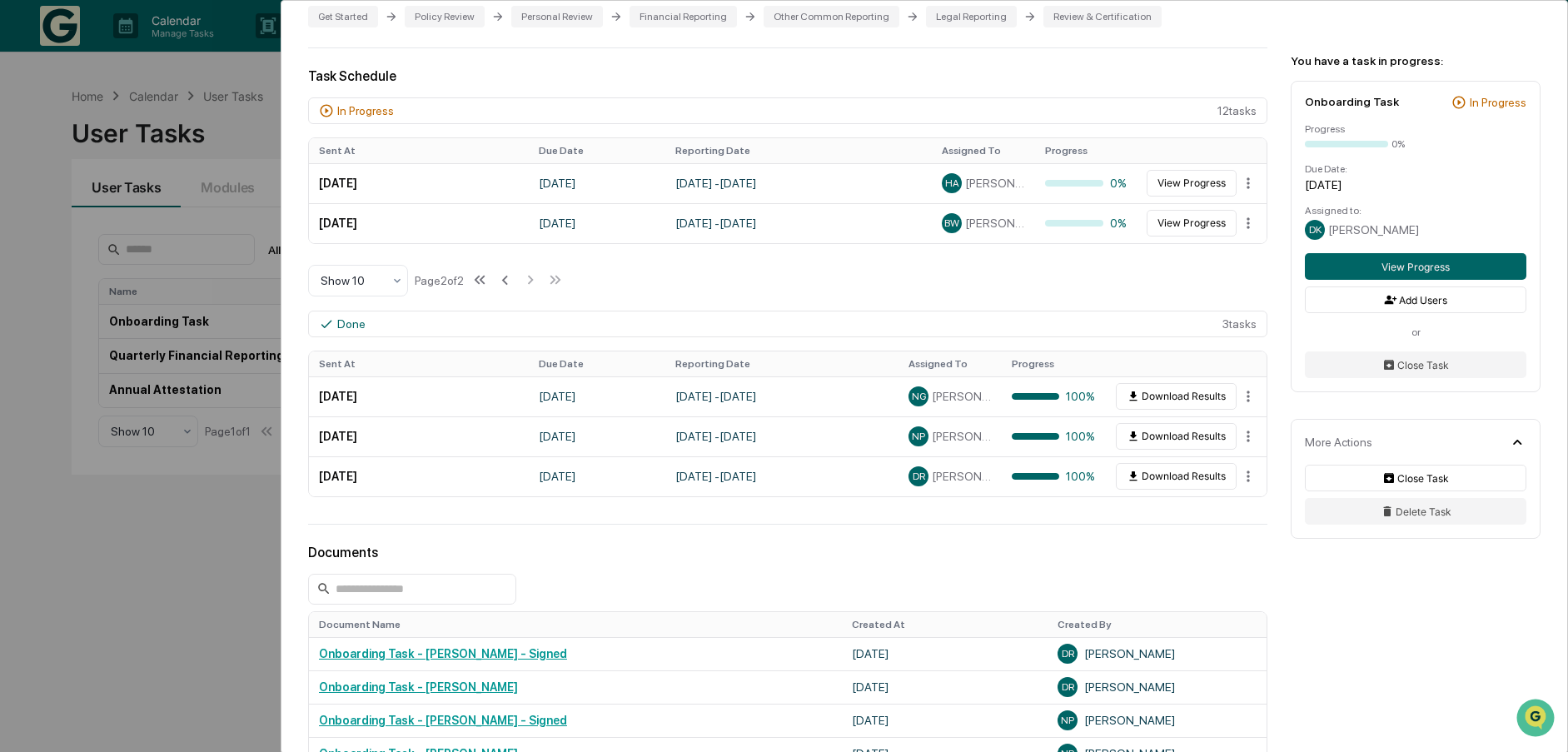
scroll to position [191, 0]
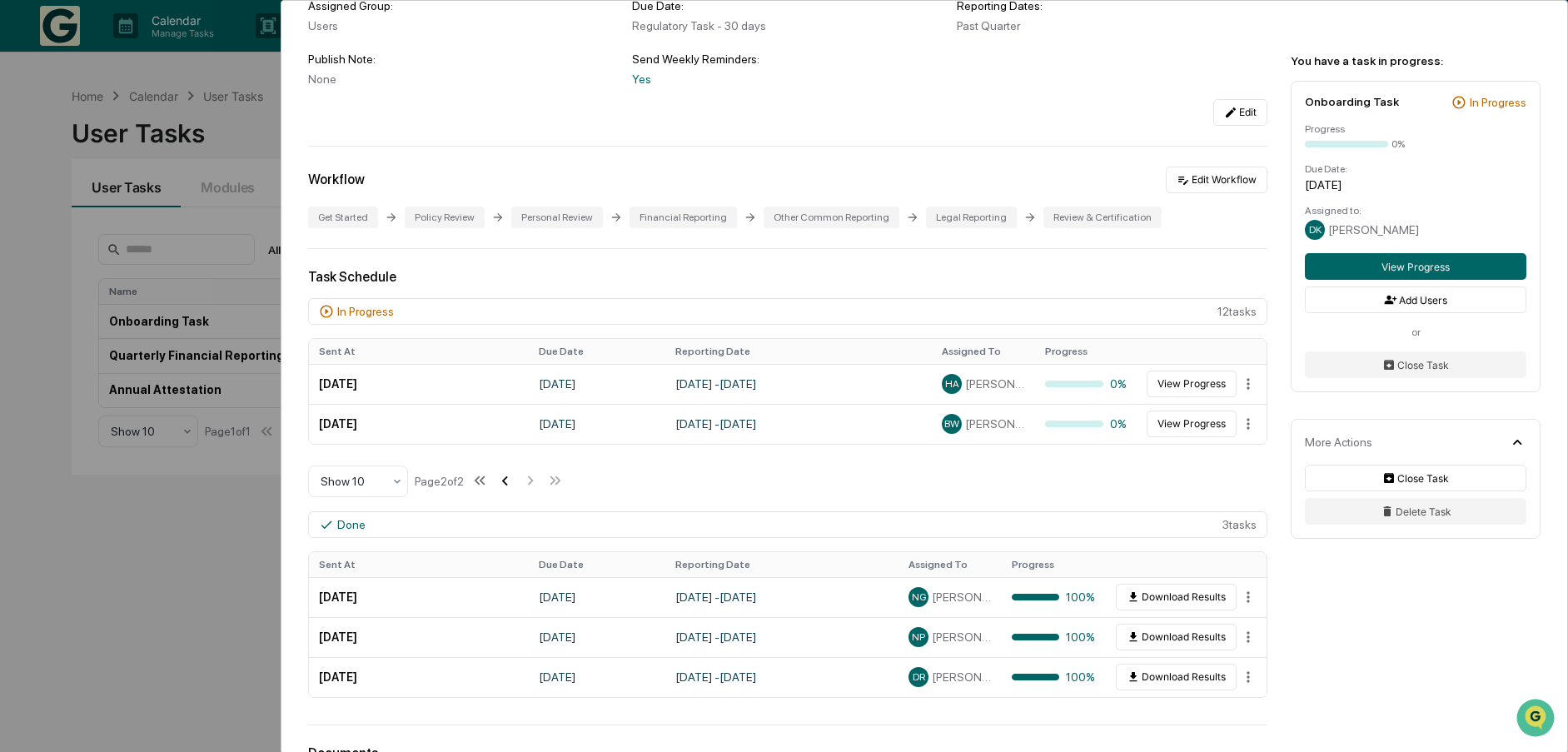
click at [511, 480] on icon at bounding box center [505, 480] width 19 height 19
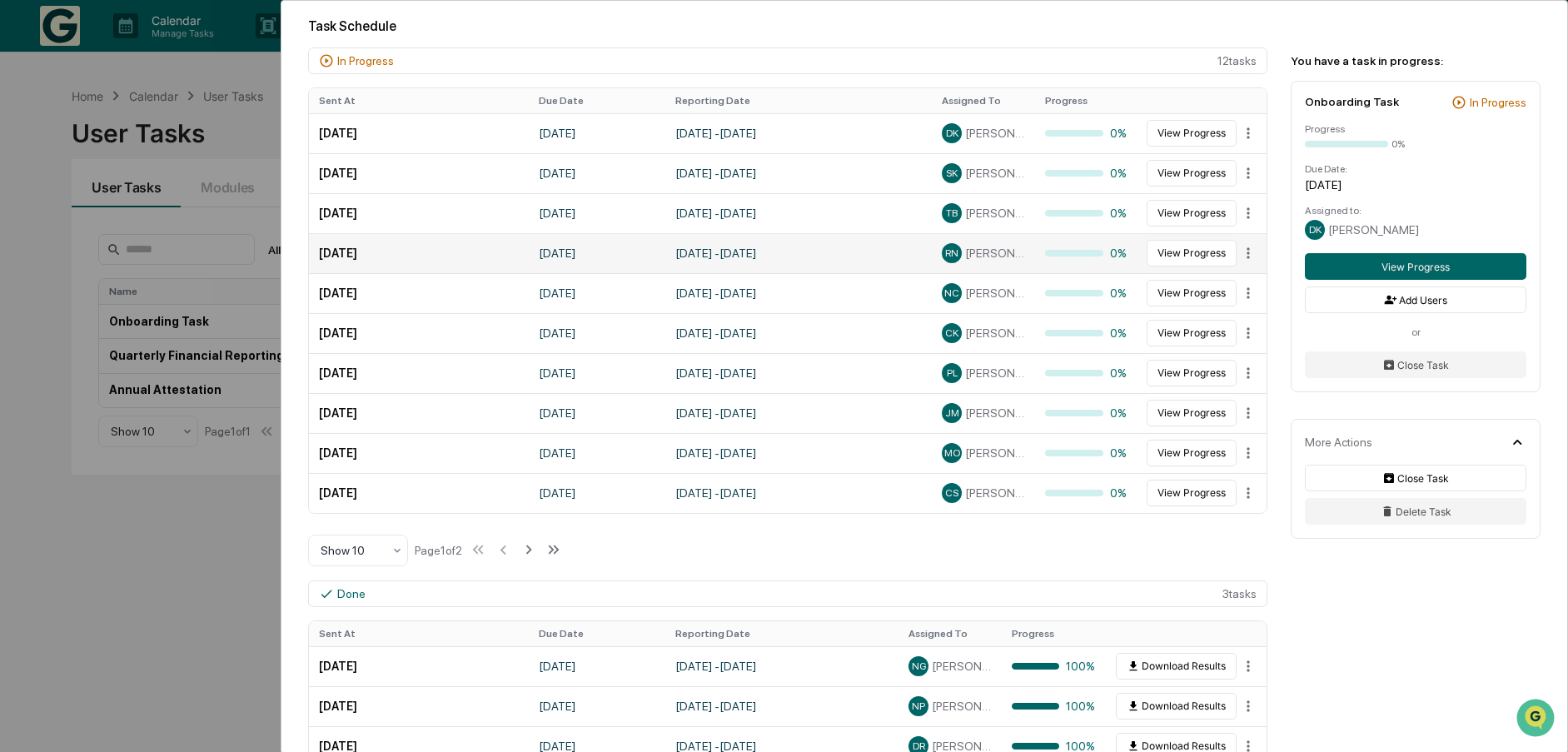
scroll to position [440, 0]
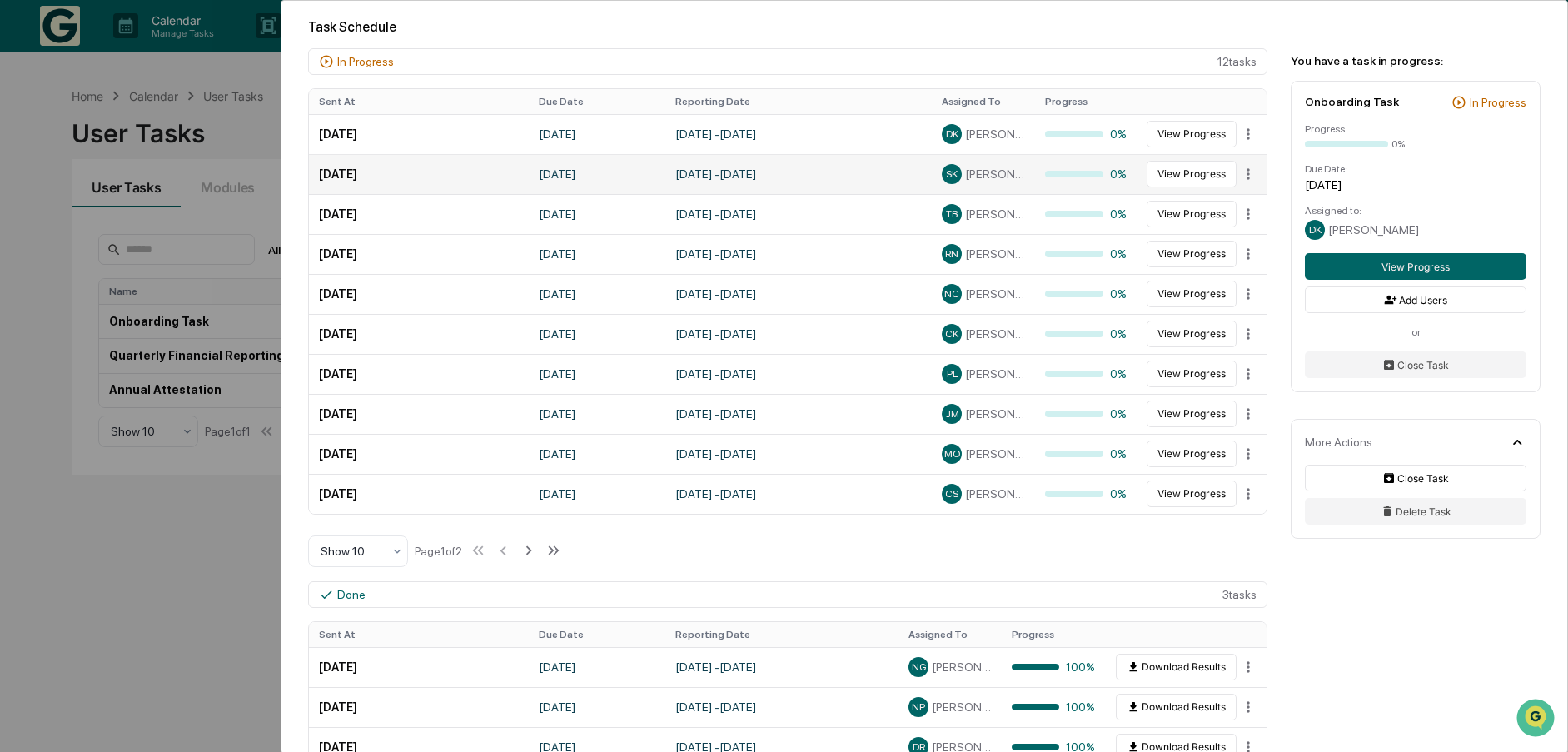
click at [460, 173] on td "September 8, 2025" at bounding box center [419, 174] width 220 height 40
click at [1411, 265] on button "View Progress" at bounding box center [1416, 266] width 221 height 26
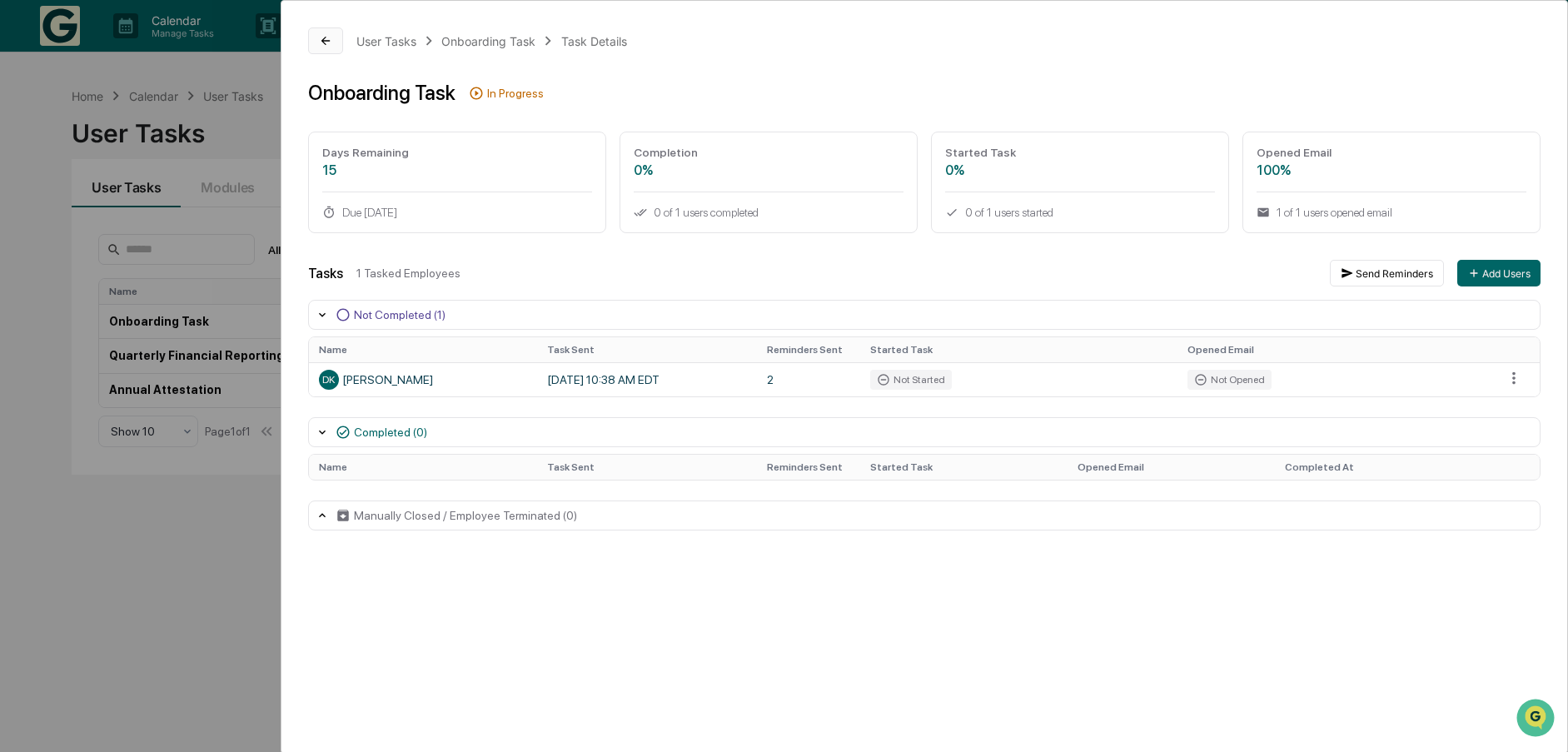
click at [321, 42] on icon at bounding box center [325, 41] width 14 height 14
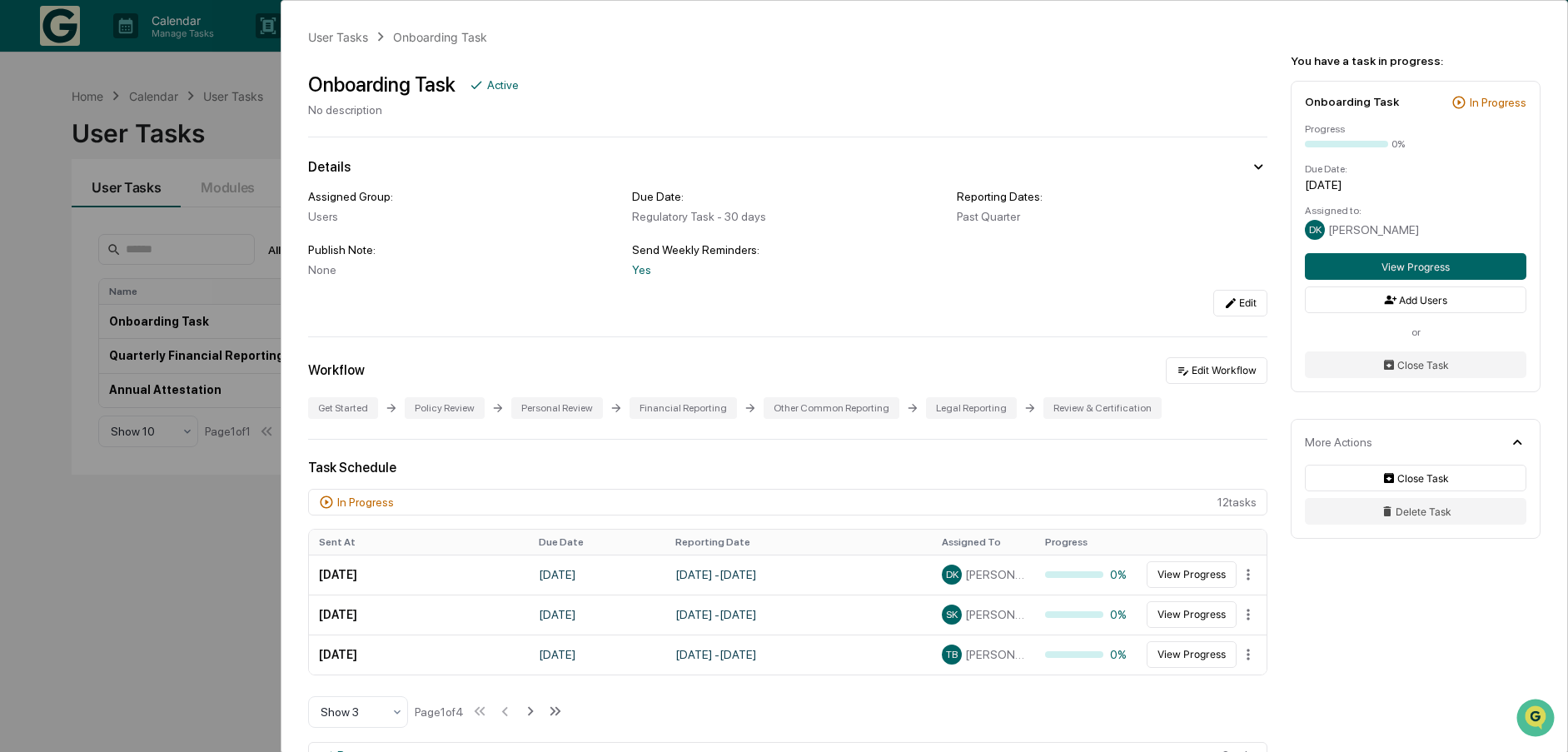
click at [118, 584] on div "User Tasks Onboarding Task Onboarding Task Active No description Details Assign…" at bounding box center [784, 376] width 1568 height 752
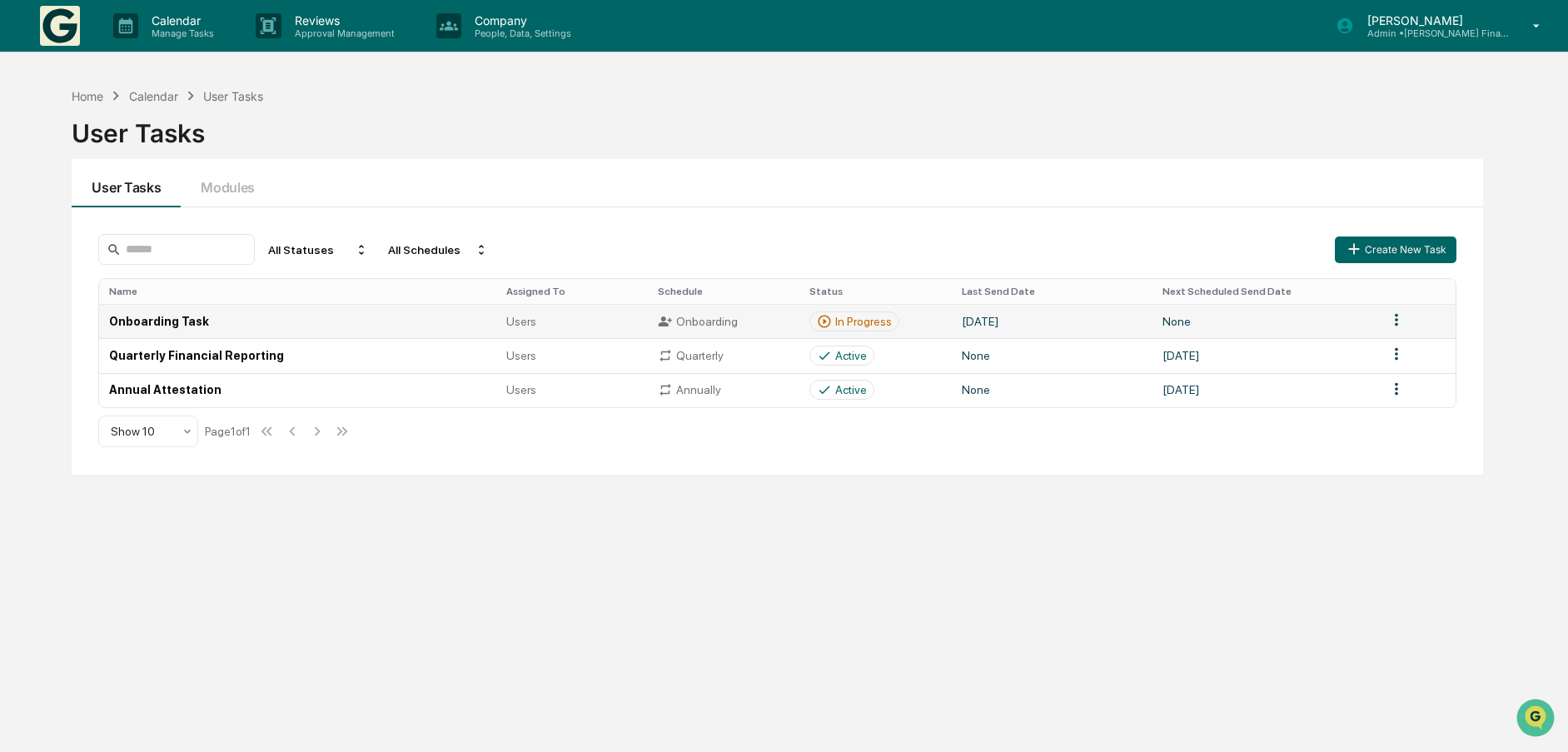
click at [168, 319] on td "Onboarding Task" at bounding box center [296, 321] width 396 height 34
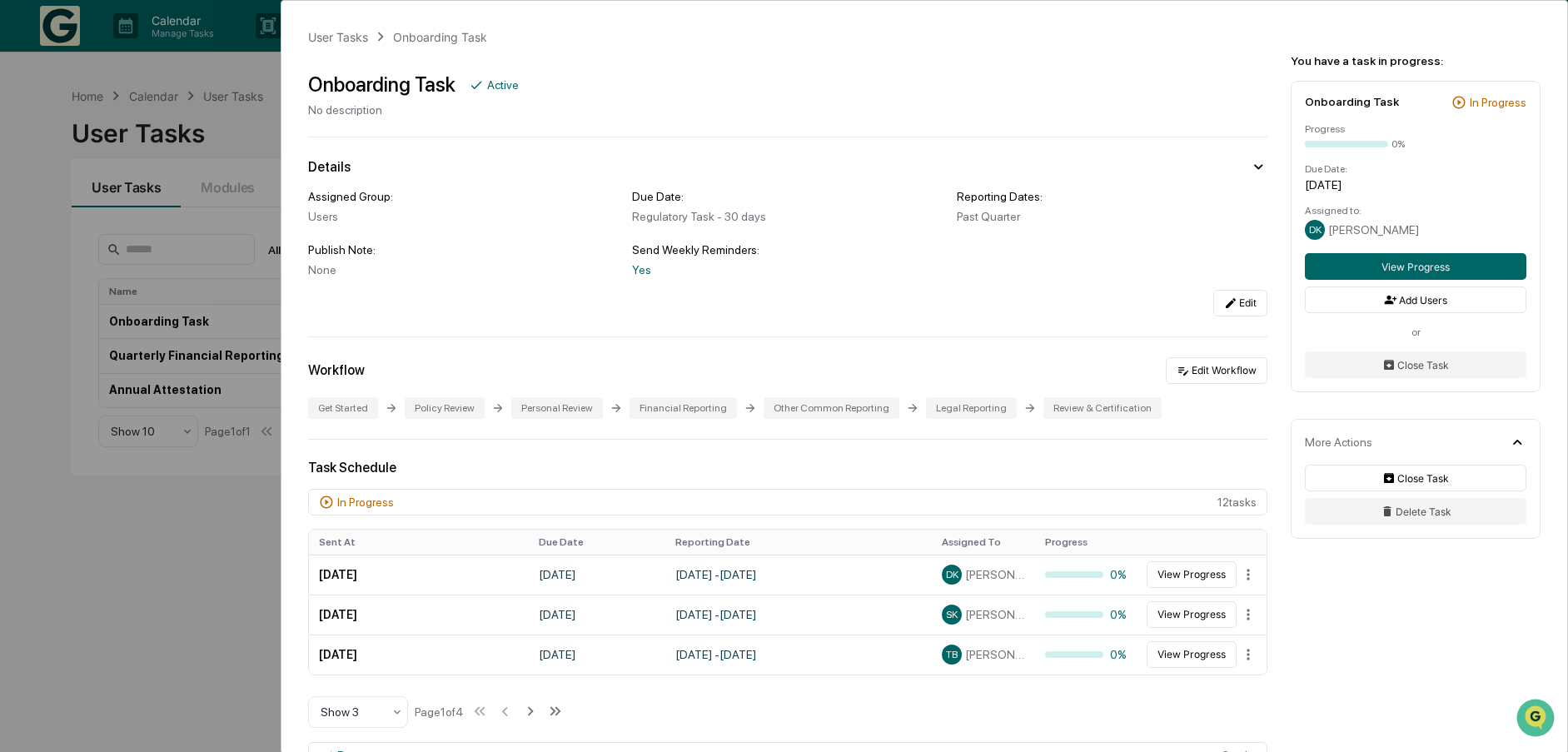
click at [125, 552] on div "User Tasks Onboarding Task Onboarding Task Active No description Details Assign…" at bounding box center [784, 376] width 1568 height 752
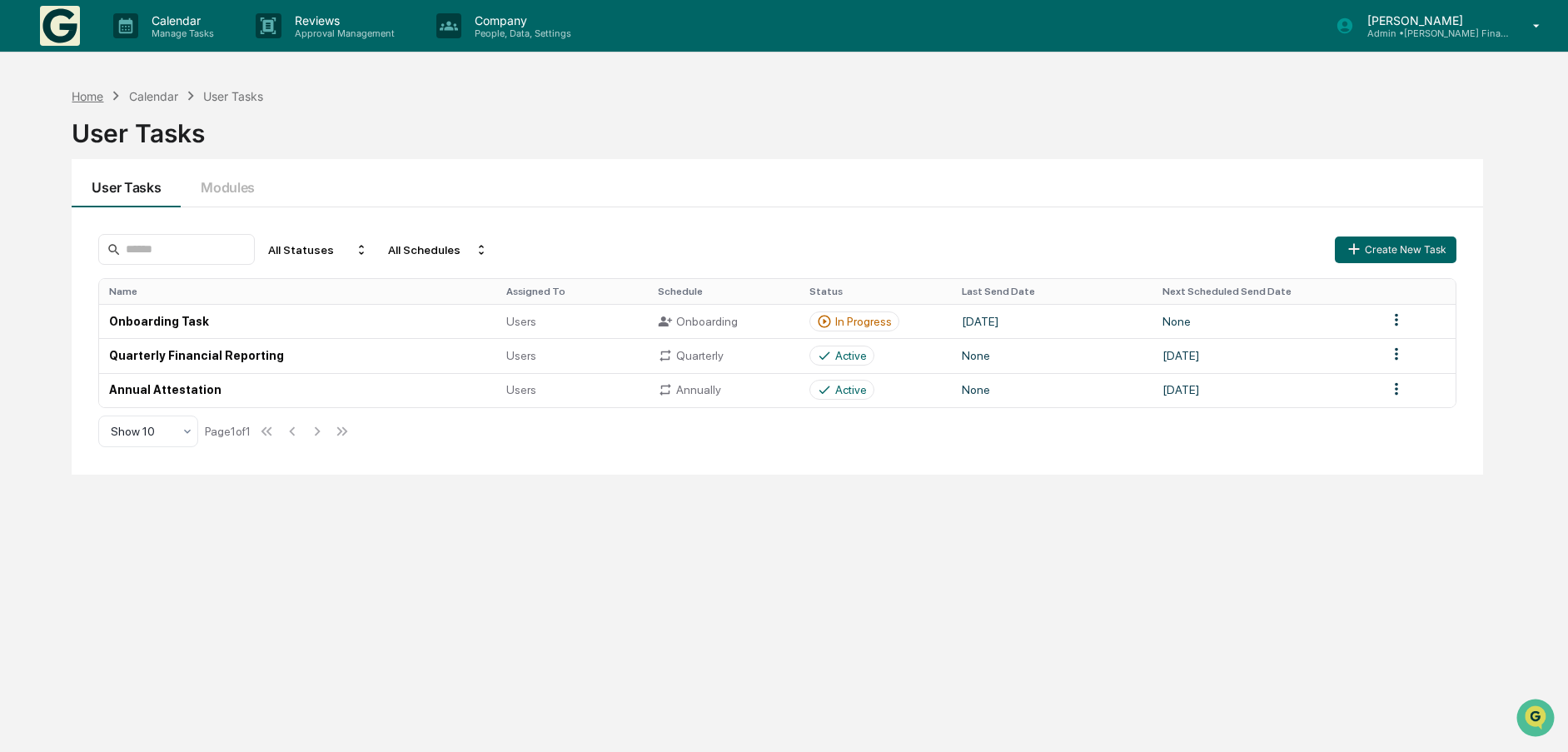
click at [76, 95] on div "Home" at bounding box center [87, 96] width 32 height 14
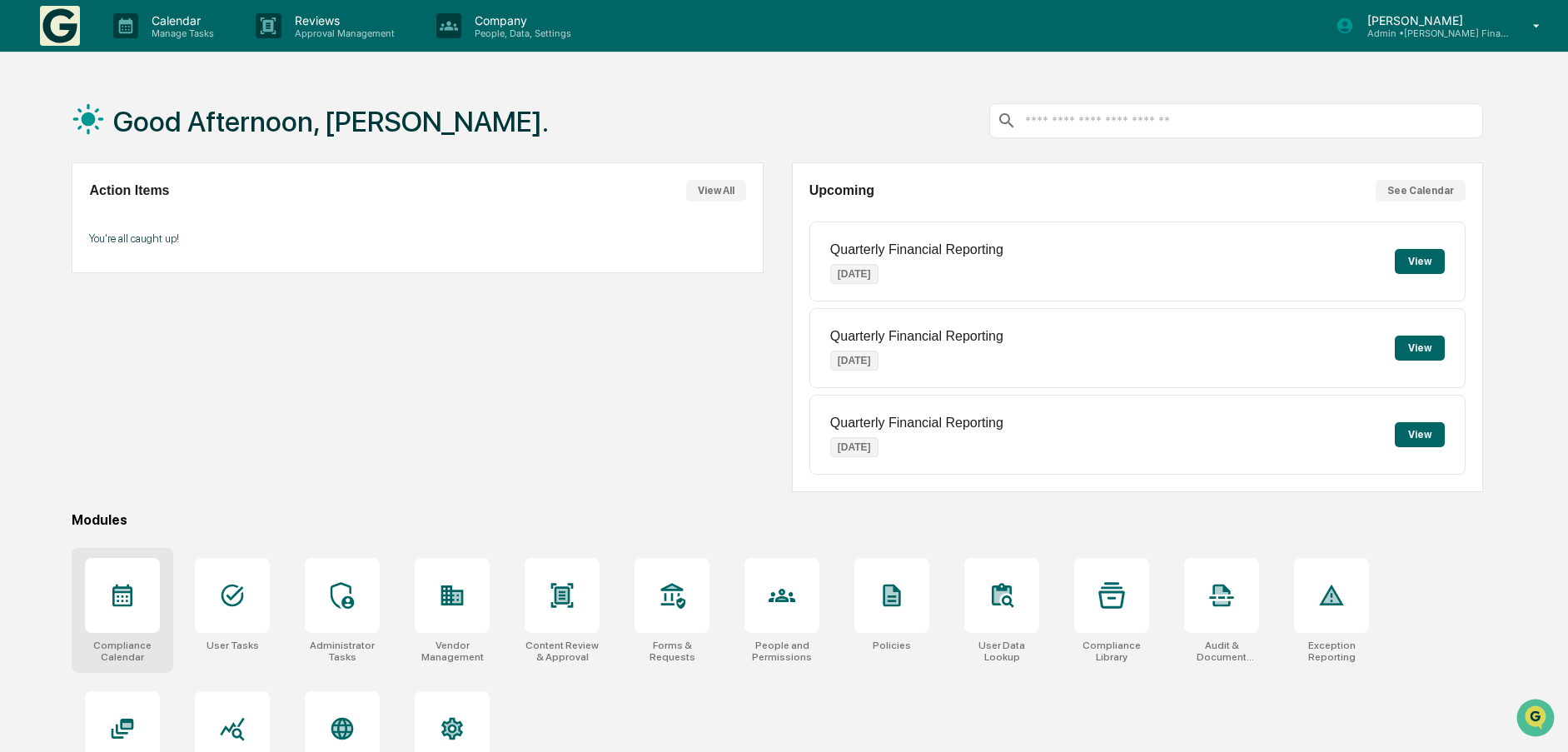
scroll to position [79, 0]
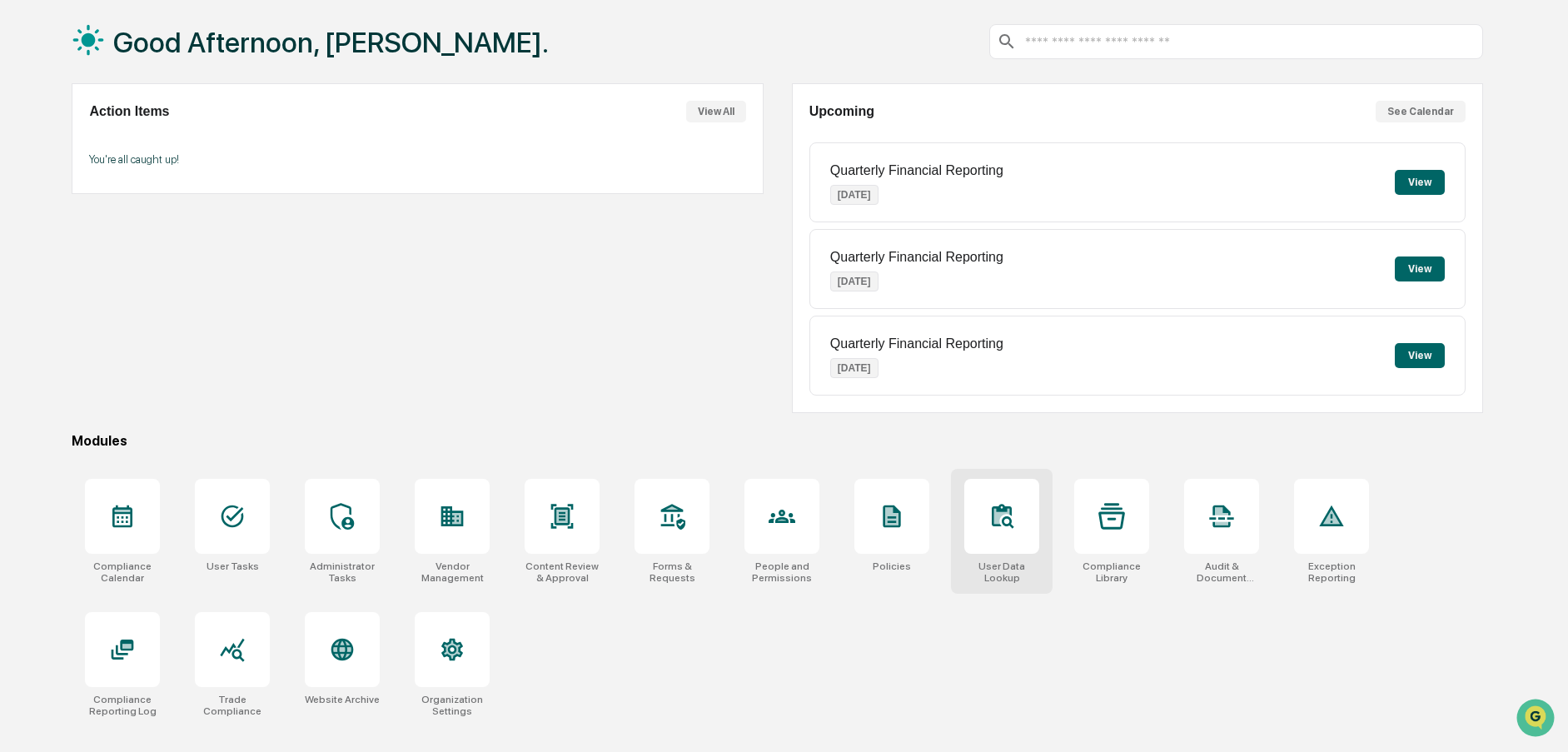
click at [1022, 503] on div at bounding box center [1002, 516] width 75 height 75
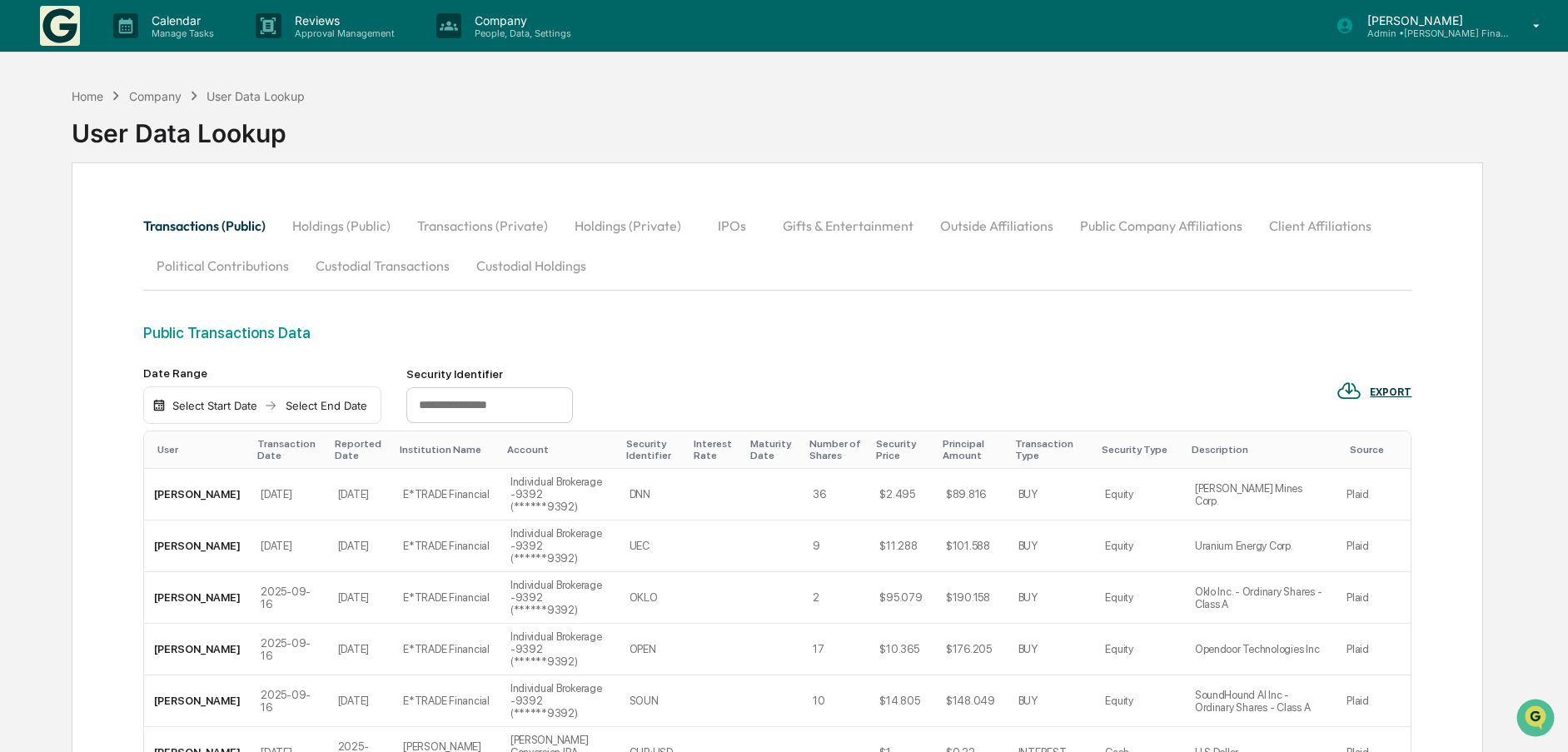
click at [139, 95] on div "Company" at bounding box center [156, 96] width 53 height 14
click at [82, 98] on div "Home" at bounding box center [87, 96] width 32 height 14
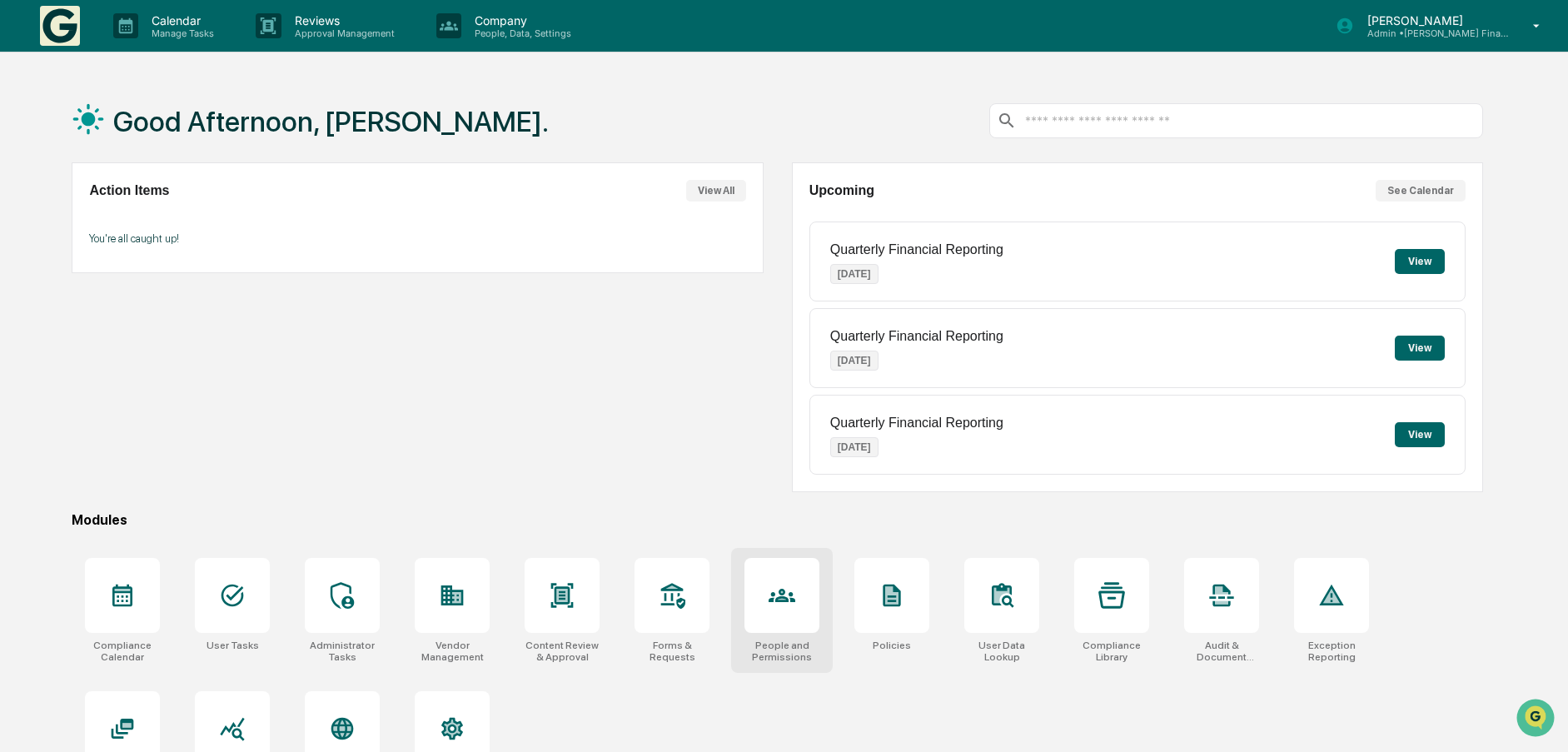
click at [801, 602] on div at bounding box center [782, 595] width 75 height 75
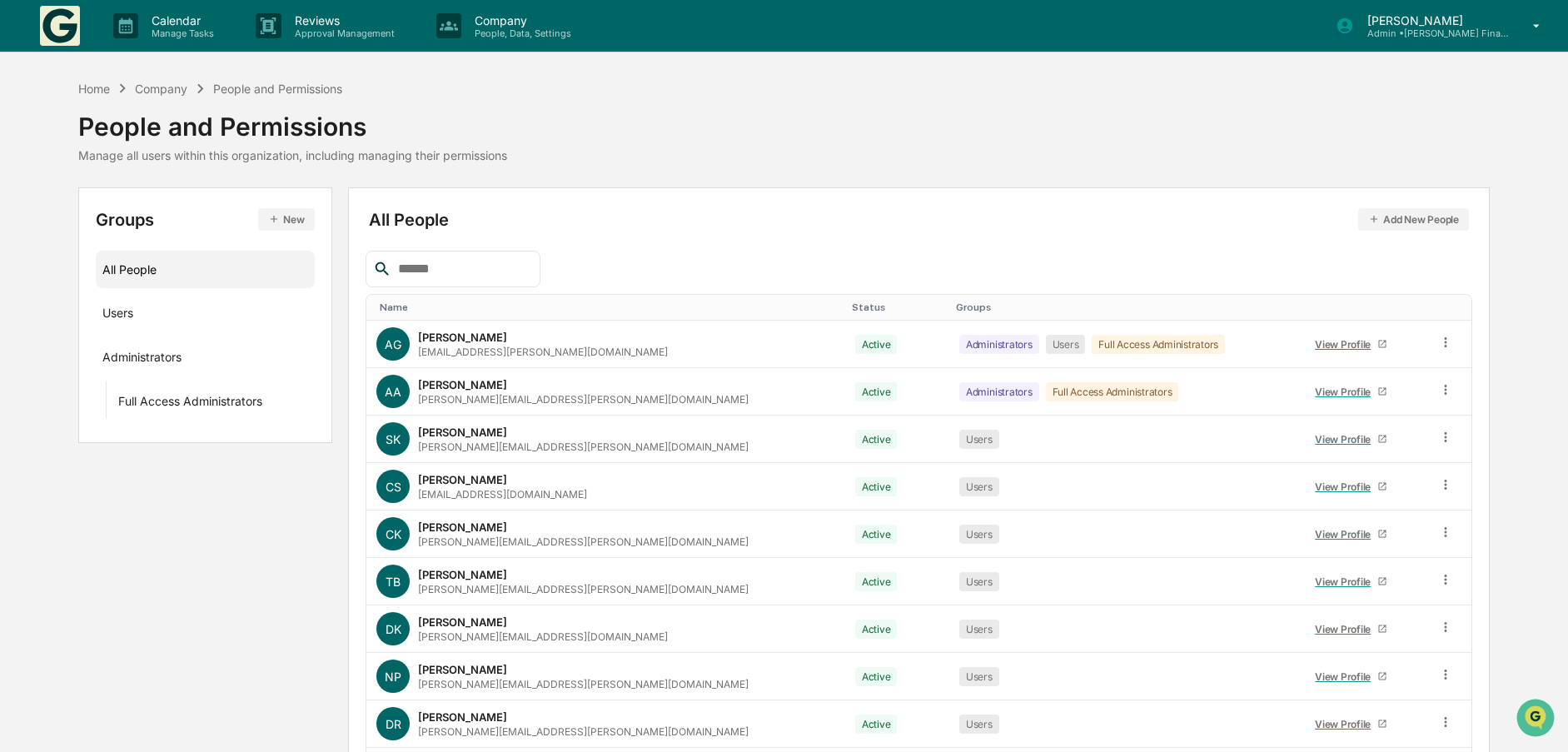
scroll to position [118, 0]
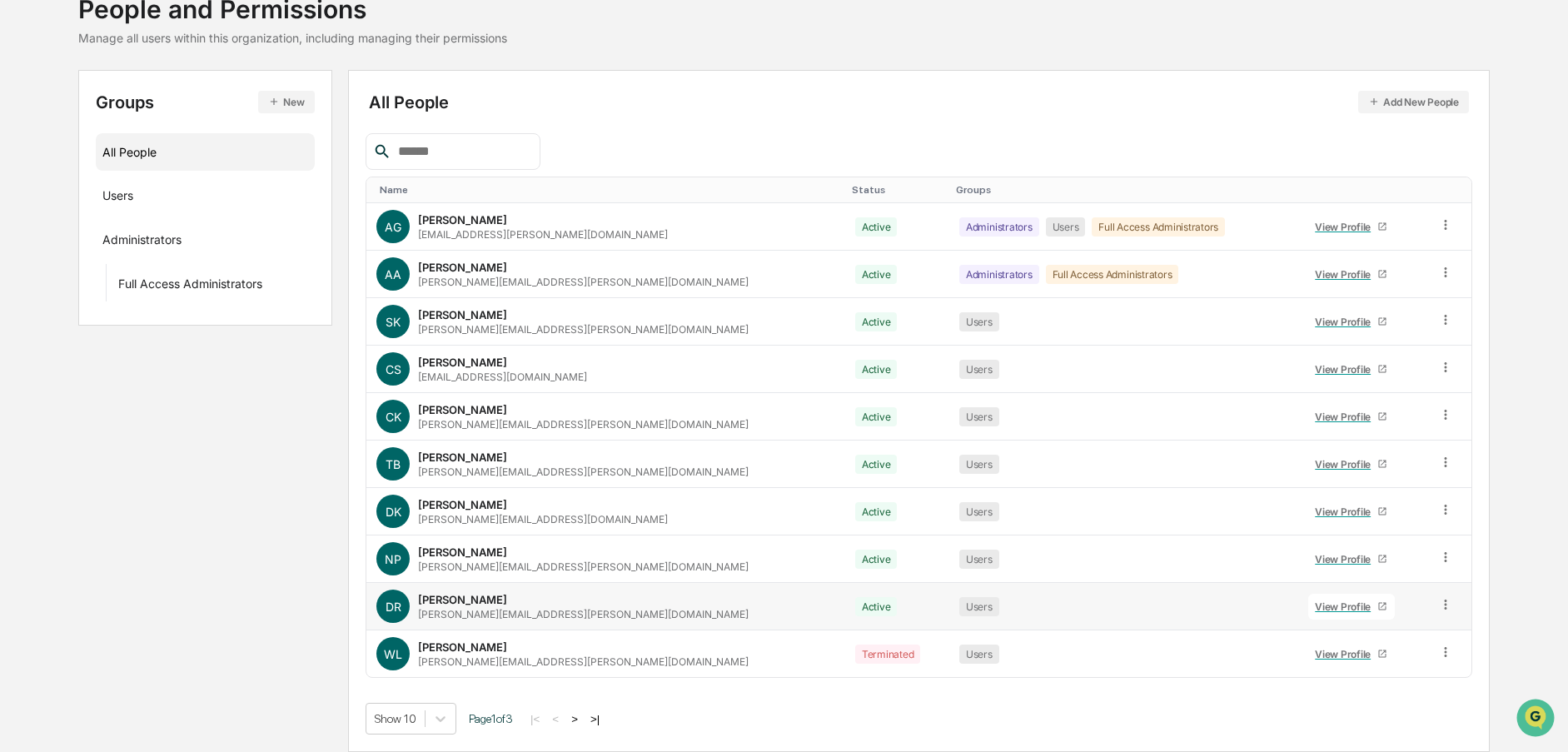
click at [1315, 602] on div "View Profile" at bounding box center [1346, 606] width 62 height 13
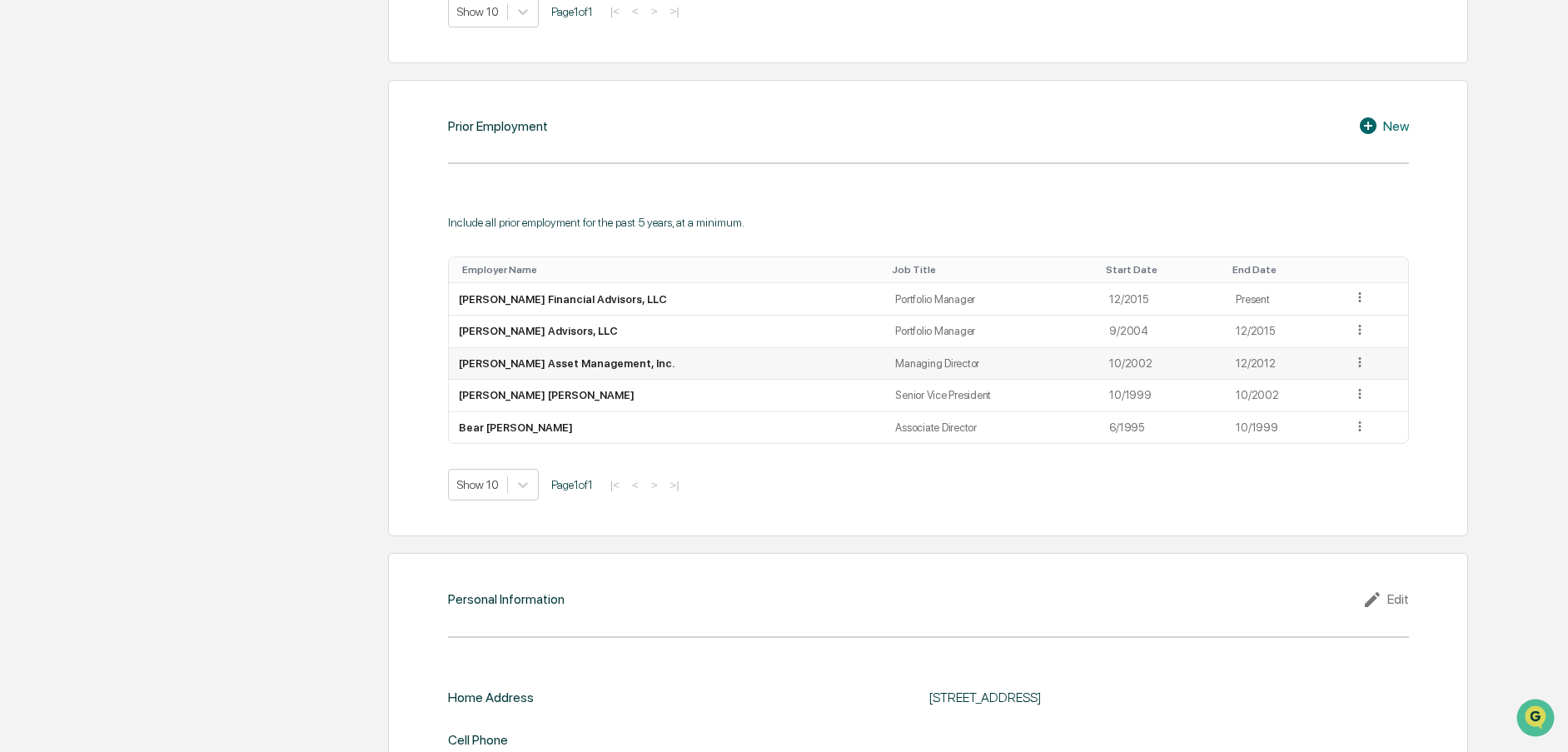
scroll to position [1321, 0]
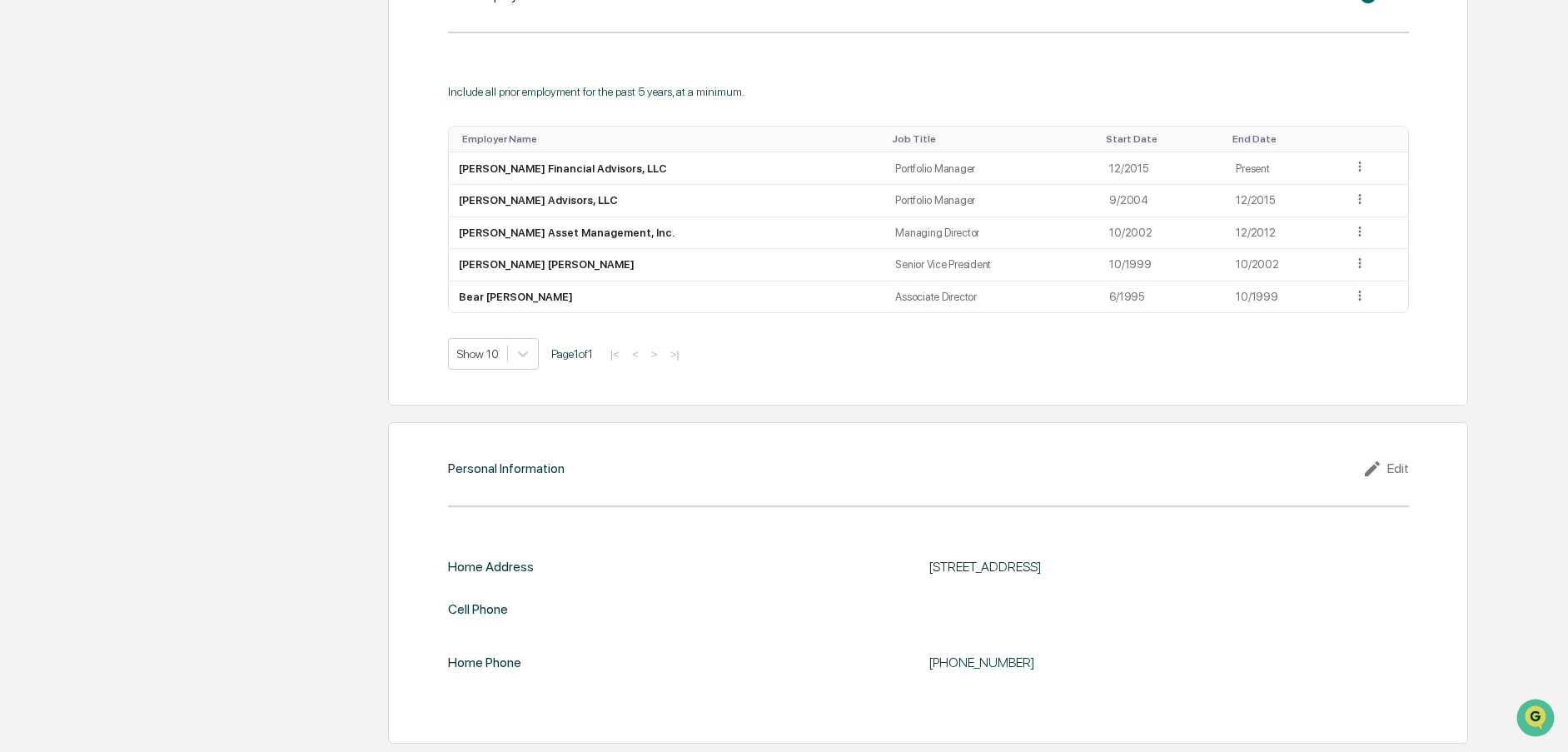
click at [1398, 462] on div "Edit" at bounding box center [1386, 468] width 47 height 20
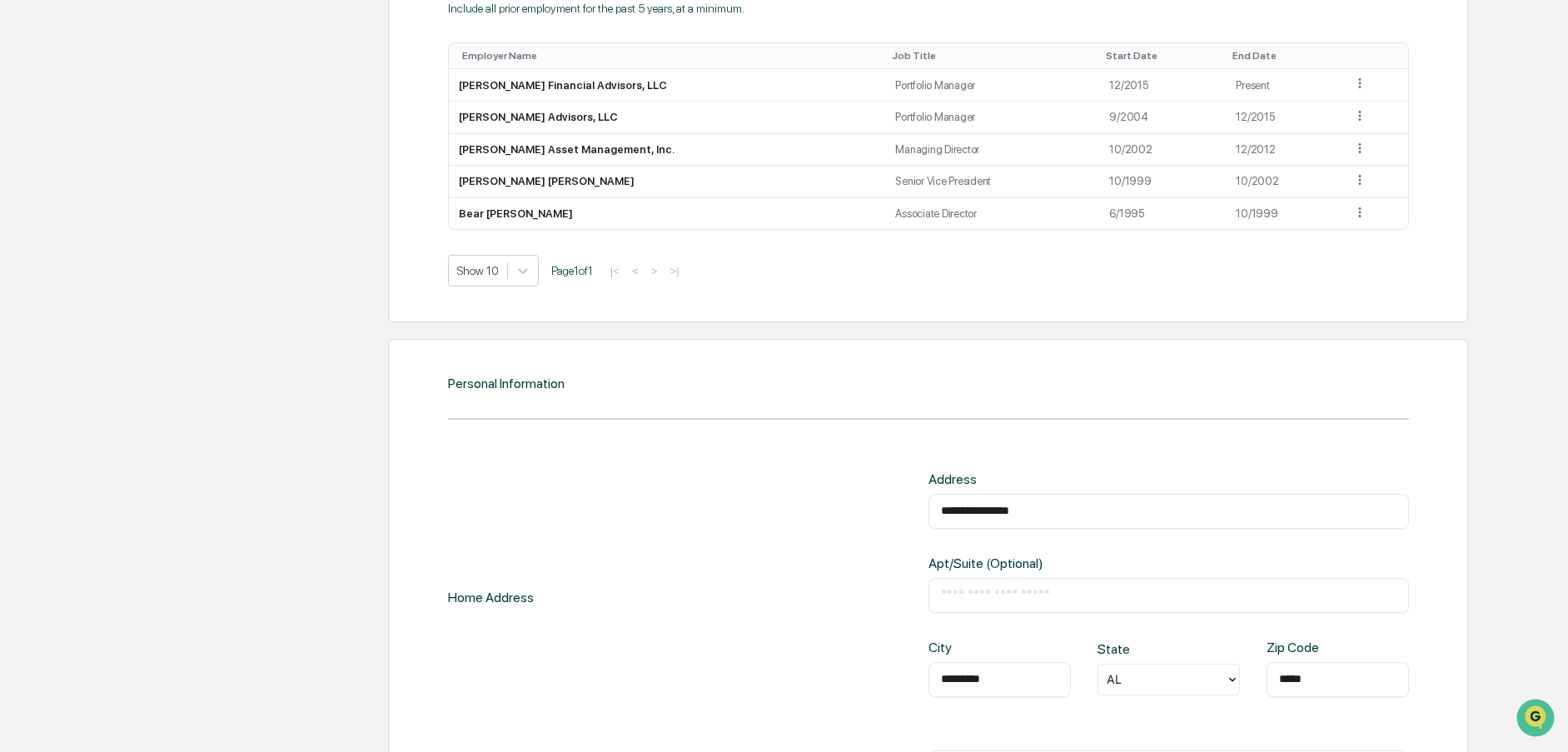
scroll to position [1603, 0]
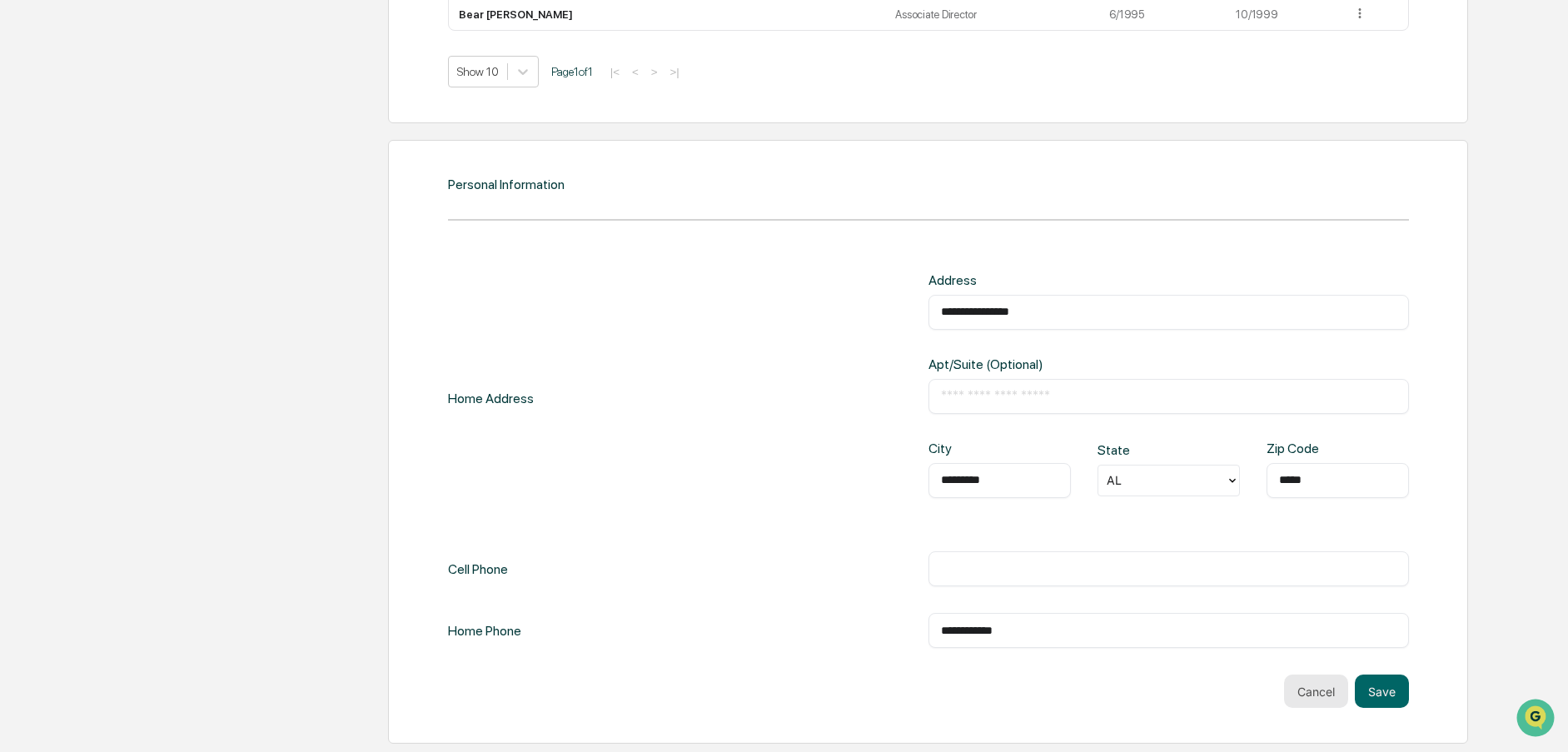
click at [1319, 697] on button "Cancel" at bounding box center [1316, 691] width 64 height 33
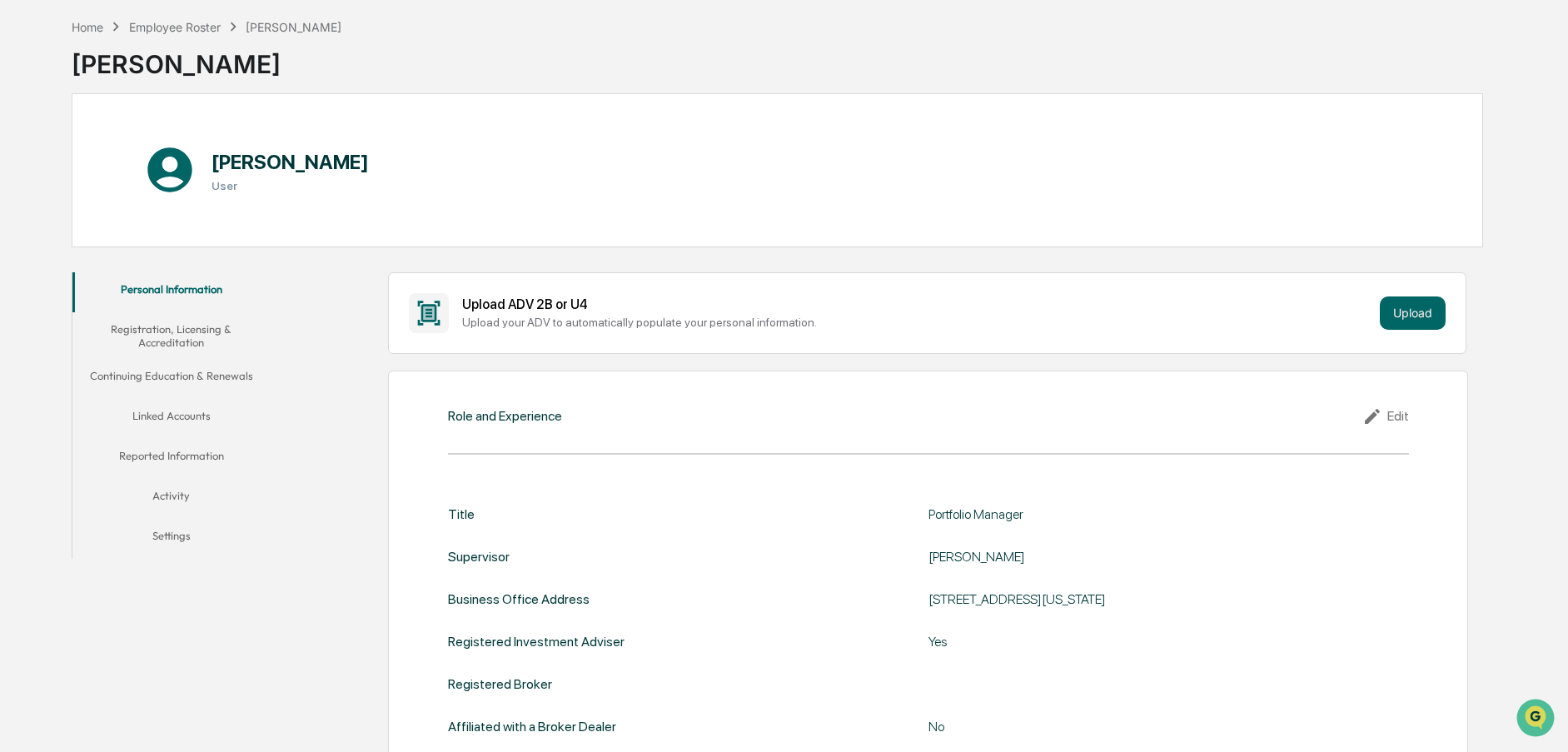
scroll to position [0, 0]
